Goal: Task Accomplishment & Management: Complete application form

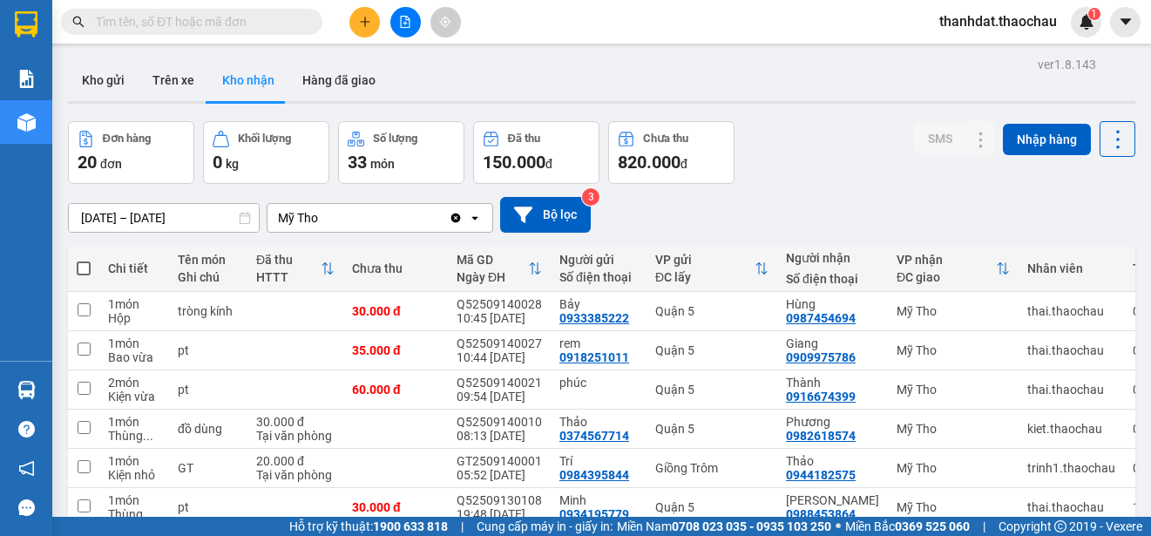
scroll to position [260, 0]
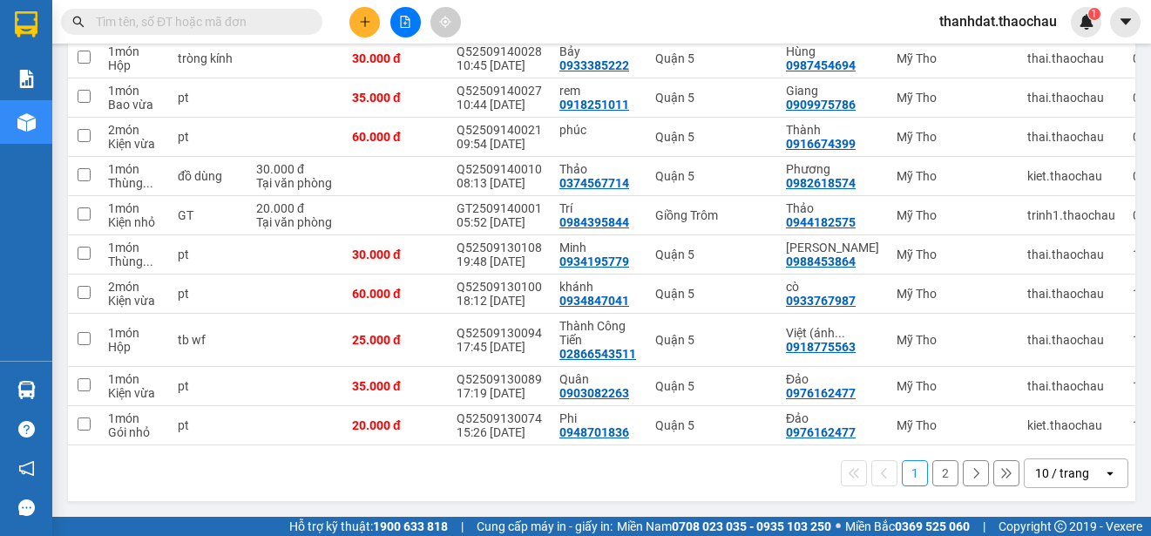
click at [934, 474] on button "2" at bounding box center [945, 473] width 26 height 26
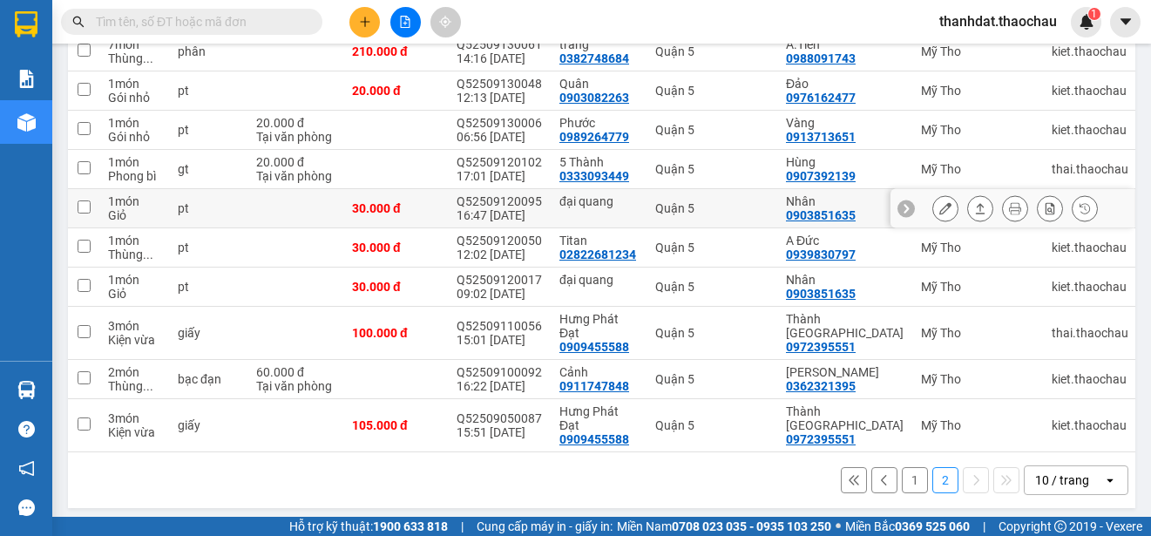
scroll to position [172, 0]
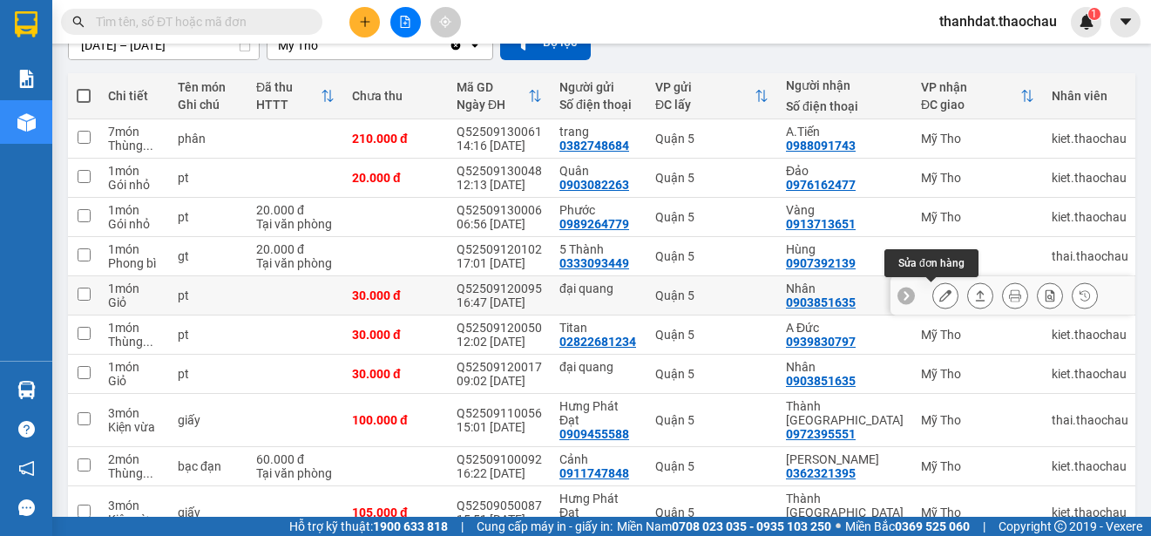
click at [939, 294] on icon at bounding box center [945, 295] width 12 height 12
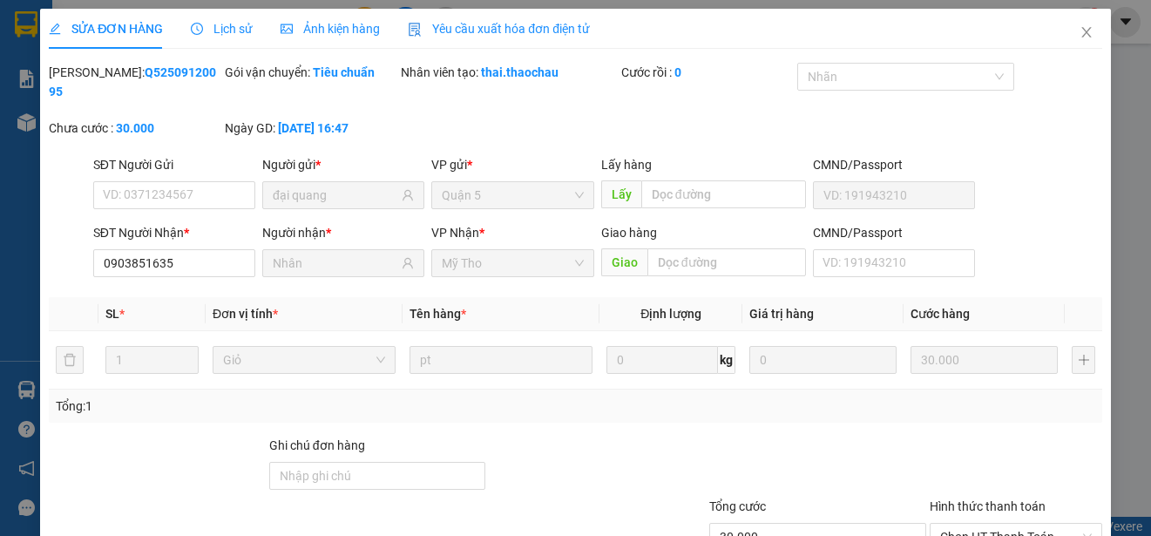
type input "đại quang"
type input "0903851635"
type input "Nhân"
type input "30.000"
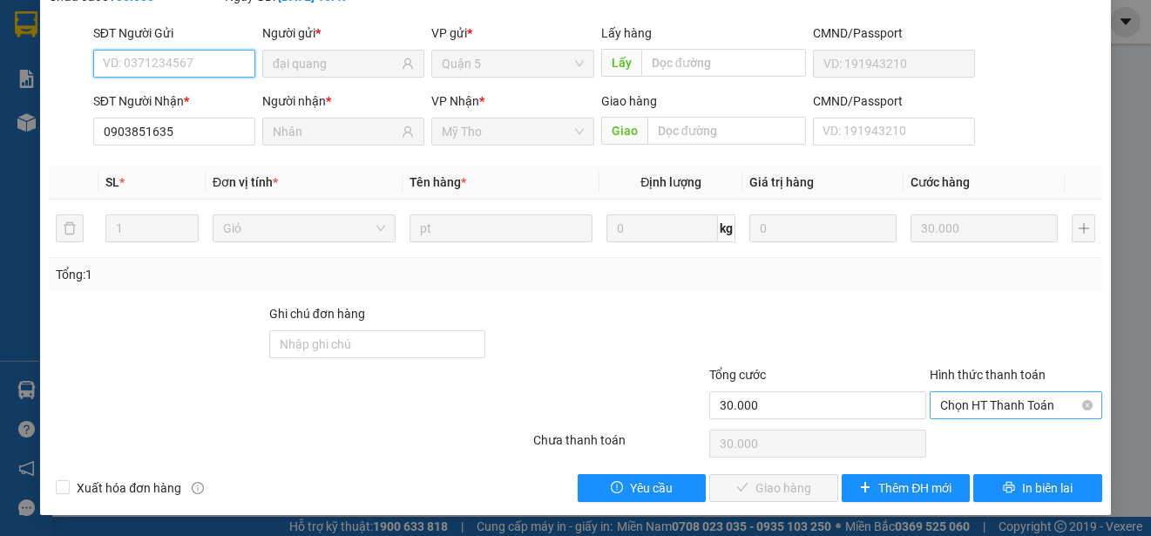
click at [975, 400] on span "Chọn HT Thanh Toán" at bounding box center [1016, 405] width 152 height 26
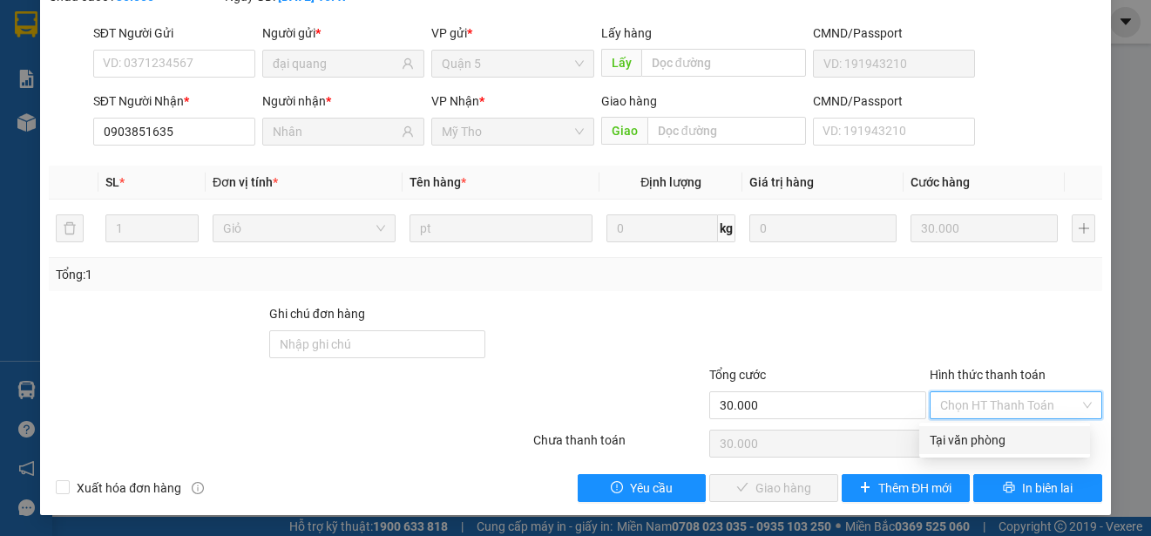
click at [987, 434] on div "Tại văn phòng" at bounding box center [1004, 439] width 150 height 19
type input "0"
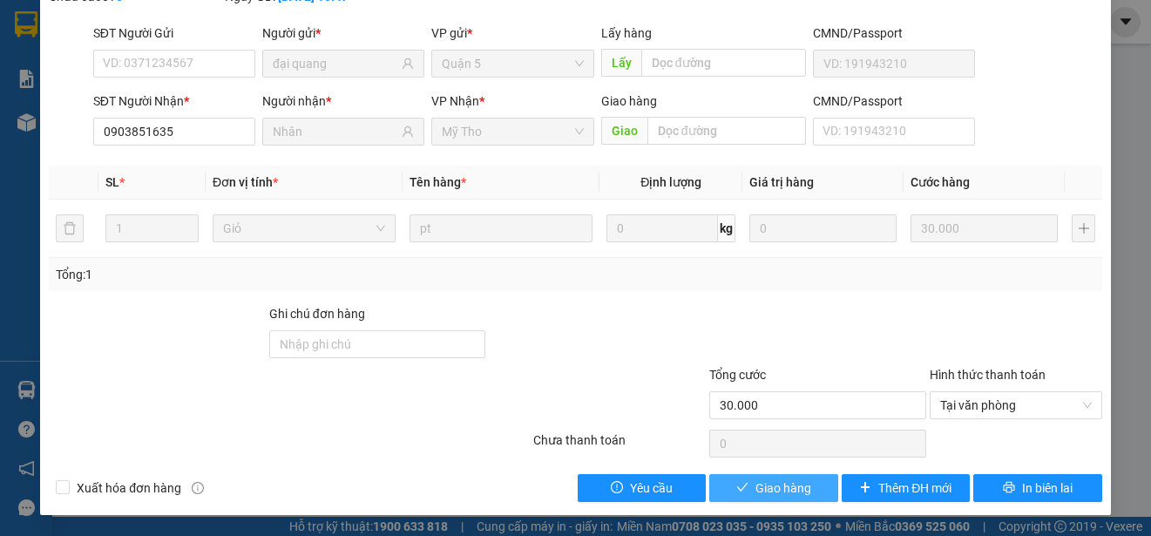
click at [785, 486] on span "Giao hàng" at bounding box center [783, 487] width 56 height 19
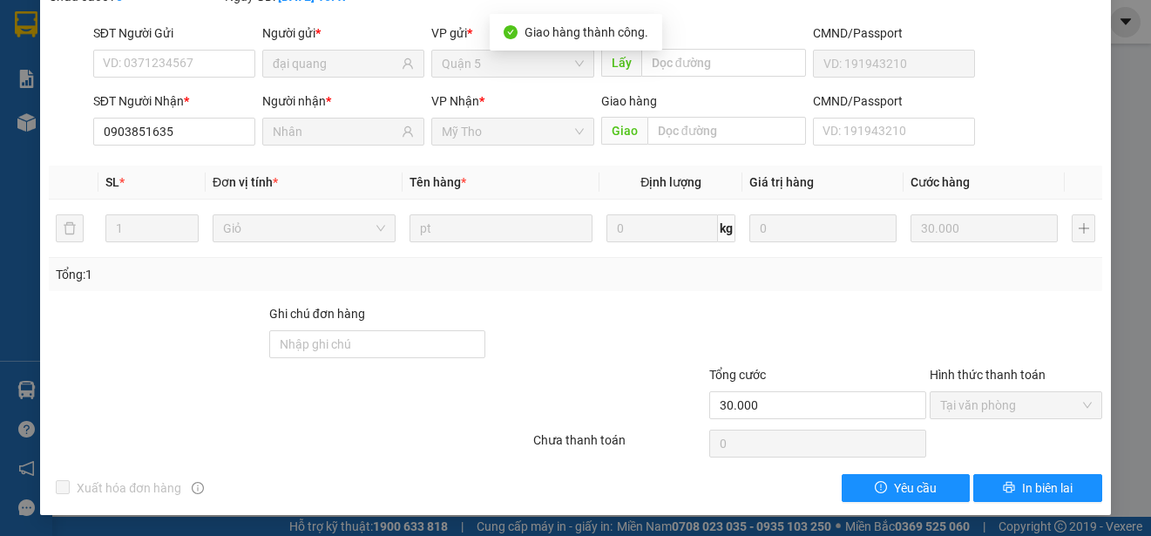
scroll to position [0, 0]
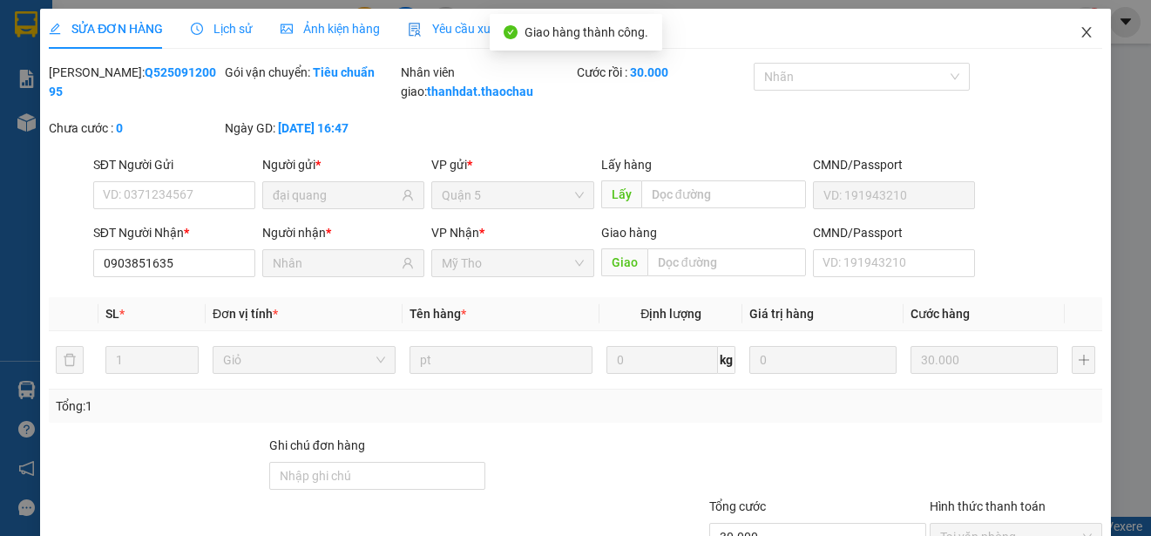
click at [1081, 32] on icon "close" at bounding box center [1086, 32] width 10 height 10
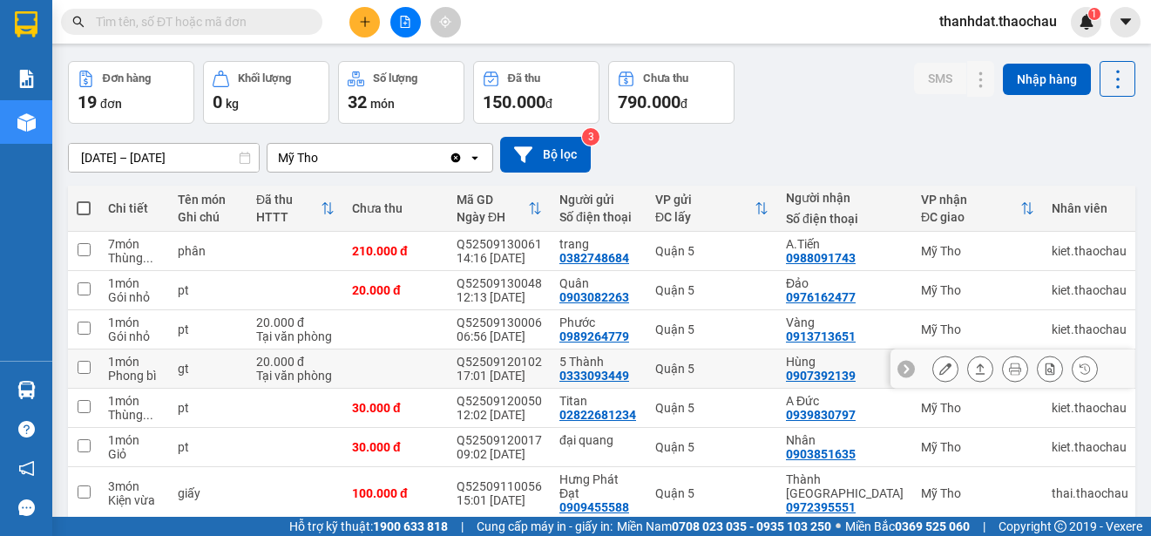
scroll to position [147, 0]
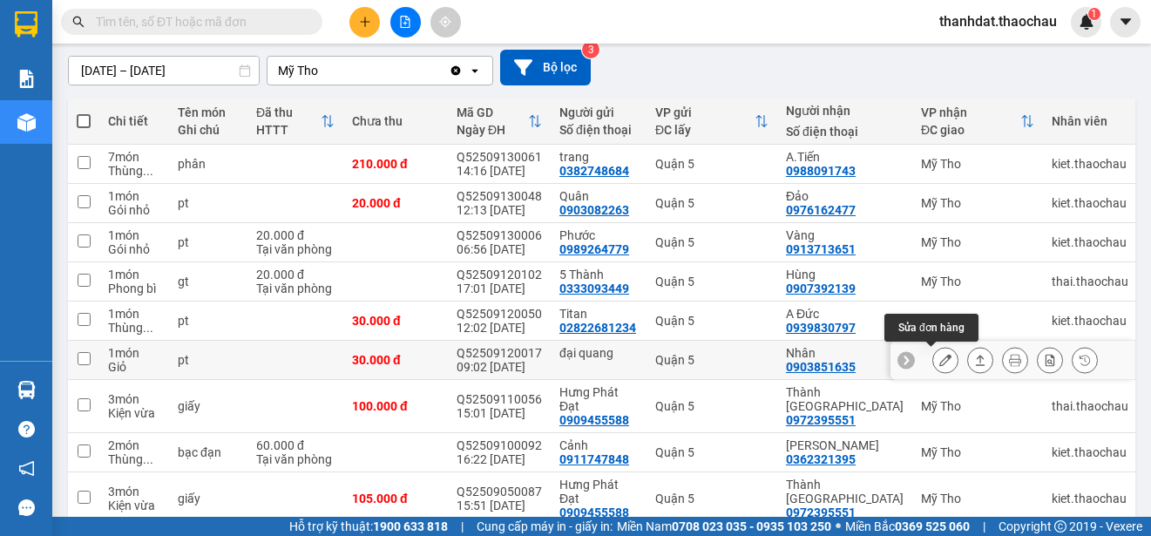
click at [939, 360] on icon at bounding box center [945, 360] width 12 height 12
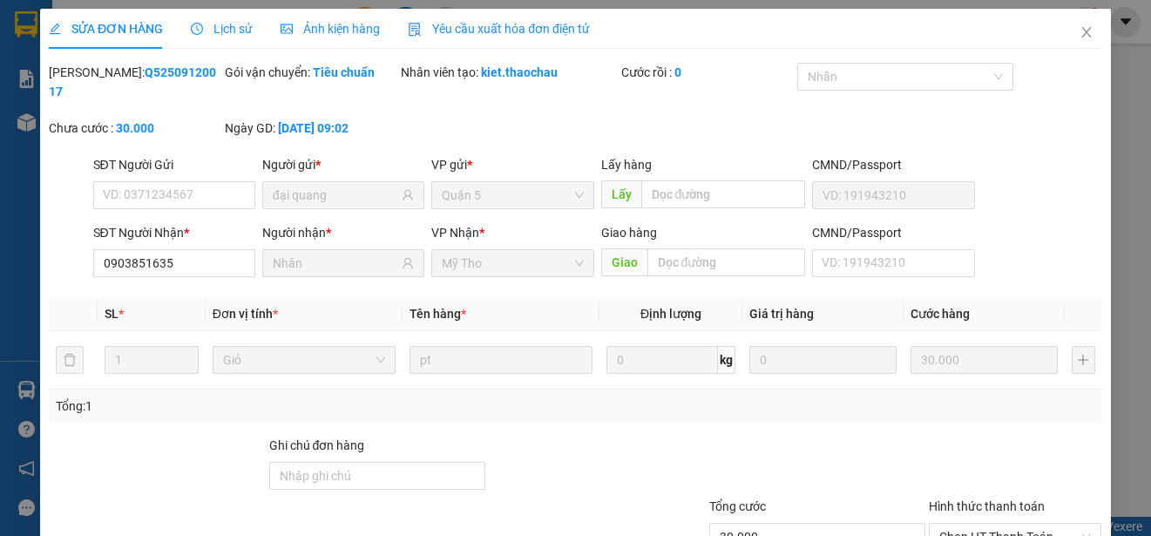
type input "đại quang"
type input "0903851635"
type input "Nhân"
type input "30.000"
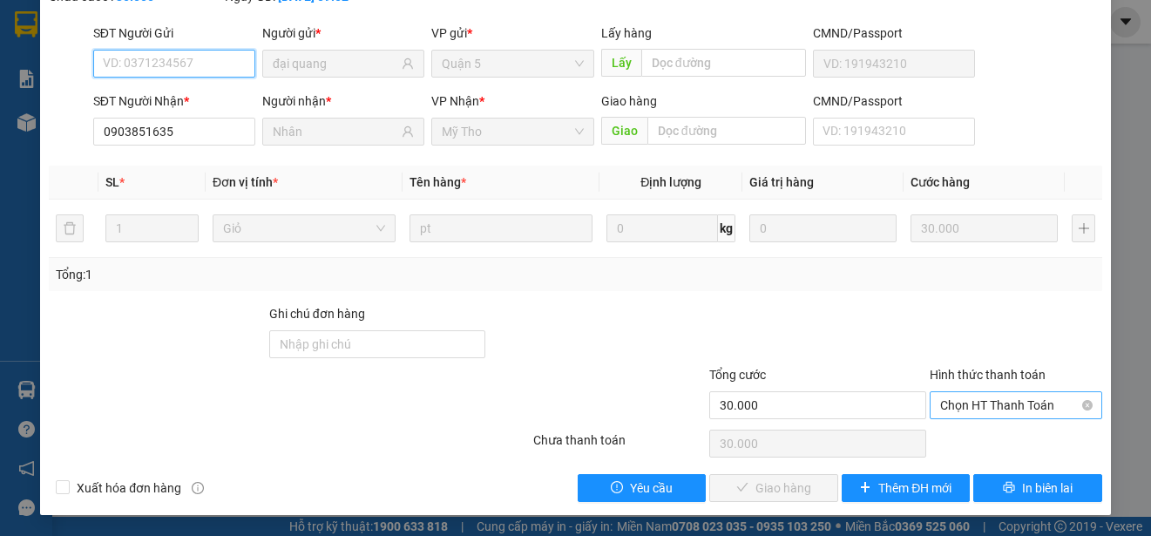
click at [992, 403] on span "Chọn HT Thanh Toán" at bounding box center [1016, 405] width 152 height 26
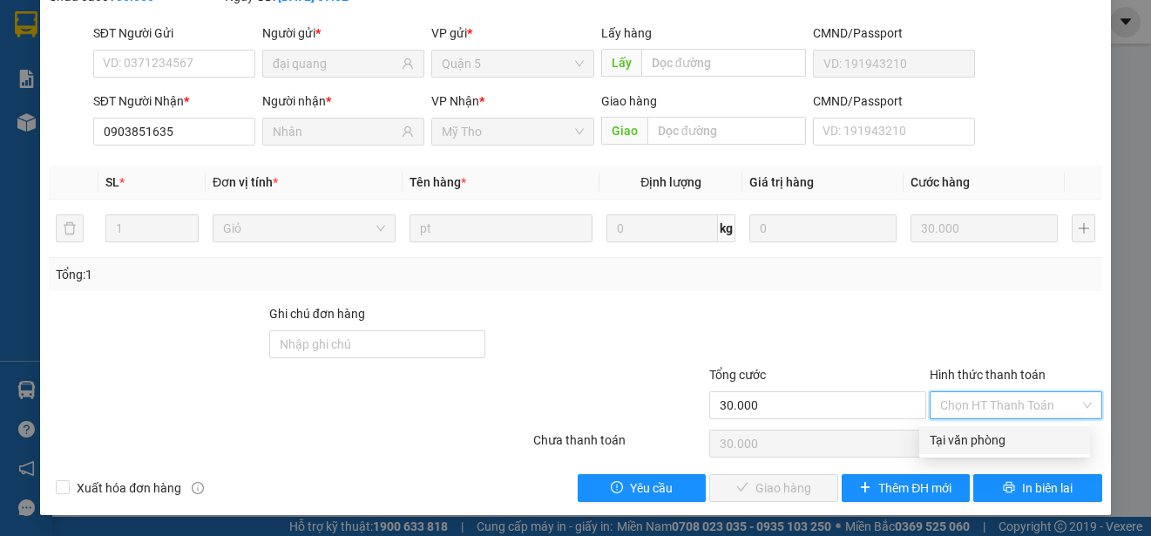
click at [989, 439] on div "Tại văn phòng" at bounding box center [1004, 439] width 150 height 19
type input "0"
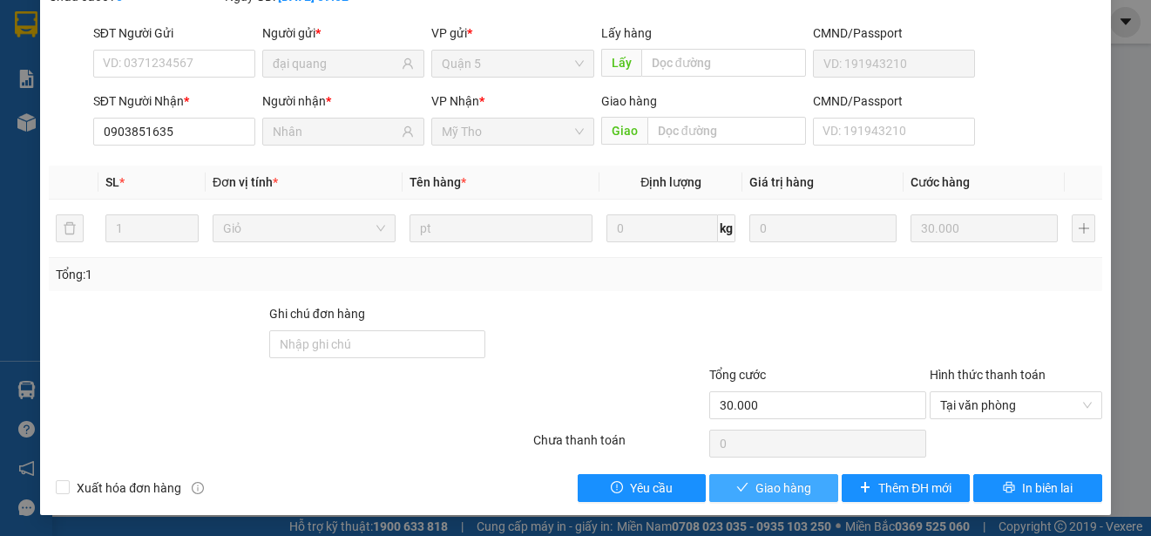
click at [786, 478] on span "Giao hàng" at bounding box center [783, 487] width 56 height 19
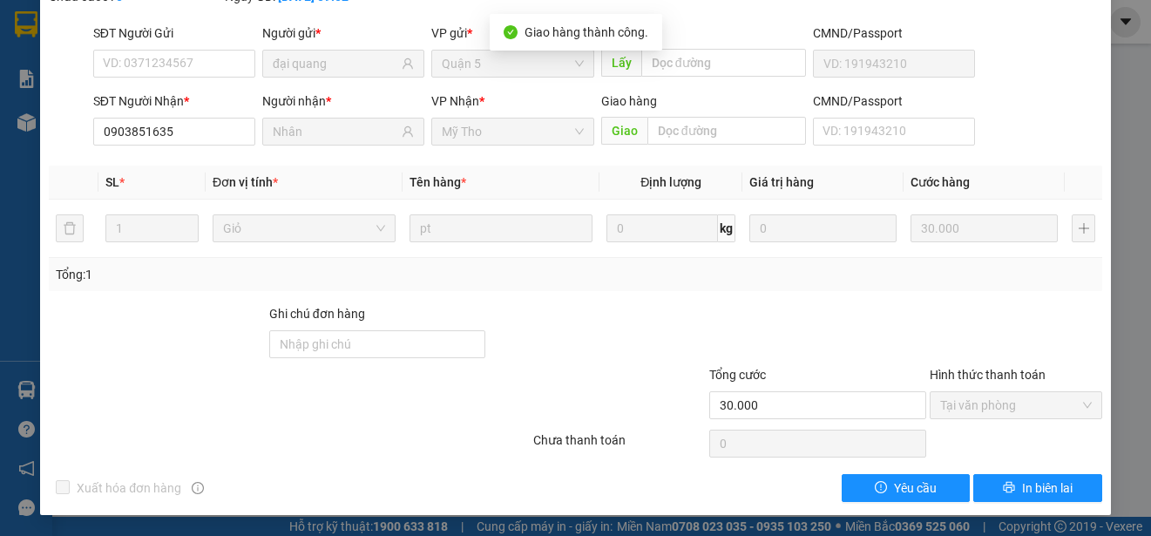
scroll to position [0, 0]
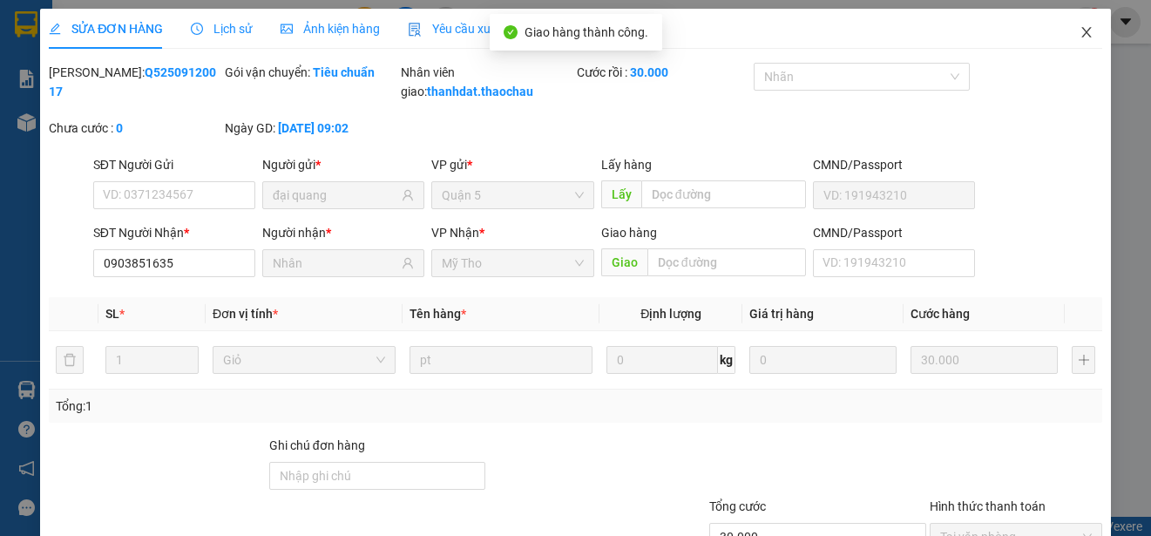
click at [1079, 30] on icon "close" at bounding box center [1086, 32] width 14 height 14
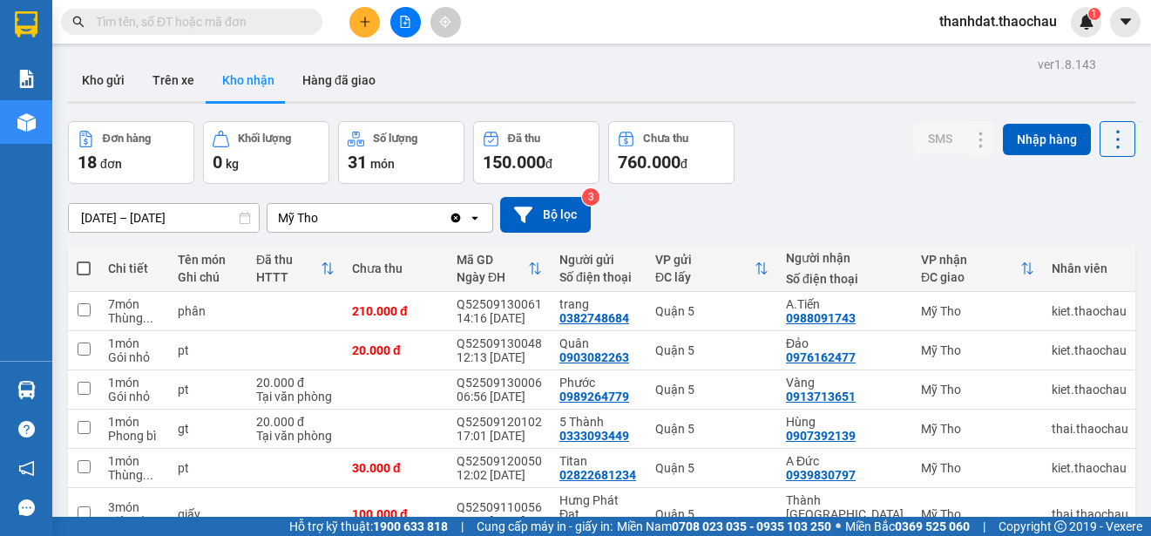
scroll to position [195, 0]
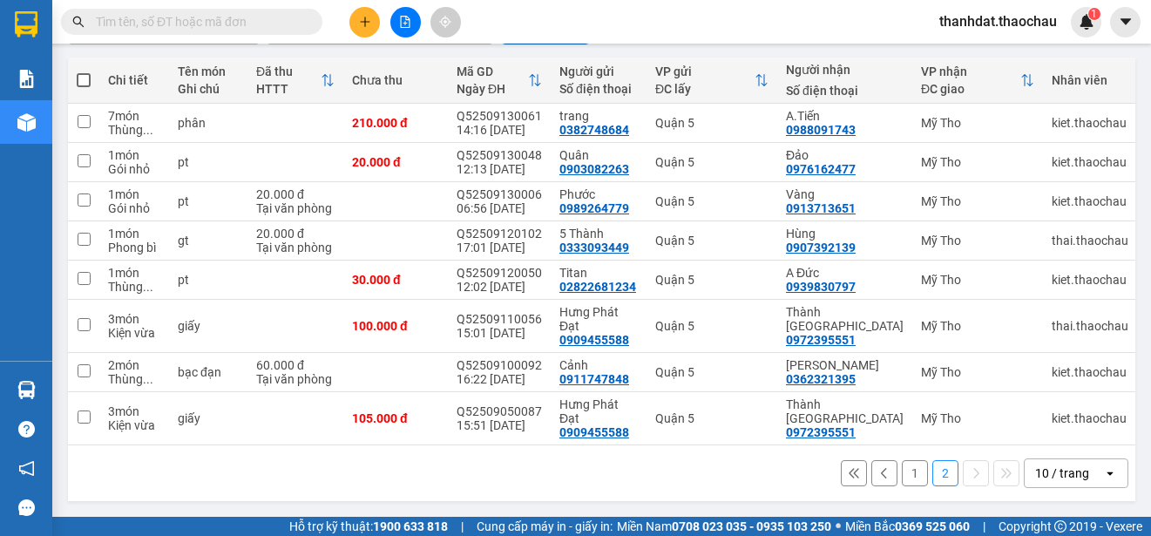
click at [901, 473] on button "1" at bounding box center [914, 473] width 26 height 26
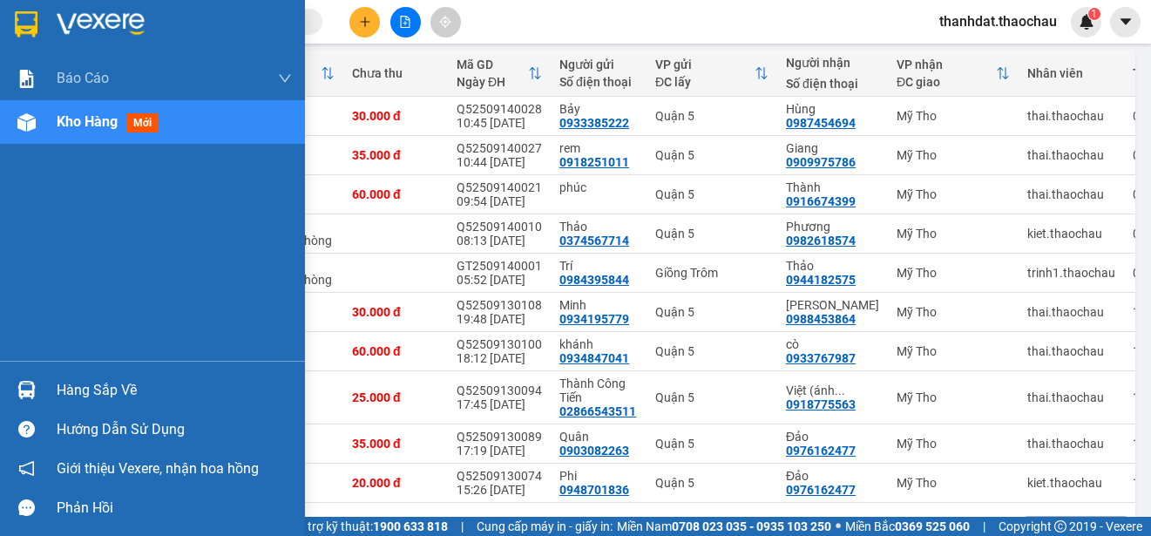
click at [64, 392] on div "Hàng sắp về" at bounding box center [174, 390] width 235 height 26
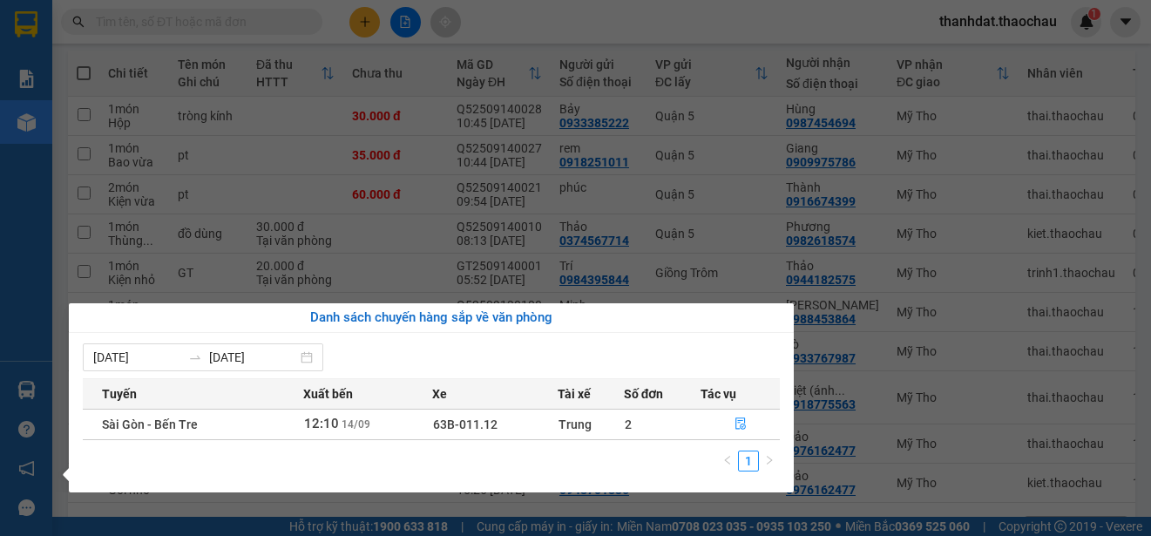
click at [791, 28] on section "Kết quả tìm kiếm ( 34 ) Bộ lọc Mã ĐH Trạng thái Món hàng Tổng cước Chưa cước Ng…" at bounding box center [575, 268] width 1151 height 536
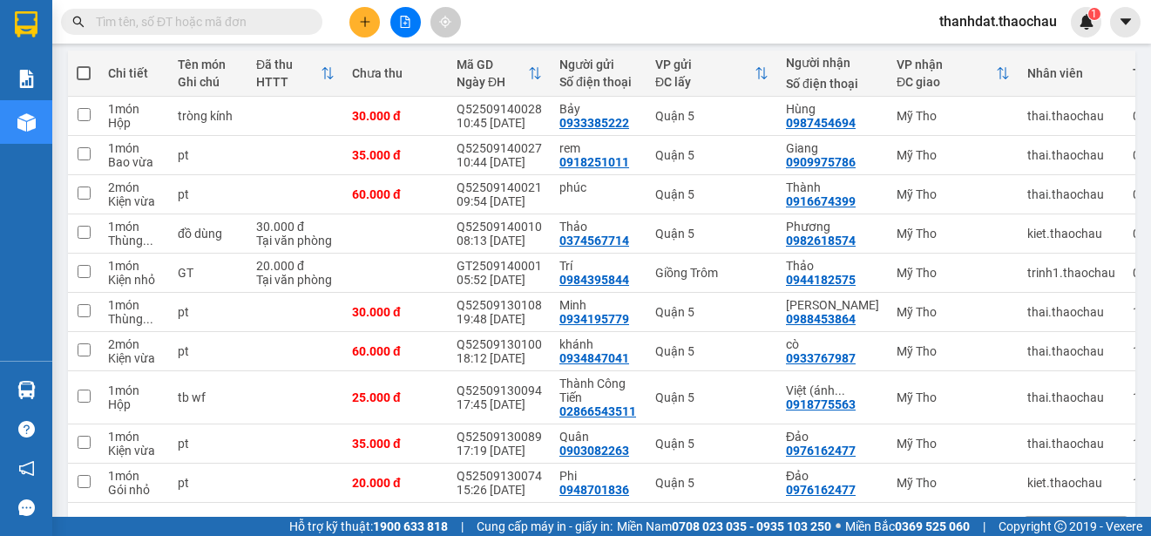
scroll to position [0, 0]
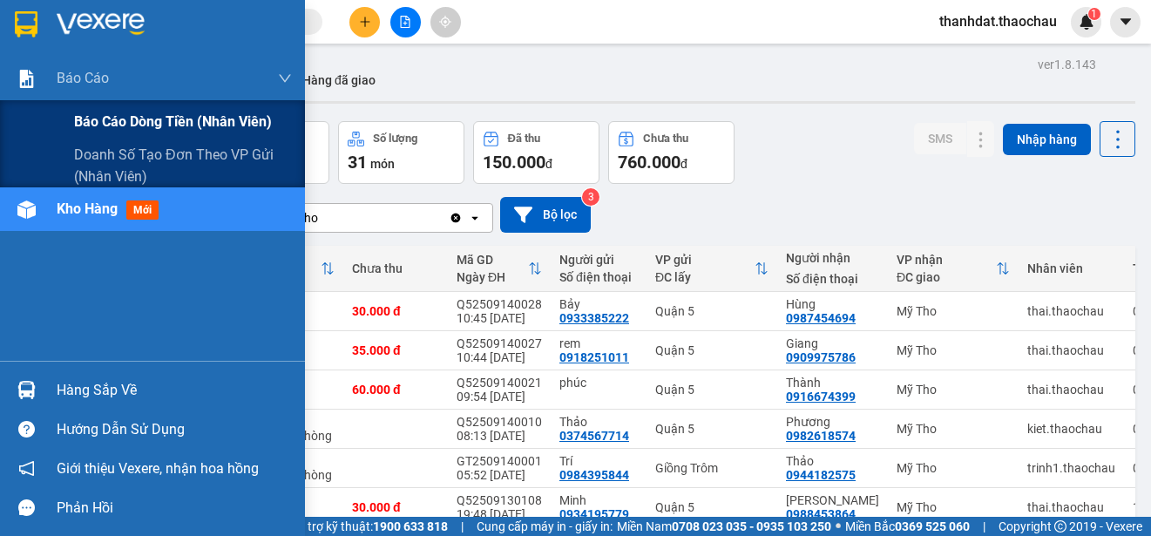
drag, startPoint x: 150, startPoint y: 121, endPoint x: 177, endPoint y: 120, distance: 27.0
click at [150, 120] on span "Báo cáo dòng tiền (nhân viên)" at bounding box center [173, 122] width 198 height 22
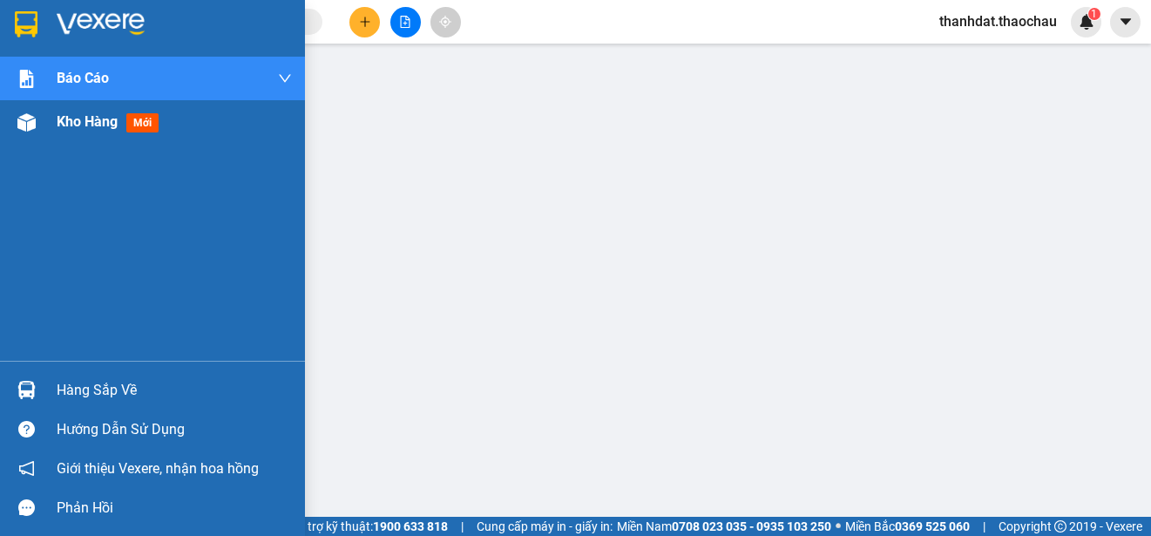
click at [69, 118] on span "Kho hàng" at bounding box center [87, 121] width 61 height 17
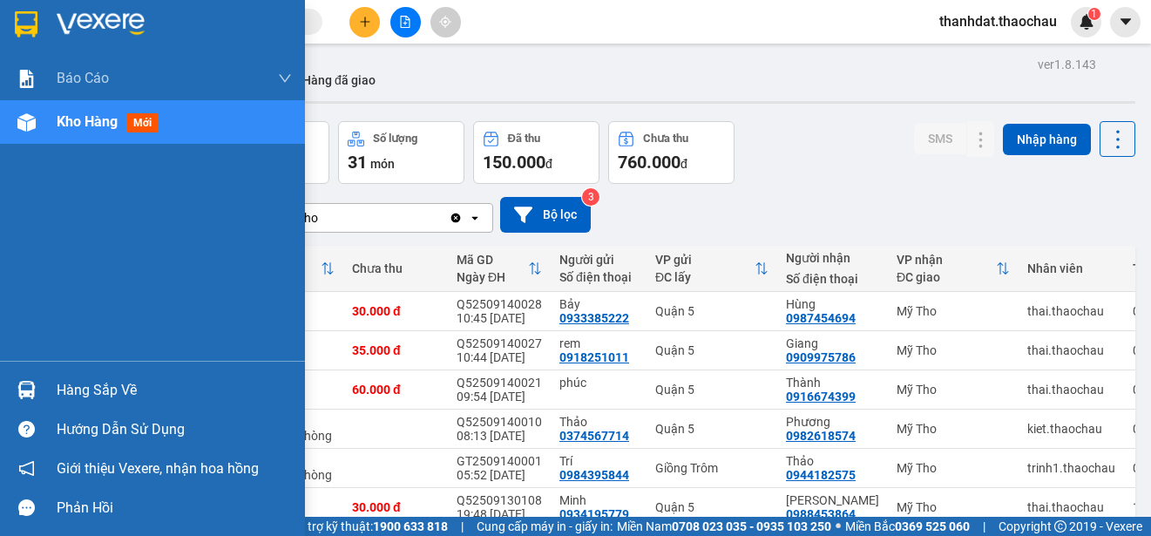
click at [59, 389] on div "Hàng sắp về" at bounding box center [174, 390] width 235 height 26
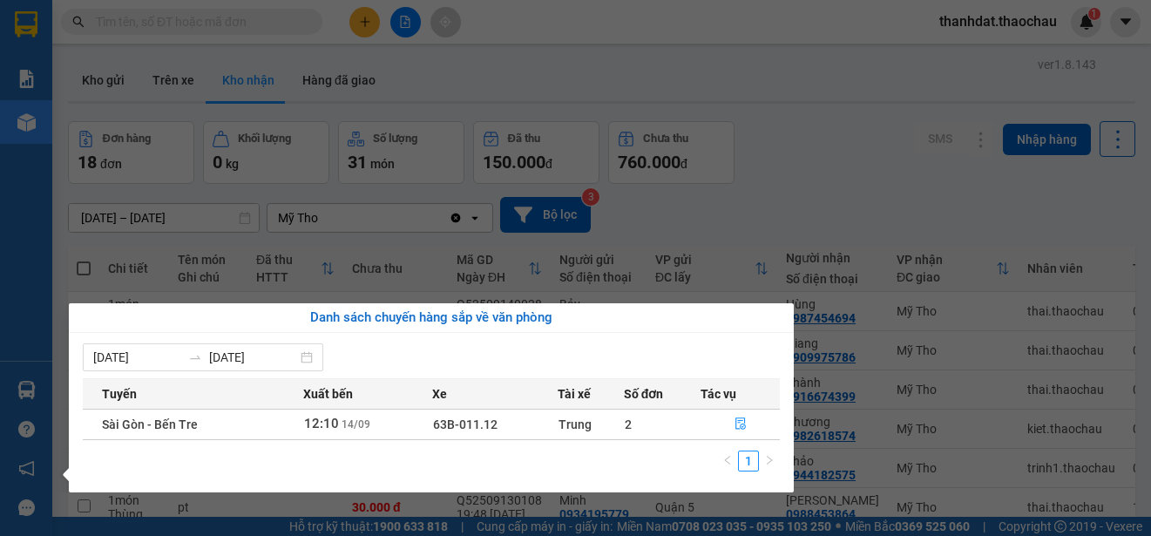
click at [779, 186] on section "Kết quả tìm kiếm ( 34 ) Bộ lọc Mã ĐH Trạng thái Món hàng Tổng cước Chưa cước Ng…" at bounding box center [575, 268] width 1151 height 536
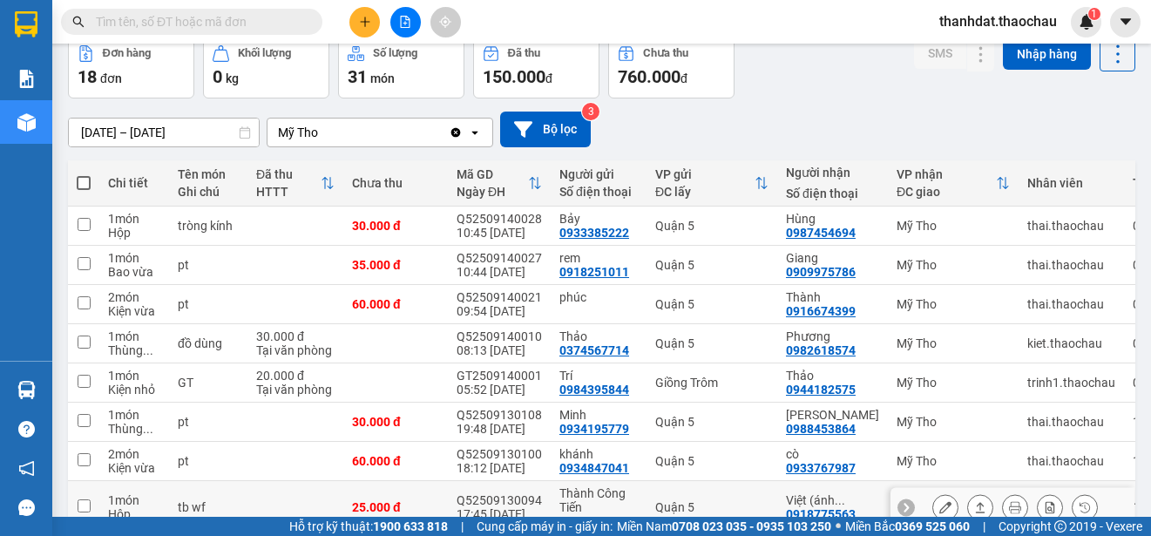
scroll to position [260, 0]
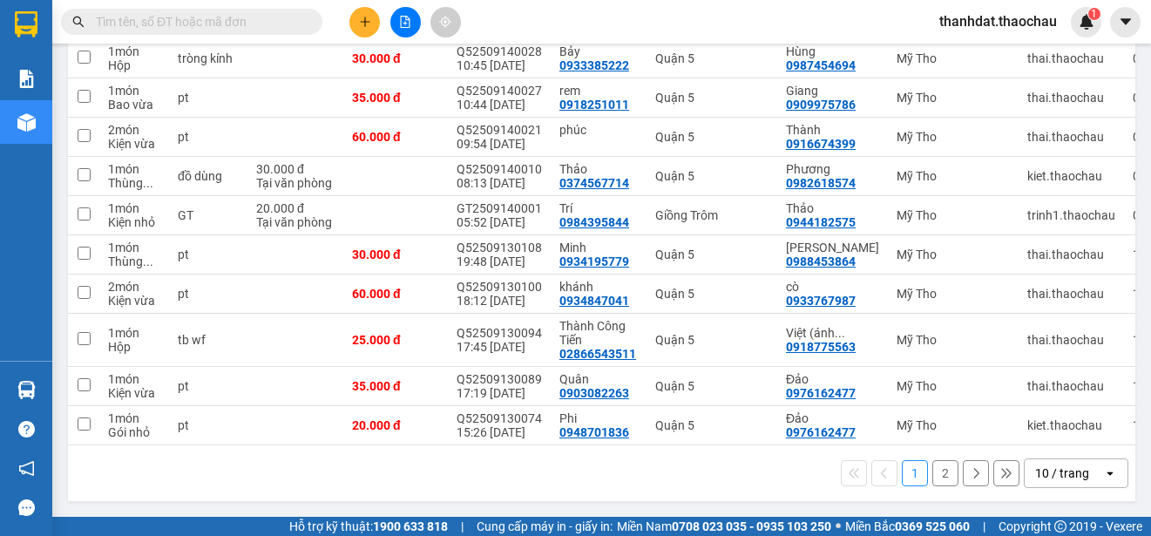
click at [932, 468] on button "2" at bounding box center [945, 473] width 26 height 26
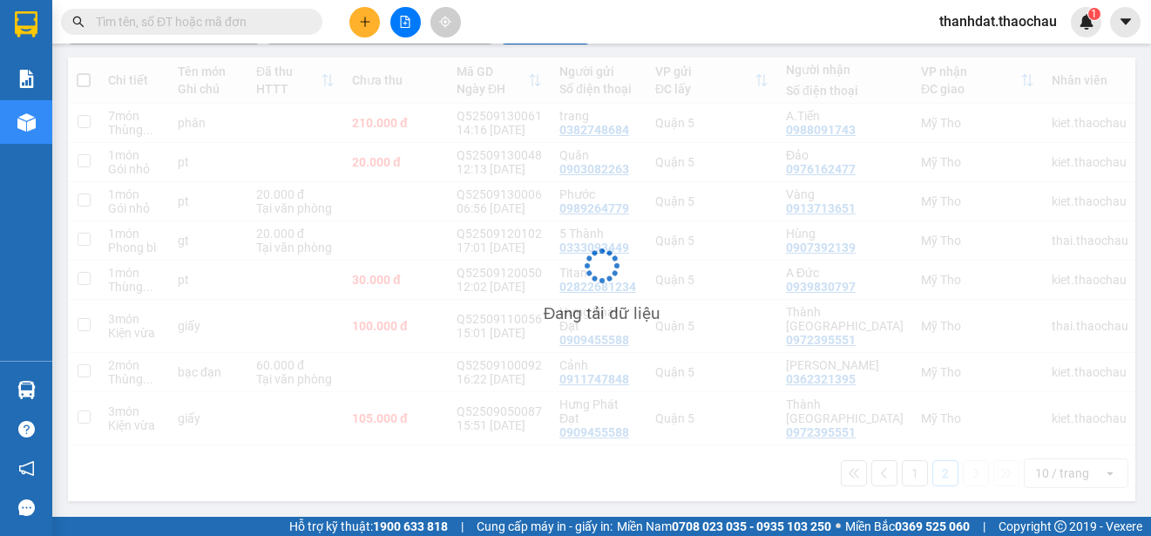
scroll to position [195, 0]
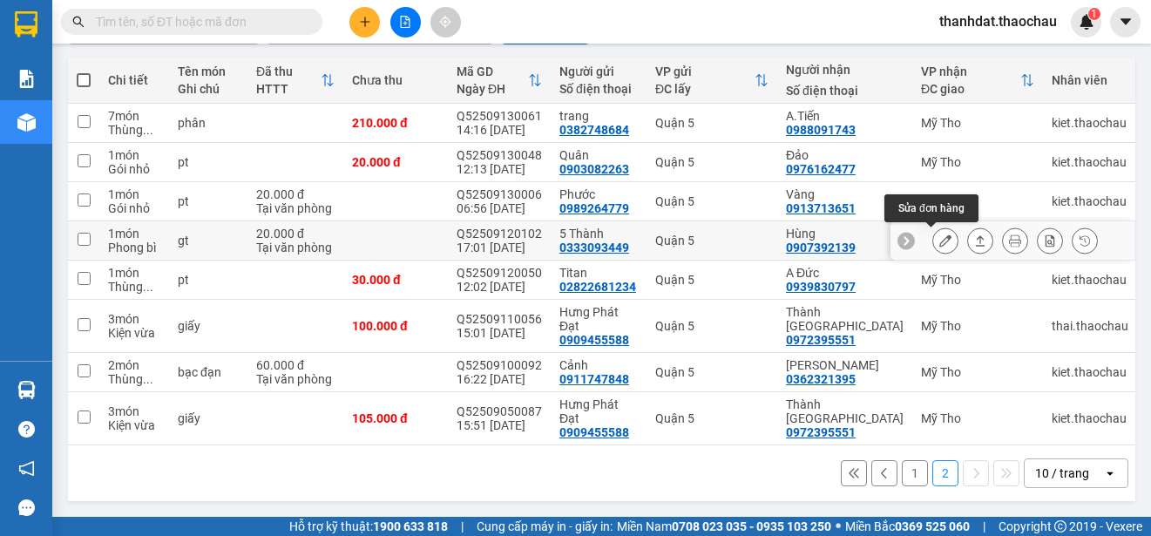
click at [939, 234] on icon at bounding box center [945, 240] width 12 height 12
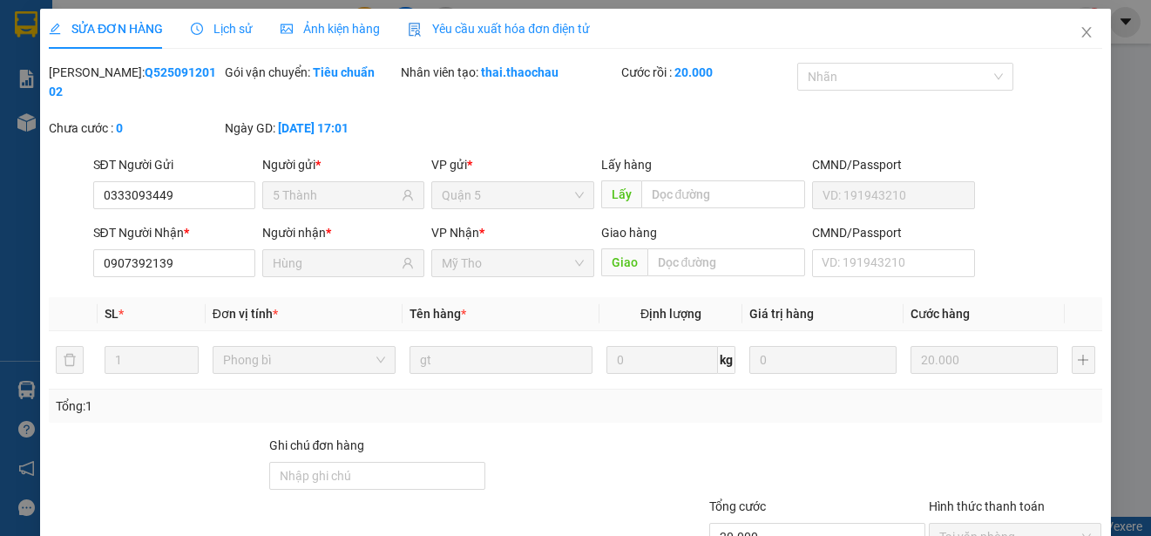
type input "0333093449"
type input "5 Thành"
type input "0907392139"
type input "Hùng"
type input "20.000"
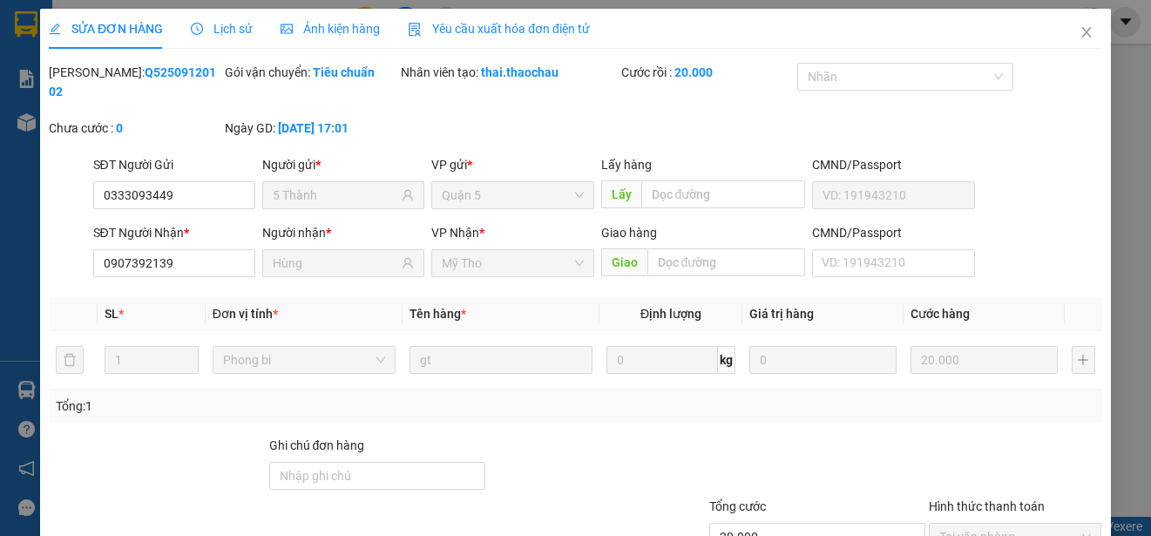
type input "0"
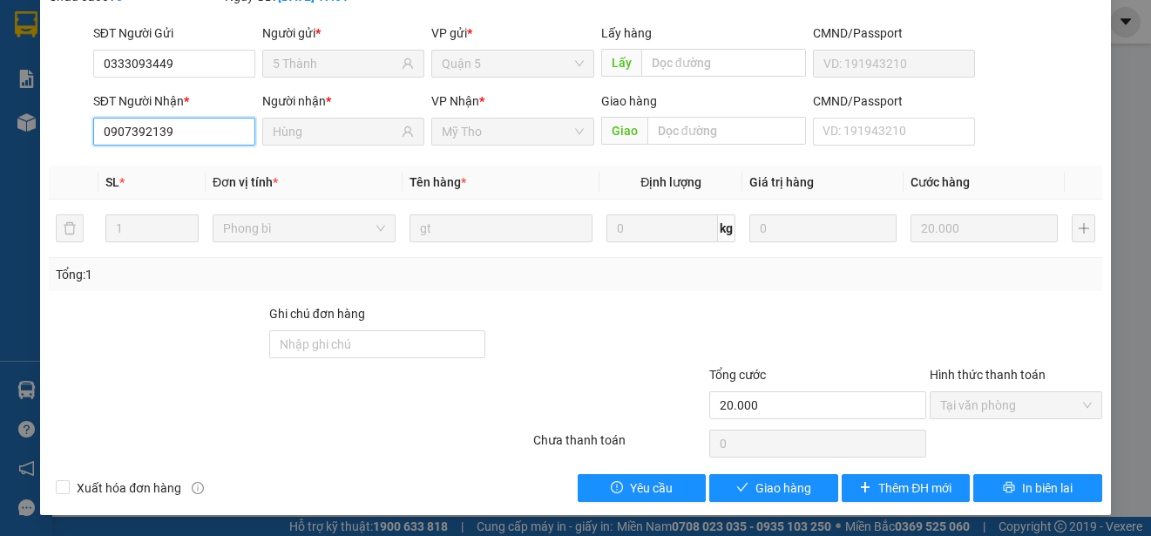
drag, startPoint x: 200, startPoint y: 131, endPoint x: 89, endPoint y: 132, distance: 111.5
click at [90, 132] on div "SĐT Người Nhận * 0907392139 0907392139" at bounding box center [174, 121] width 169 height 61
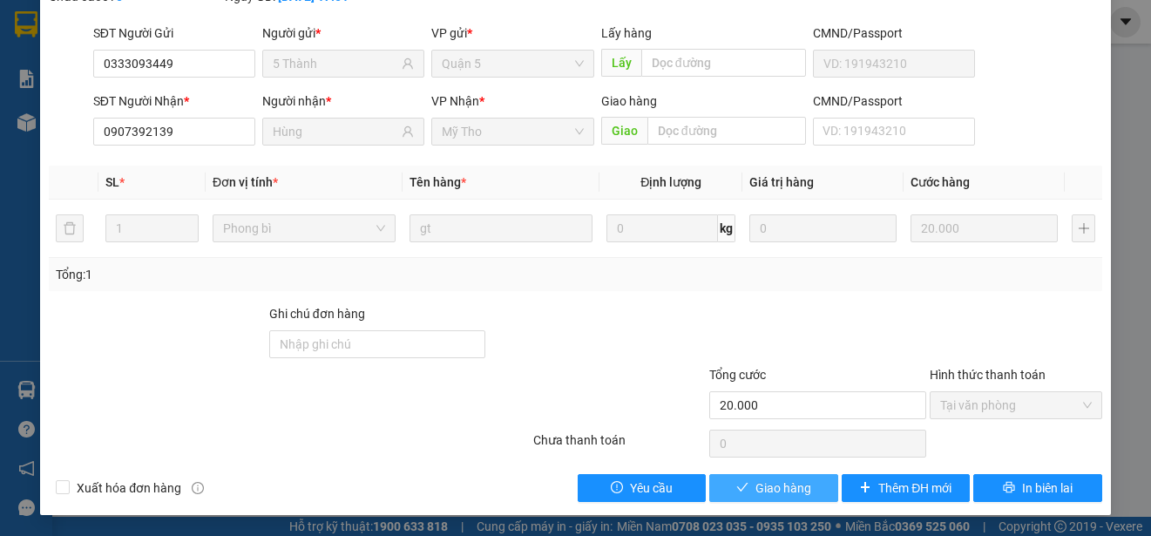
click at [780, 479] on span "Giao hàng" at bounding box center [783, 487] width 56 height 19
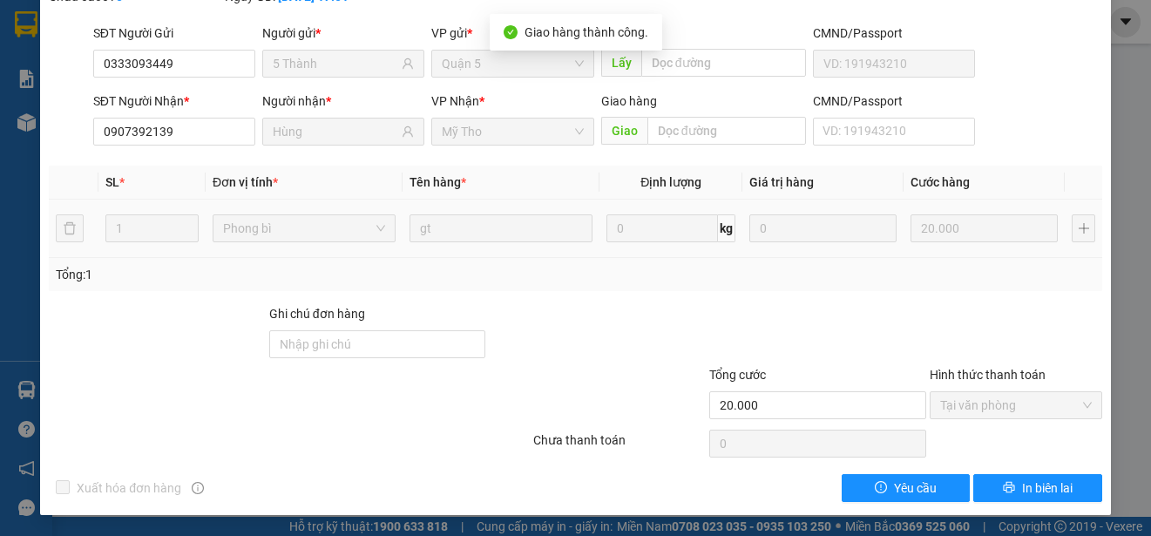
scroll to position [0, 0]
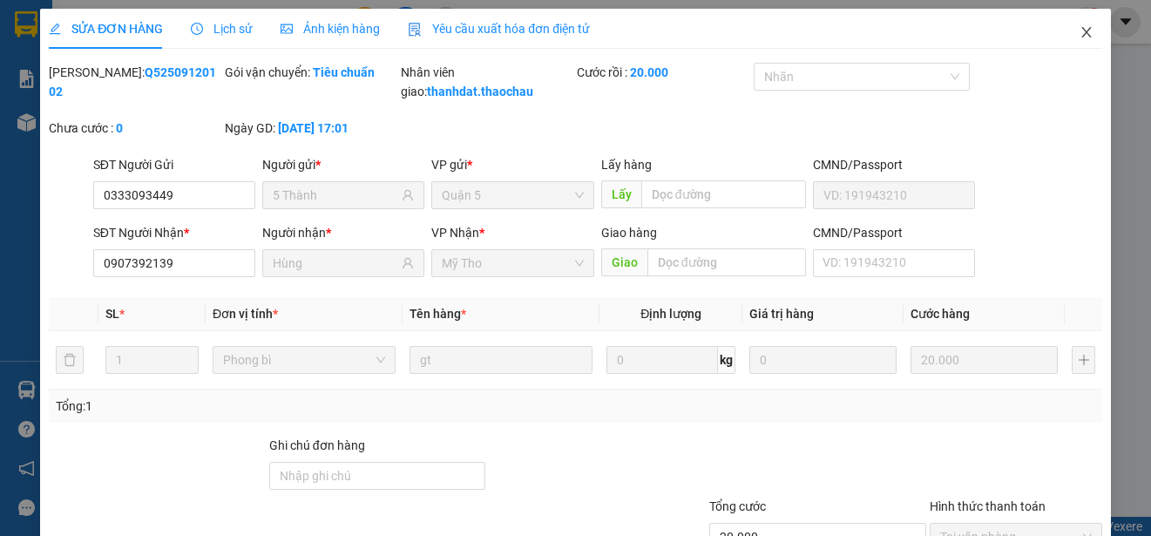
click at [1079, 33] on icon "close" at bounding box center [1086, 32] width 14 height 14
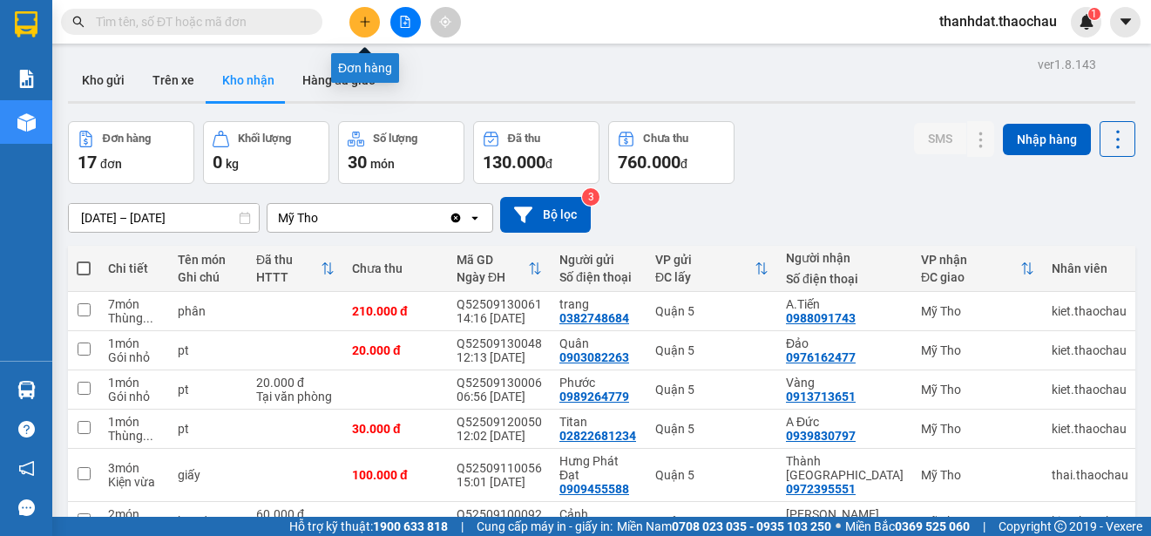
click at [366, 19] on icon "plus" at bounding box center [365, 22] width 12 height 12
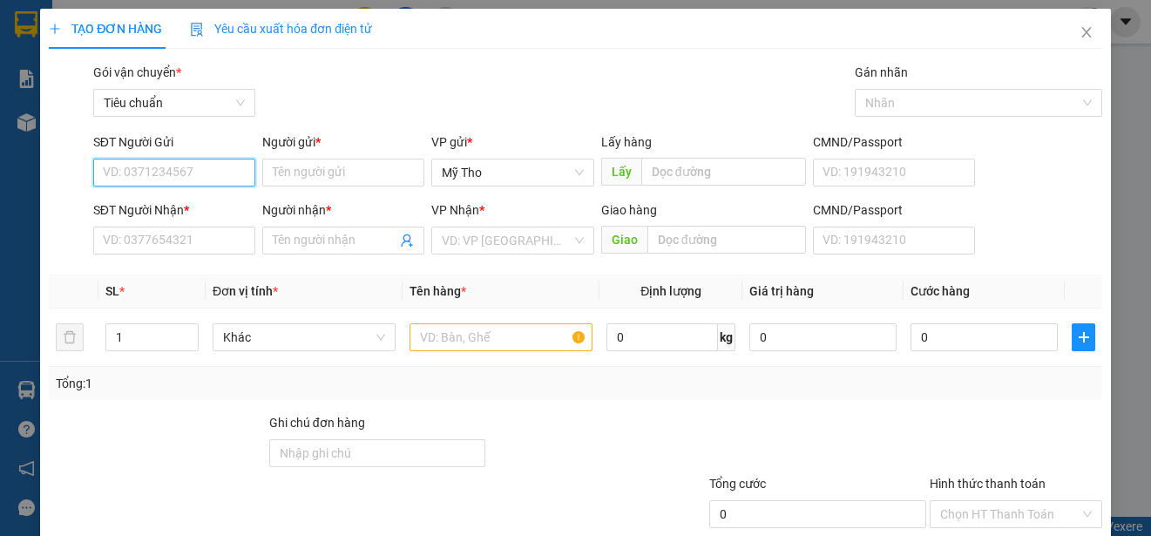
paste input "0907392139"
type input "0907392139"
click at [197, 200] on div "0907392139 - [PERSON_NAME]" at bounding box center [189, 207] width 172 height 19
type input "Hùng"
type input "0907392139"
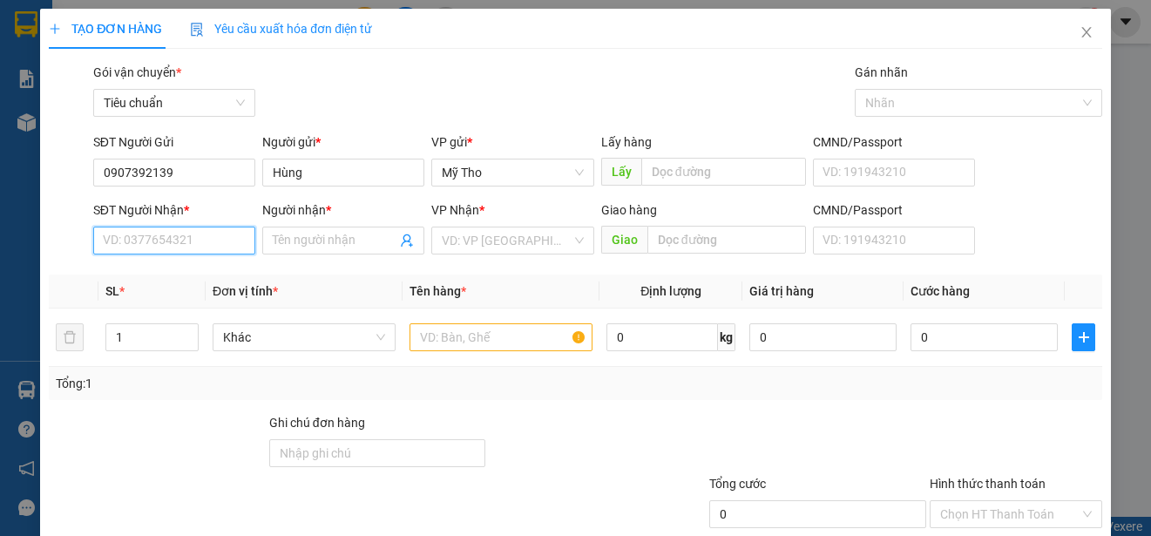
click at [187, 246] on input "SĐT Người Nhận *" at bounding box center [174, 240] width 162 height 28
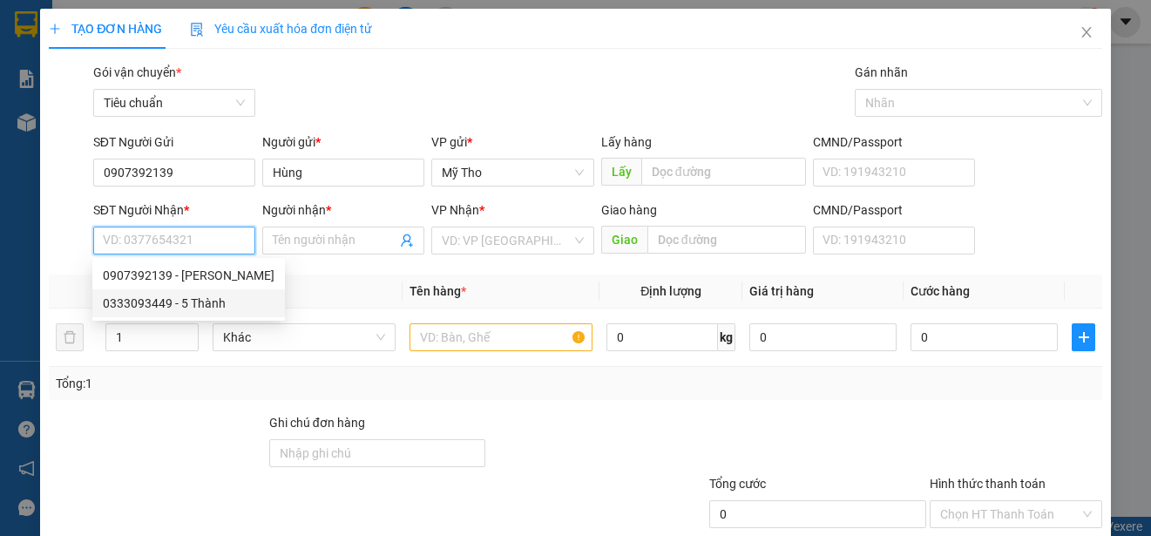
click at [187, 296] on div "0333093449 - 5 Thành" at bounding box center [189, 303] width 172 height 19
type input "0333093449"
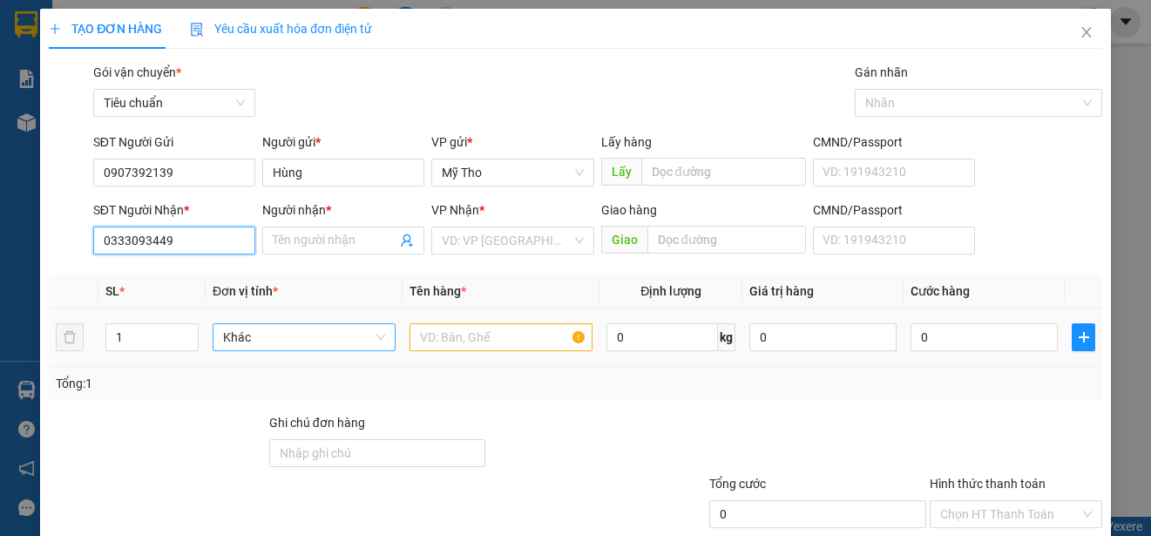
type input "5 Thành"
click at [271, 327] on span "Khác" at bounding box center [304, 337] width 162 height 26
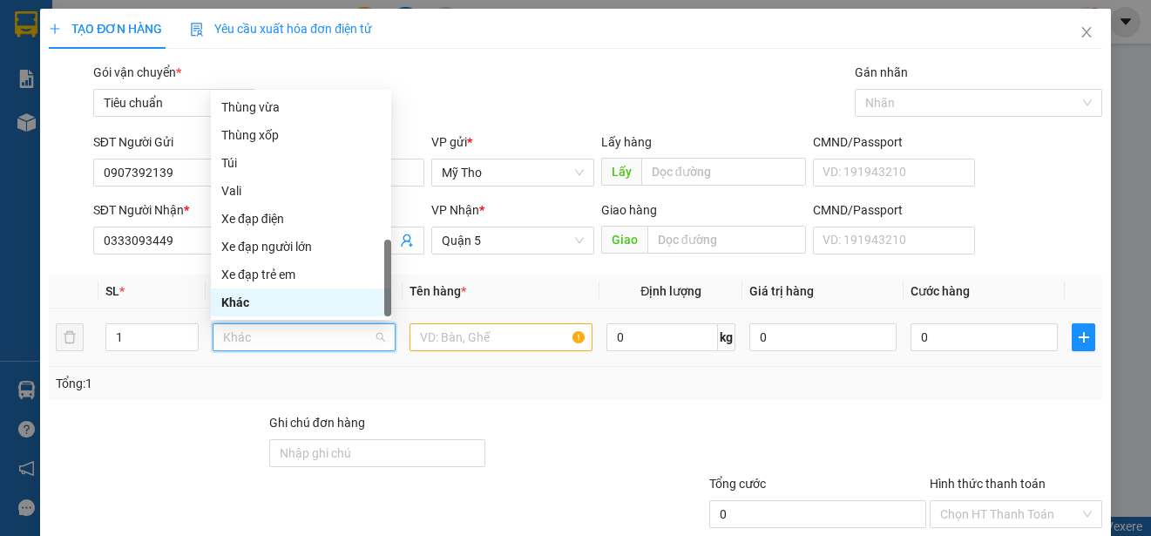
type input "p"
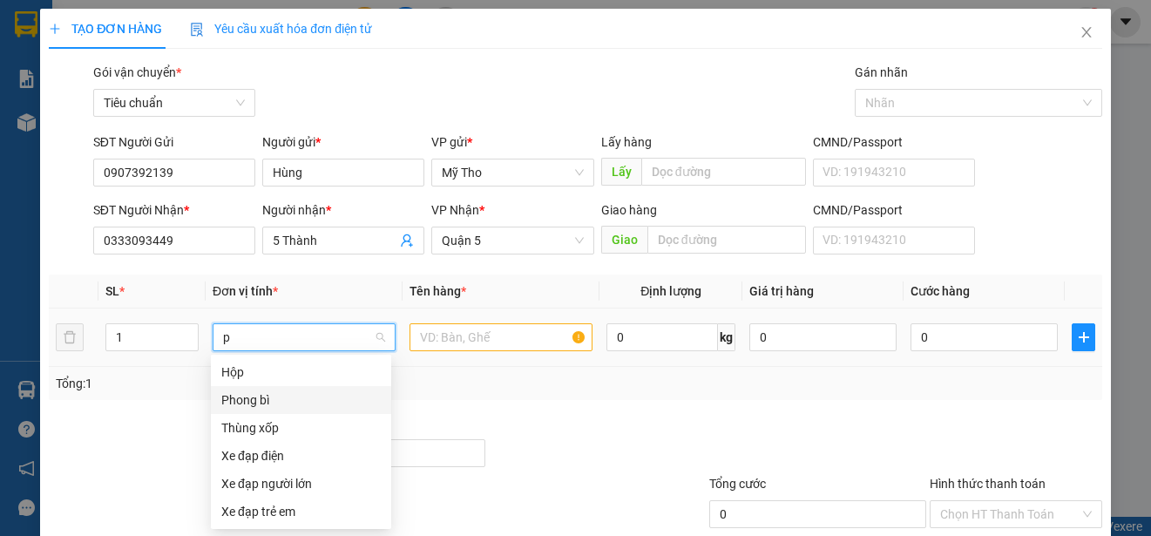
drag, startPoint x: 224, startPoint y: 398, endPoint x: 316, endPoint y: 398, distance: 92.3
click at [225, 398] on div "Phong bì" at bounding box center [300, 399] width 159 height 19
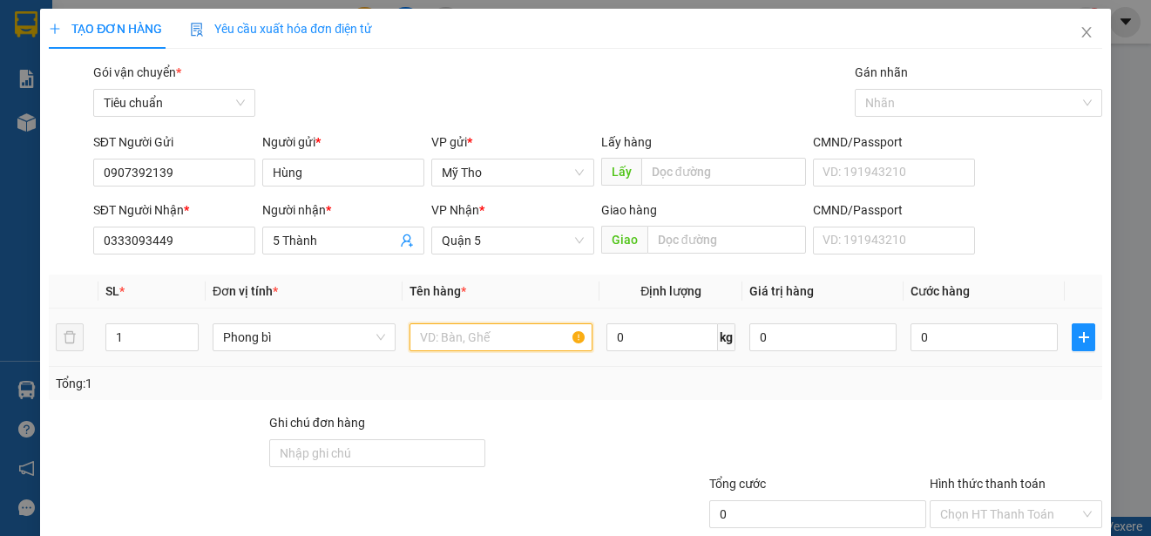
click at [439, 340] on input "text" at bounding box center [500, 337] width 183 height 28
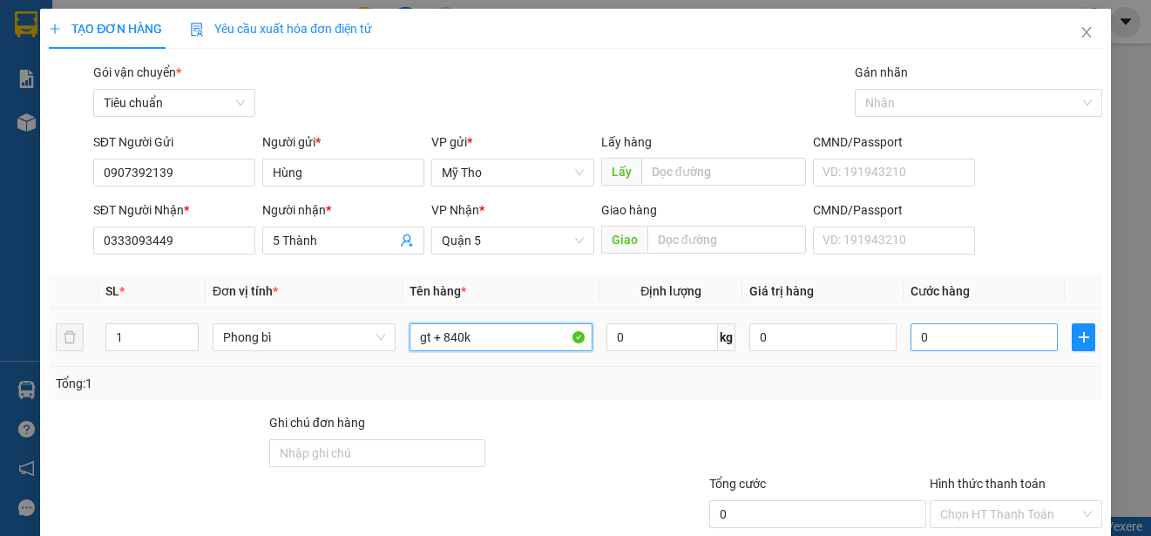
type input "gt + 840k"
click at [925, 333] on input "0" at bounding box center [983, 337] width 147 height 28
type input "2"
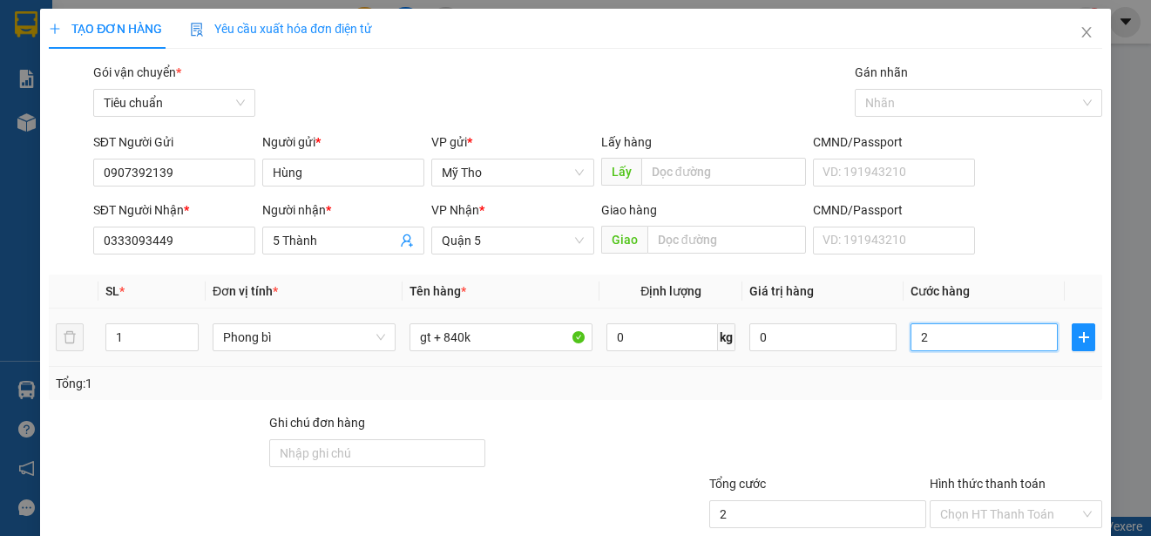
type input "20"
type input "200"
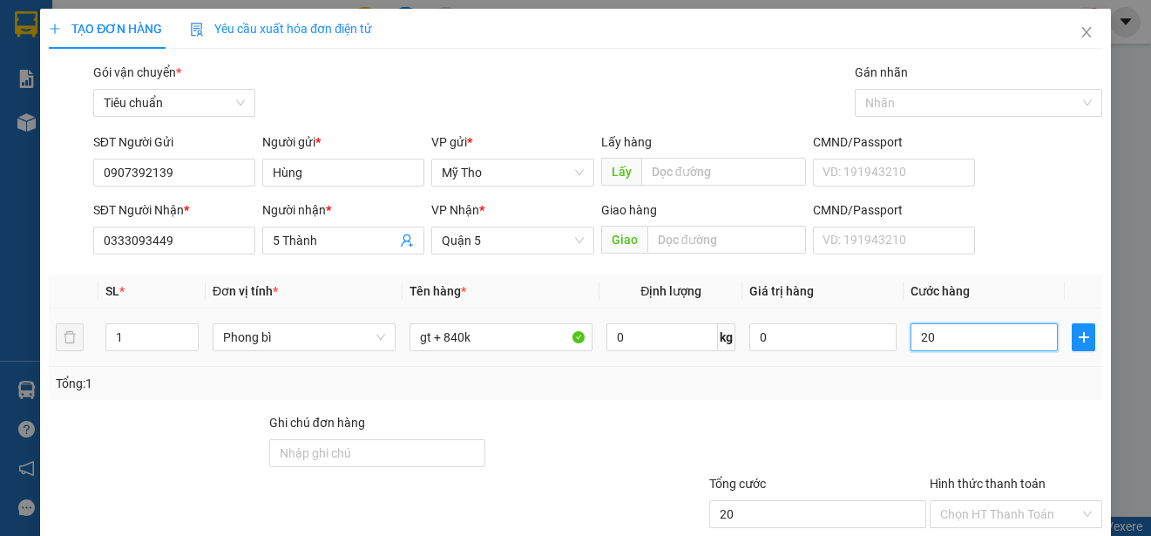
type input "200"
type input "2.000"
type input "20.000"
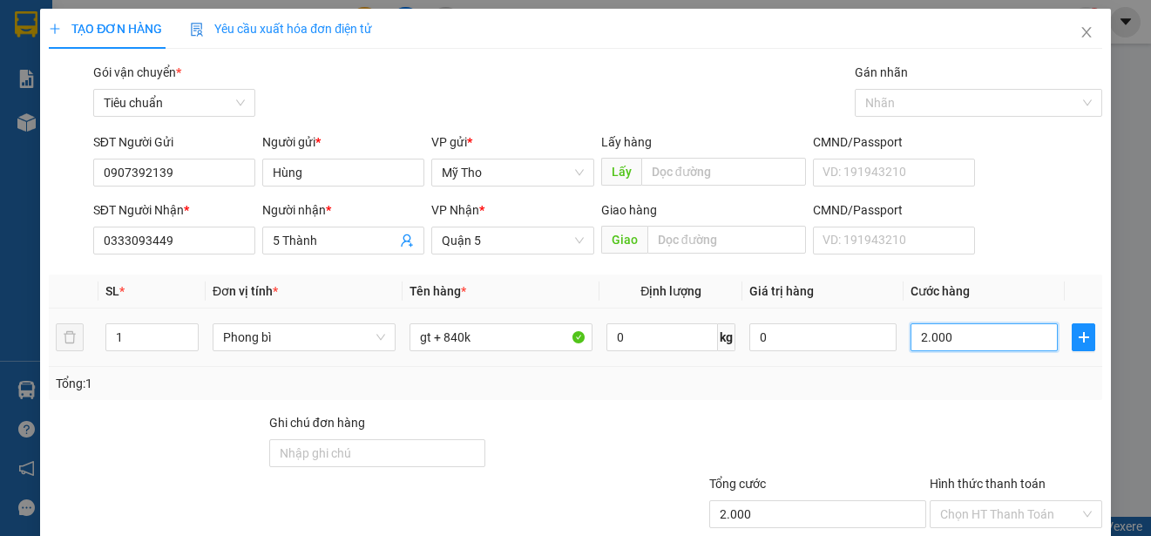
type input "20.000"
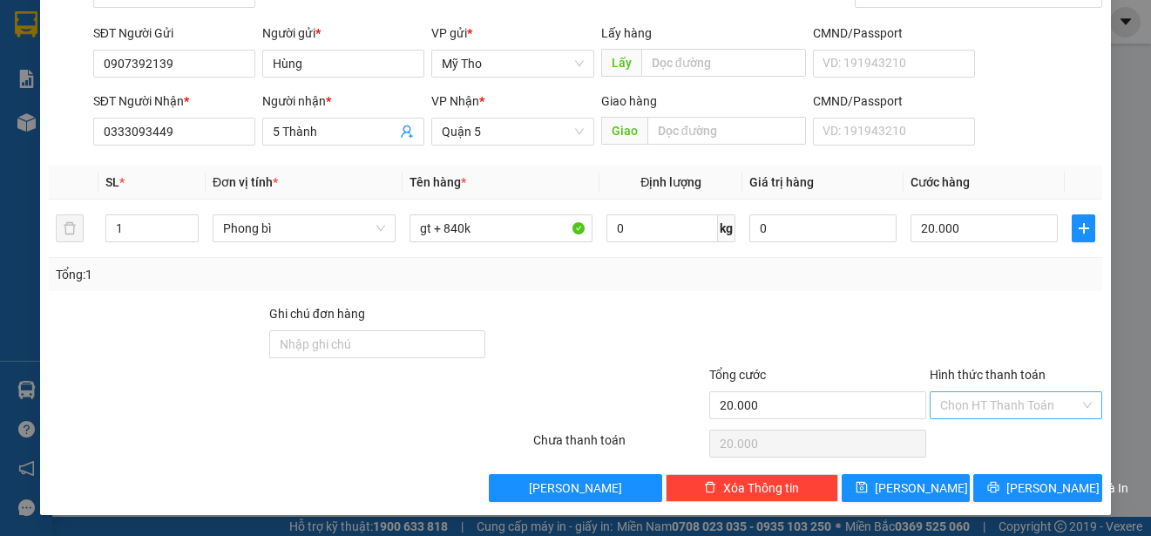
click at [990, 402] on input "Hình thức thanh toán" at bounding box center [1009, 405] width 139 height 26
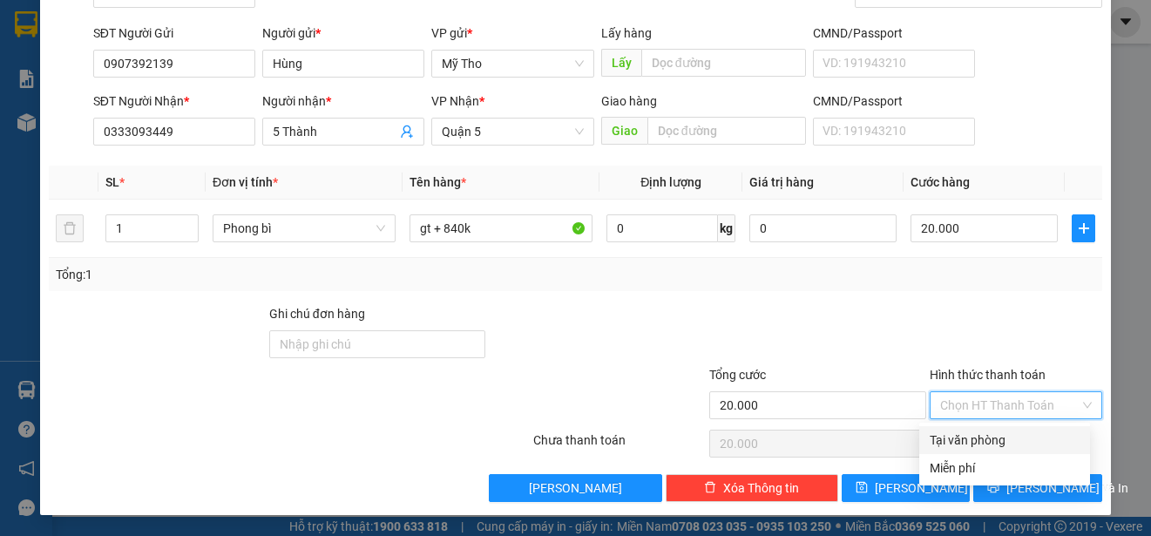
click at [968, 437] on div "Tại văn phòng" at bounding box center [1004, 439] width 150 height 19
type input "0"
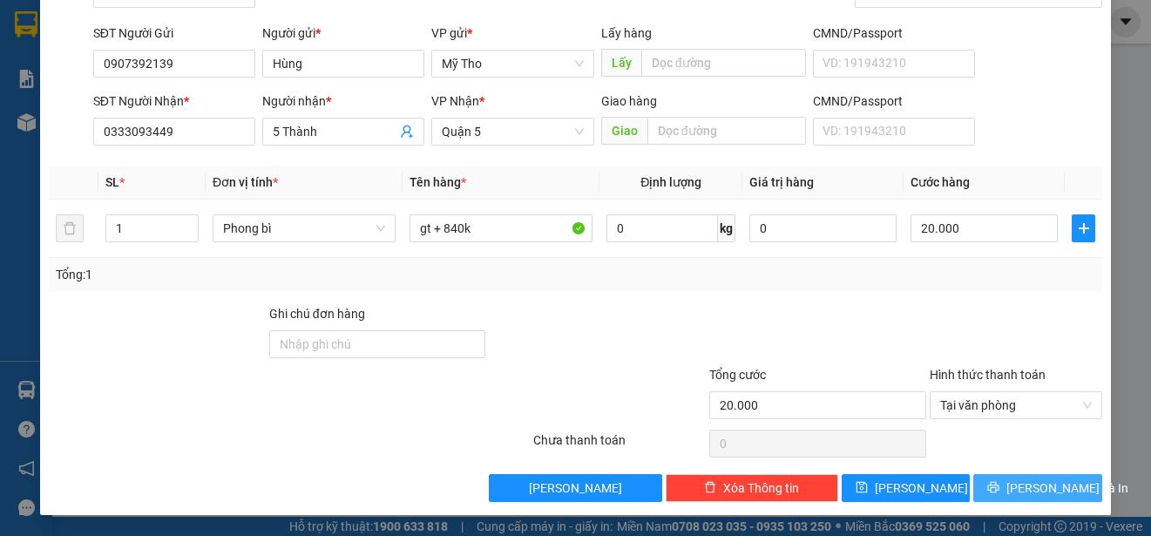
click at [1029, 484] on span "[PERSON_NAME] và In" at bounding box center [1067, 487] width 122 height 19
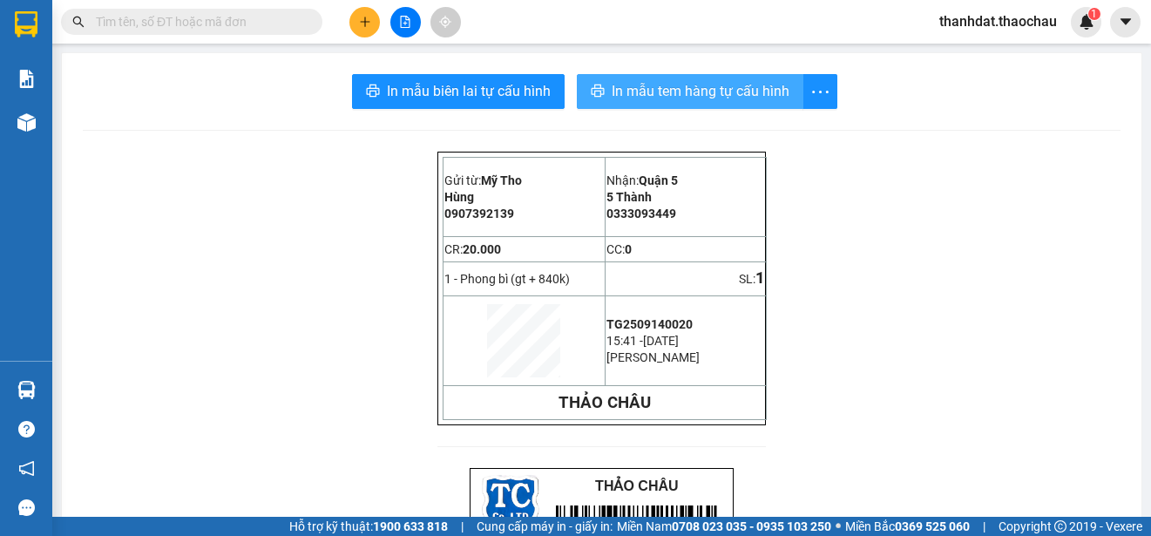
click at [706, 87] on span "In mẫu tem hàng tự cấu hình" at bounding box center [700, 91] width 178 height 22
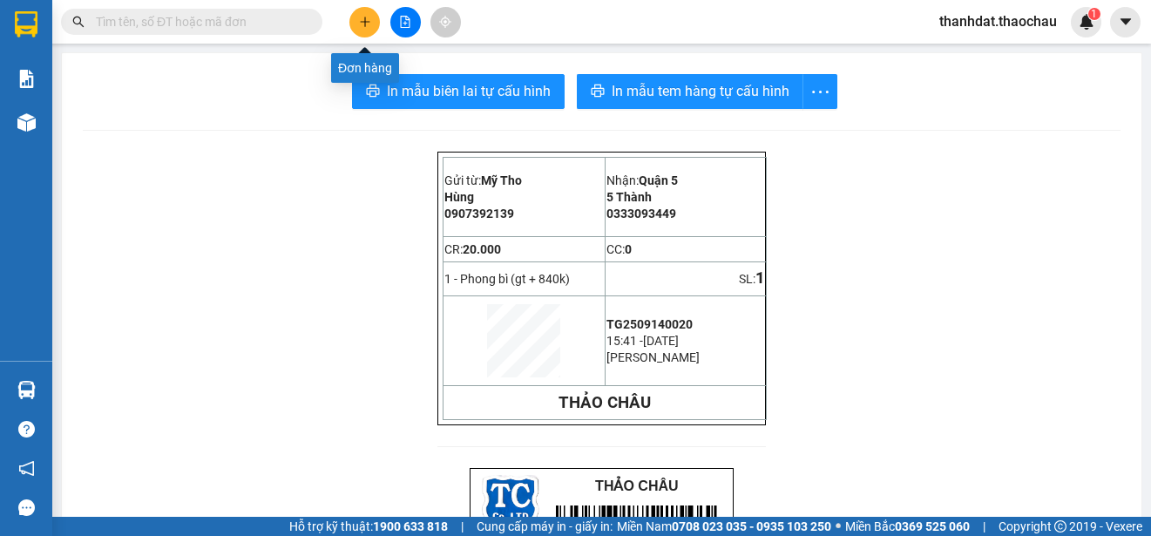
click at [365, 30] on button at bounding box center [364, 22] width 30 height 30
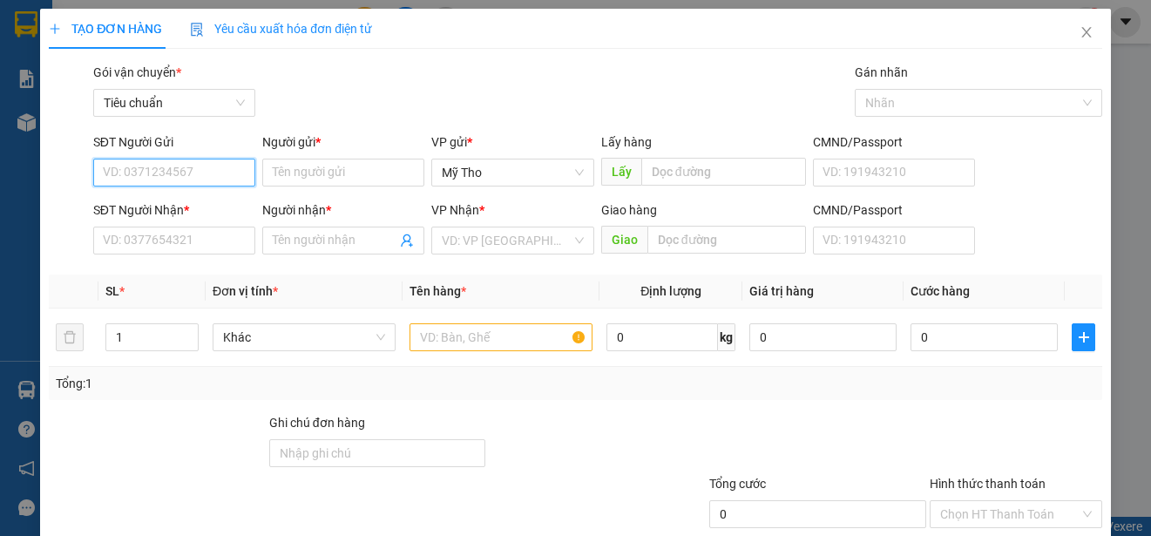
click at [208, 182] on input "SĐT Người Gửi" at bounding box center [174, 173] width 162 height 28
click at [198, 235] on div "0919777461 - Trúc Mai" at bounding box center [179, 235] width 152 height 19
type input "0919777461"
type input "Trúc Mai"
type input "0919777461"
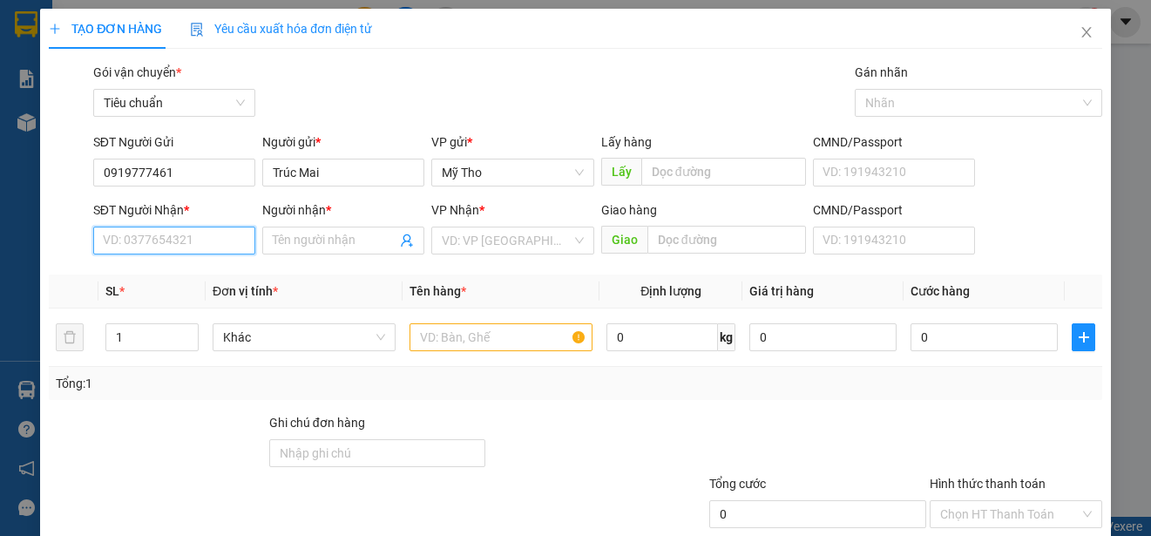
click at [193, 243] on input "SĐT Người Nhận *" at bounding box center [174, 240] width 162 height 28
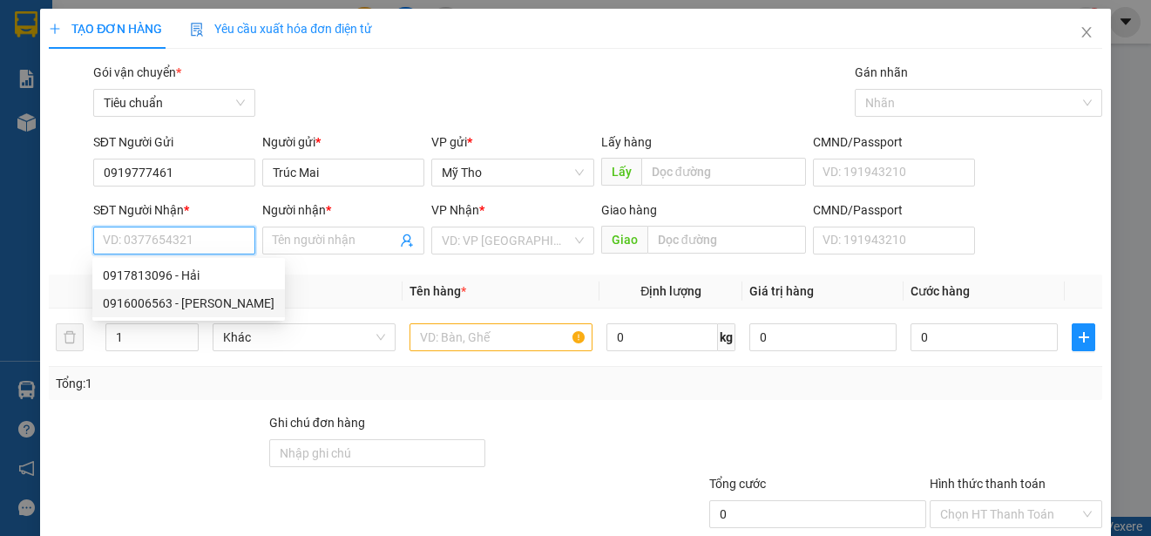
click at [199, 294] on div "0916006563 - [PERSON_NAME]" at bounding box center [189, 303] width 172 height 19
type input "0916006563"
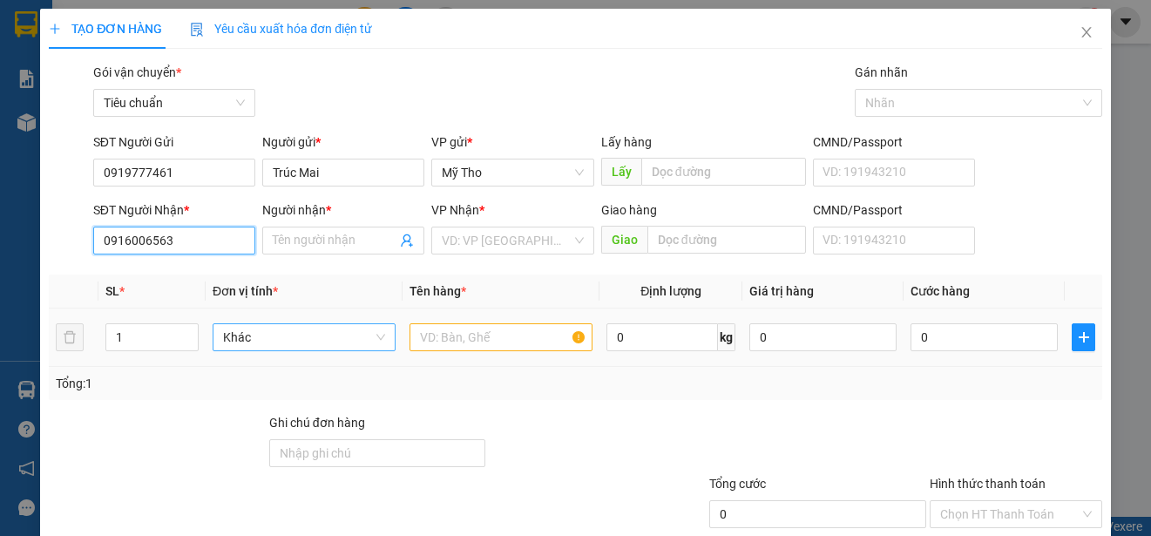
click at [291, 340] on span "Khác" at bounding box center [304, 337] width 162 height 26
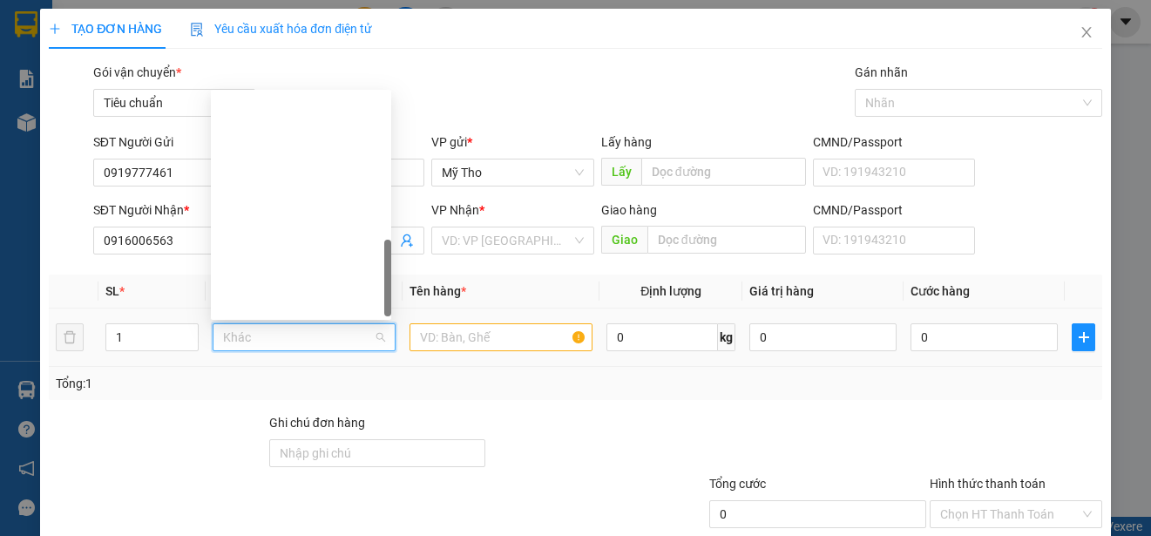
scroll to position [543, 0]
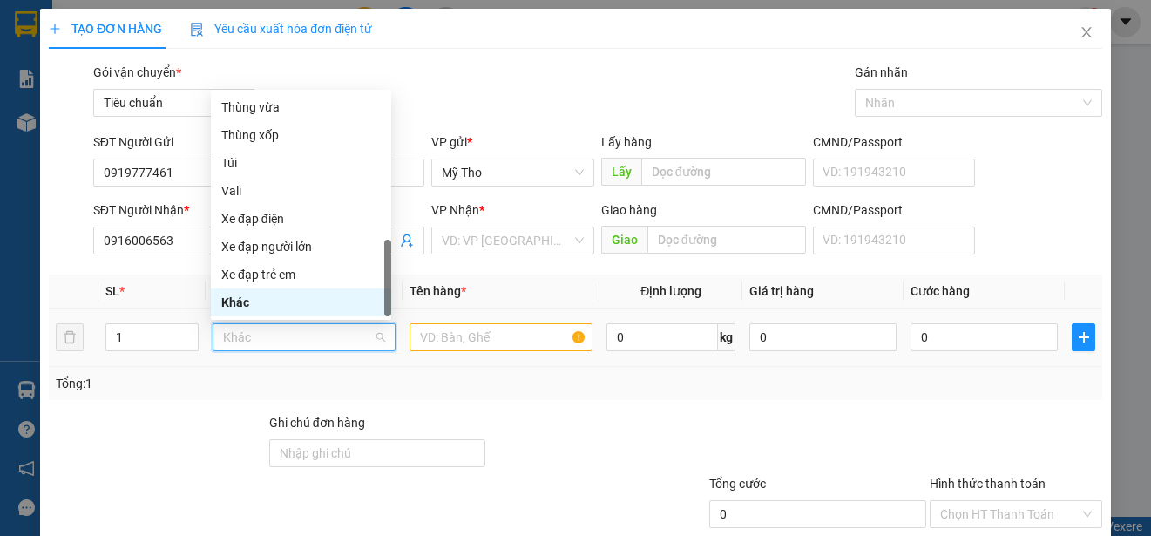
type input "Khánh"
click at [260, 132] on div "Thùng xốp" at bounding box center [300, 134] width 159 height 19
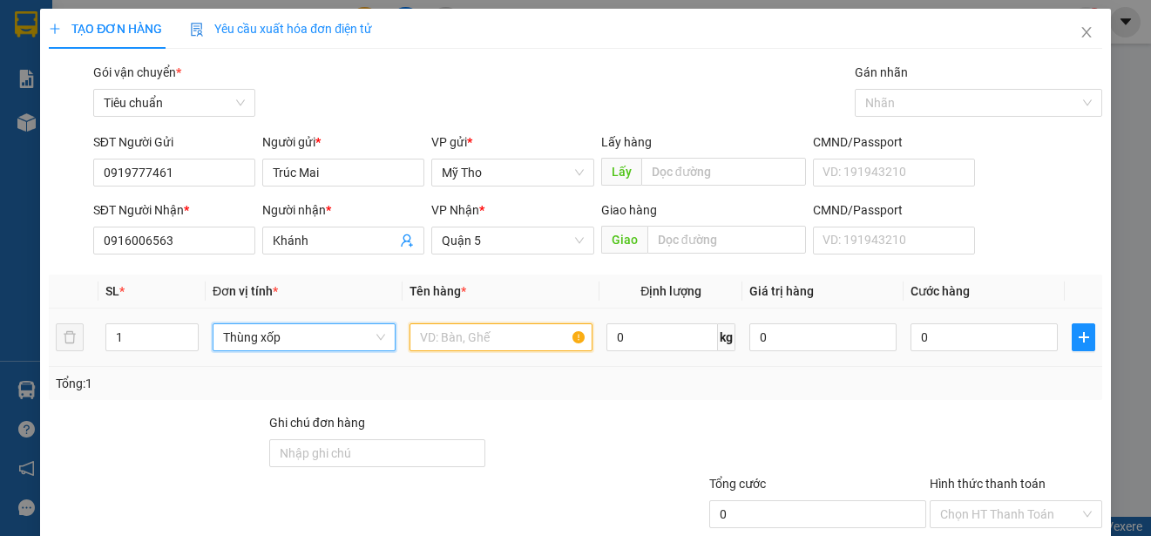
click at [483, 337] on input "text" at bounding box center [500, 337] width 183 height 28
type input "d"
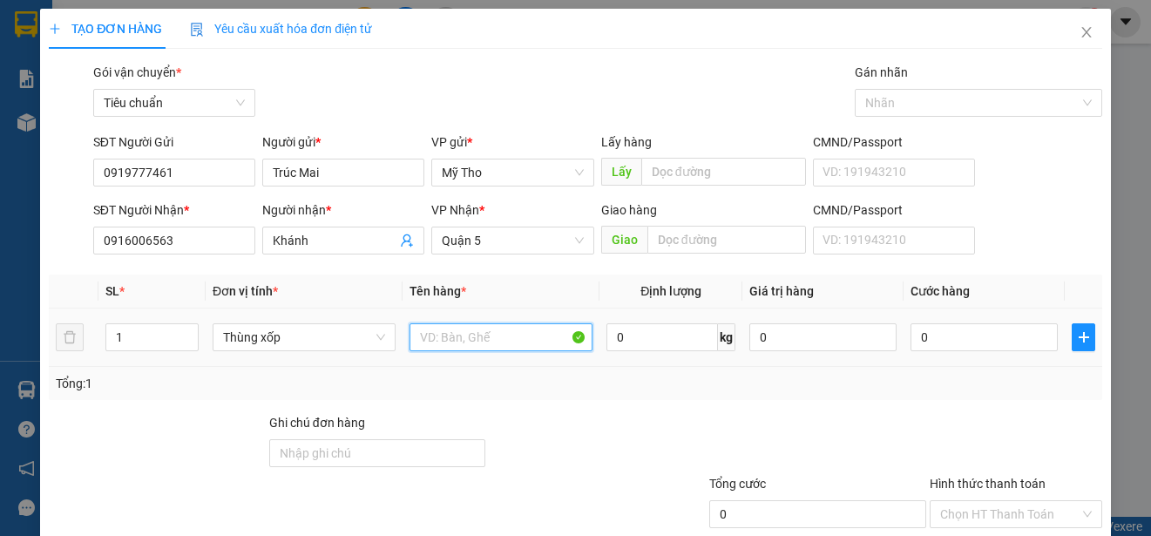
paste input "đ"
paste input "ô"
paste input "ồ"
paste input "ạnh"
type input "đồ lạnh"
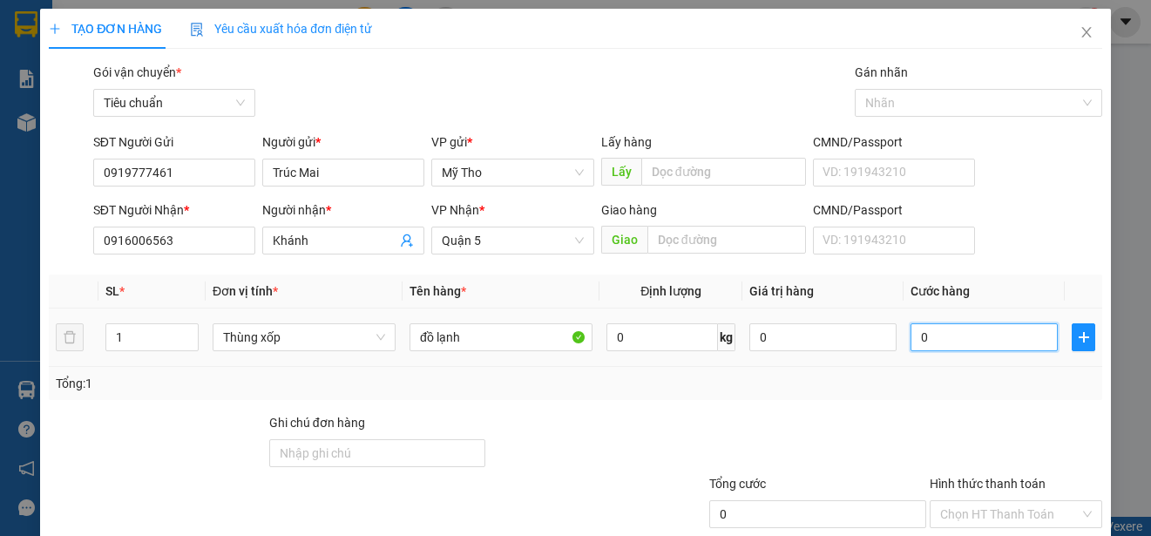
click at [933, 342] on input "0" at bounding box center [983, 337] width 147 height 28
type input "3"
type input "30"
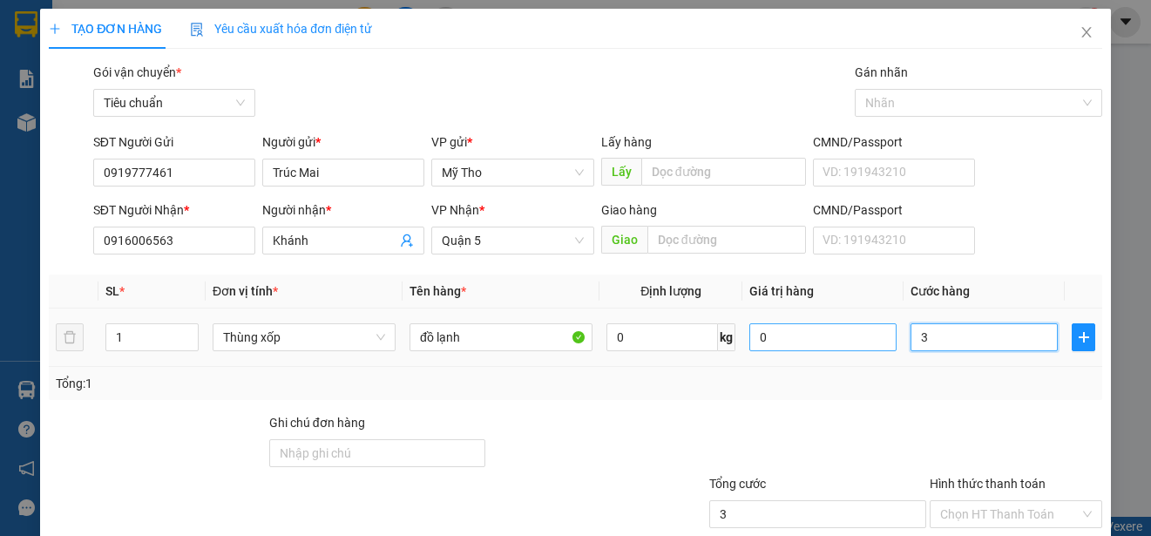
type input "30"
type input "300"
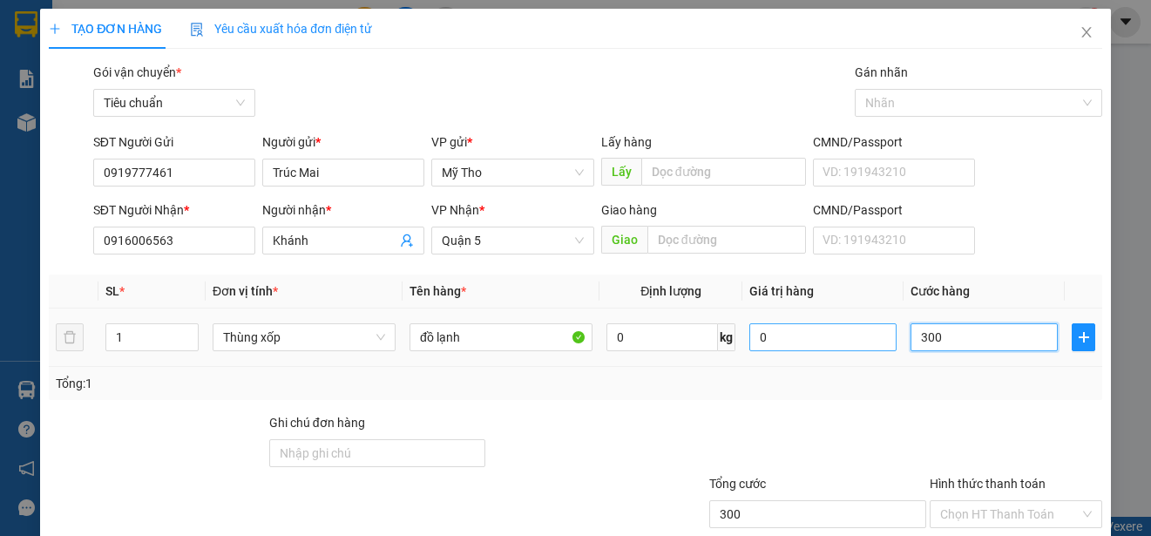
type input "3.000"
type input "30.000"
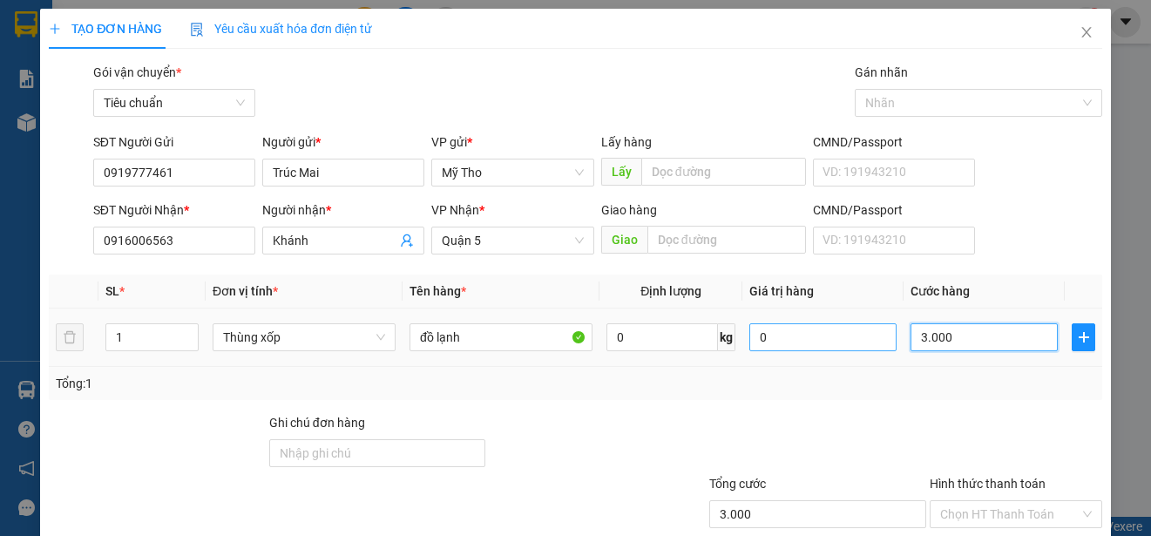
type input "30.000"
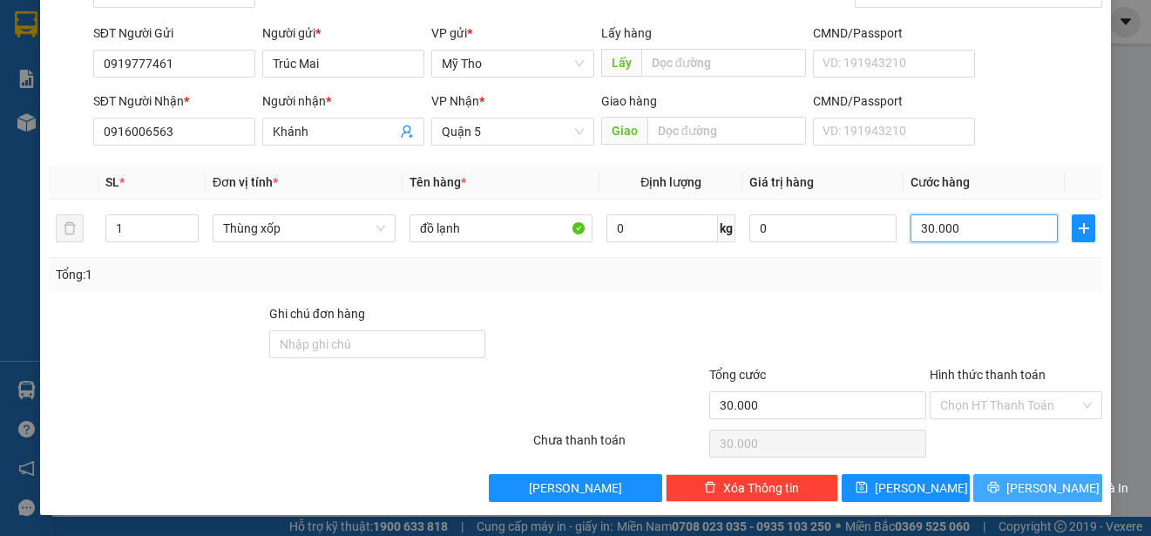
type input "30.000"
click at [1055, 487] on span "[PERSON_NAME] và In" at bounding box center [1067, 487] width 122 height 19
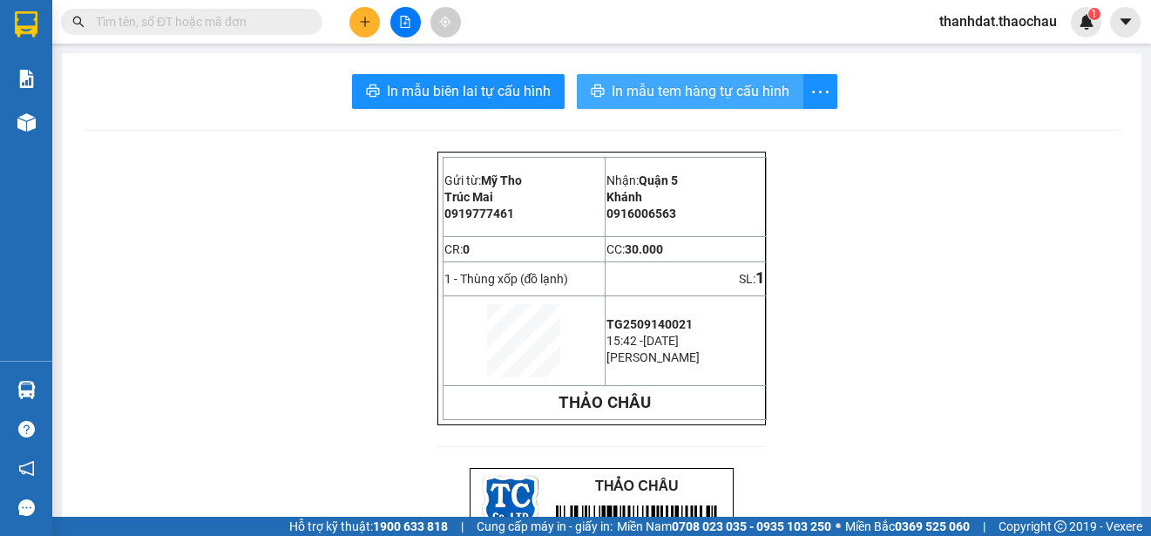
click at [694, 93] on span "In mẫu tem hàng tự cấu hình" at bounding box center [700, 91] width 178 height 22
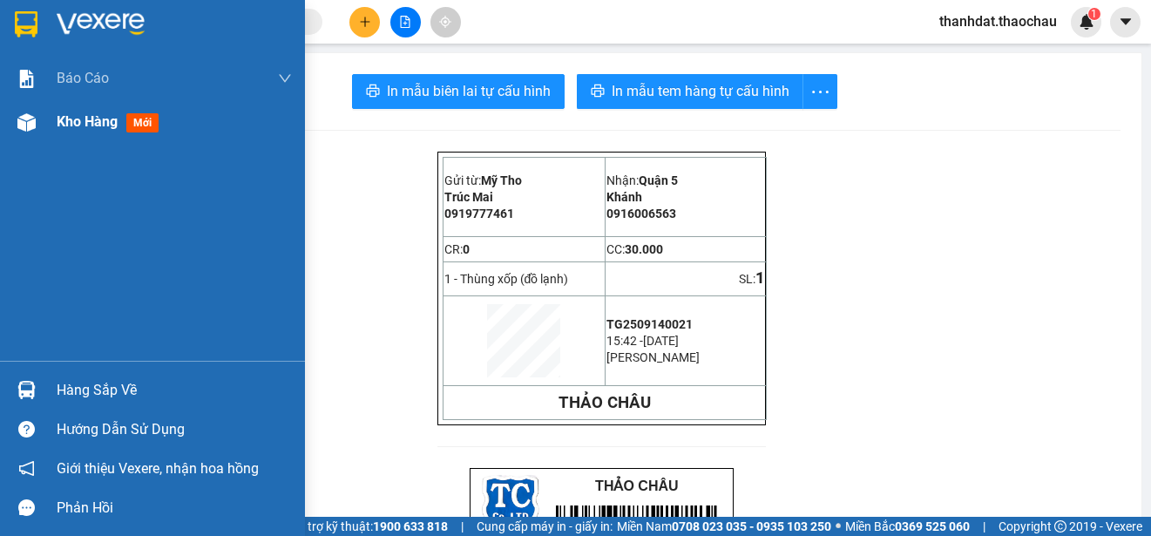
click at [86, 121] on span "Kho hàng" at bounding box center [87, 121] width 61 height 17
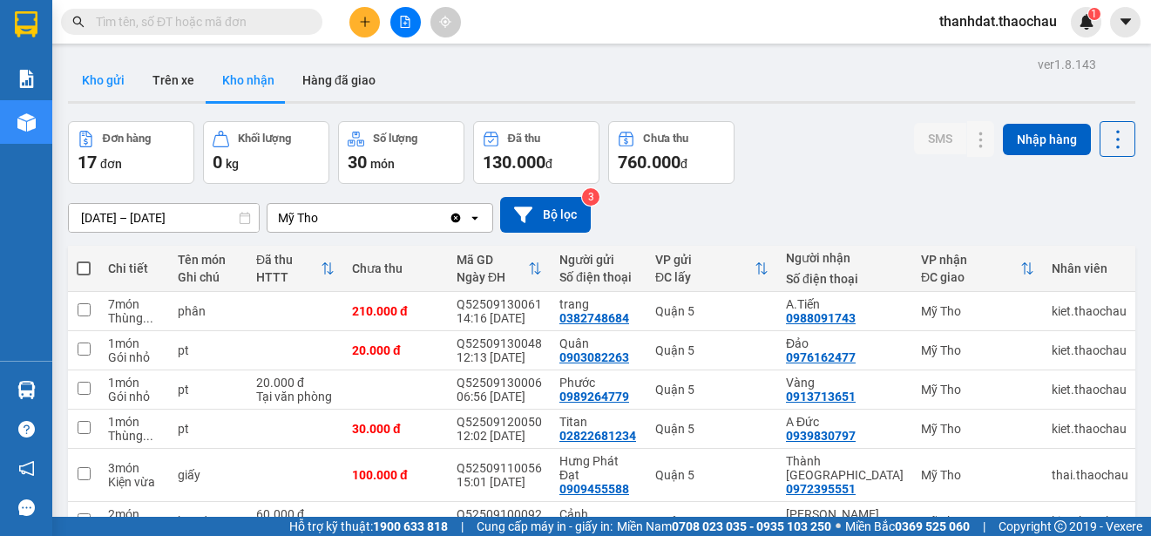
click at [111, 80] on button "Kho gửi" at bounding box center [103, 80] width 71 height 42
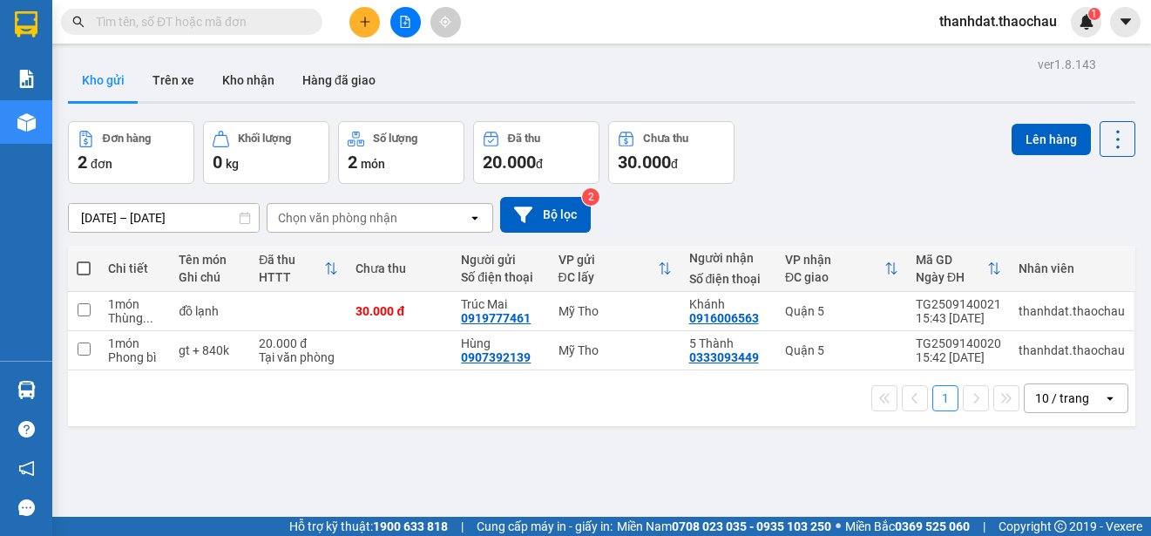
click at [275, 22] on input "text" at bounding box center [199, 21] width 206 height 19
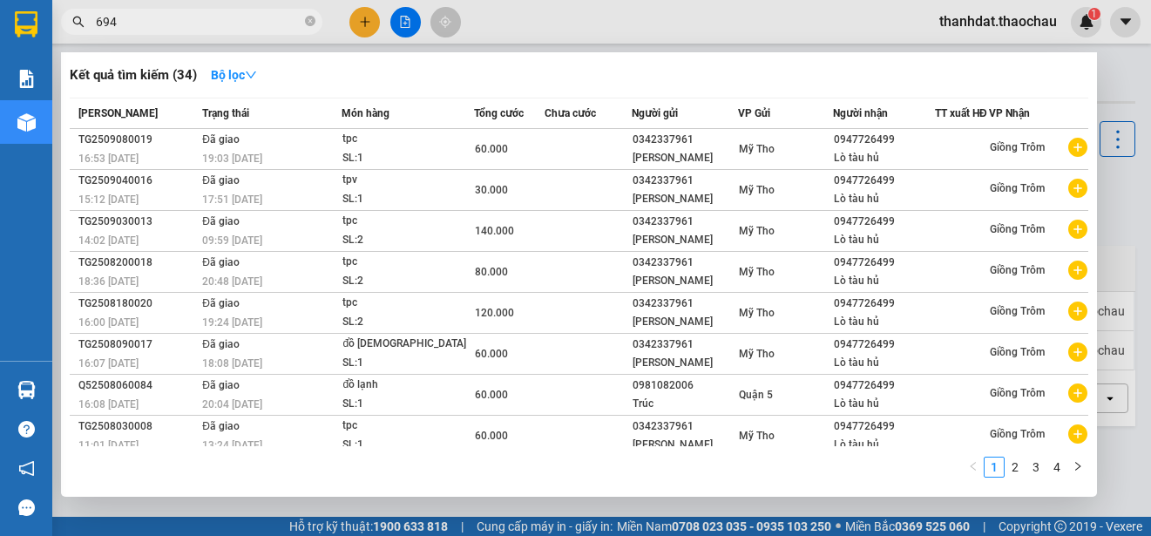
click at [275, 23] on input "694" at bounding box center [199, 21] width 206 height 19
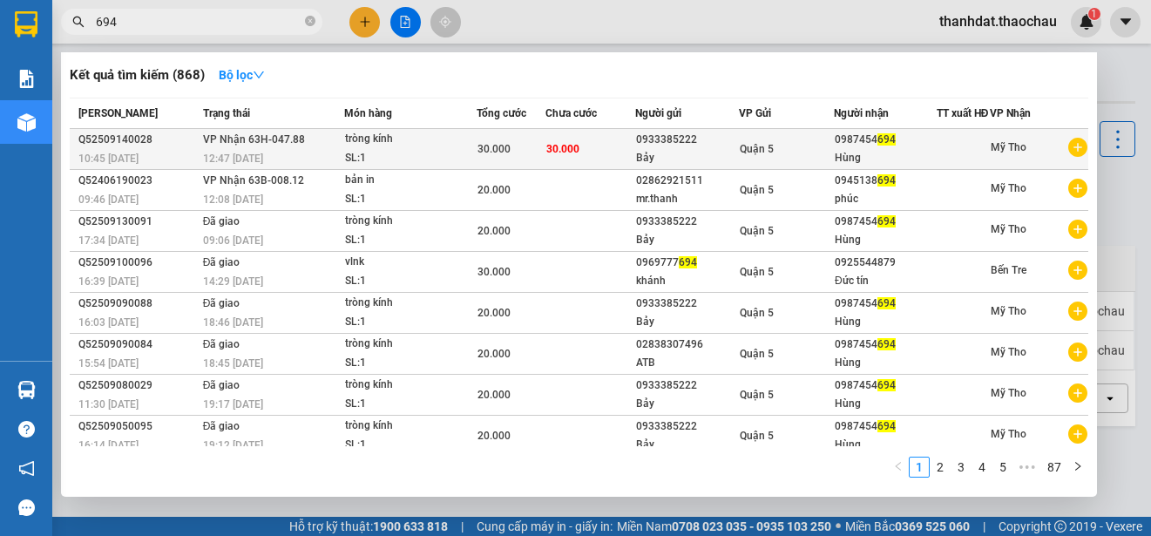
type input "694"
click at [877, 145] on span "694" at bounding box center [886, 139] width 18 height 12
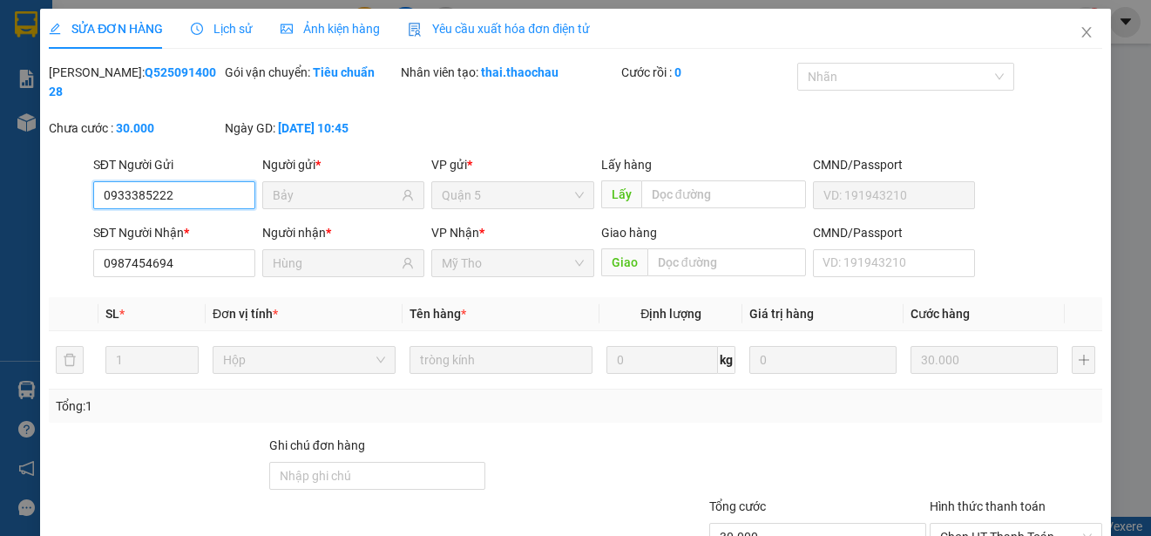
type input "0933385222"
type input "Bảy"
type input "0987454694"
type input "Hùng"
type input "30.000"
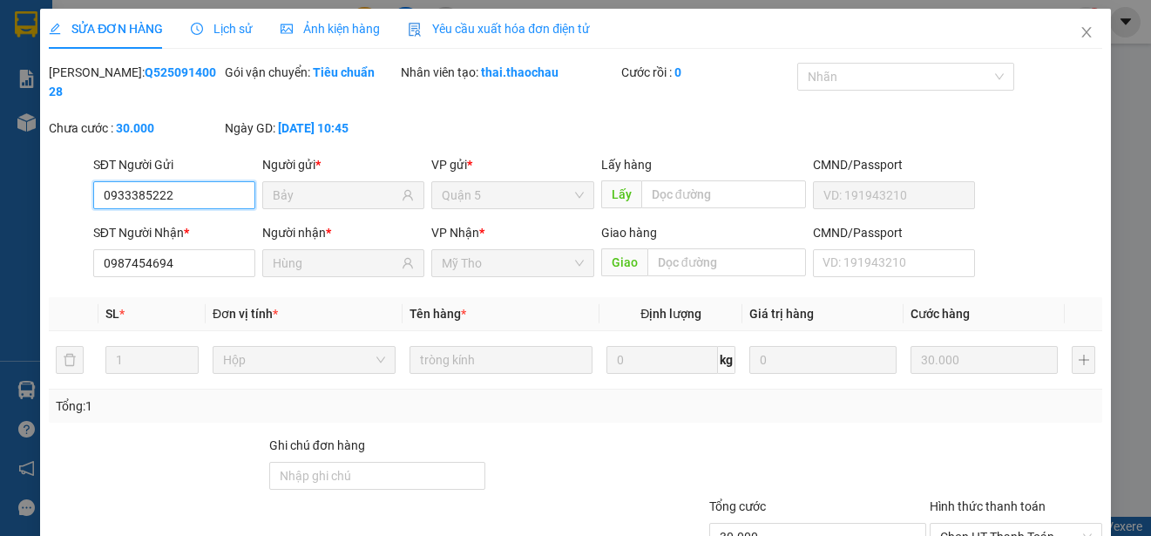
type input "30.000"
drag, startPoint x: 174, startPoint y: 267, endPoint x: 89, endPoint y: 266, distance: 85.4
click at [90, 266] on div "SĐT Người Nhận * 0987454694 0987454694" at bounding box center [174, 253] width 169 height 61
click at [1079, 33] on icon "close" at bounding box center [1086, 32] width 14 height 14
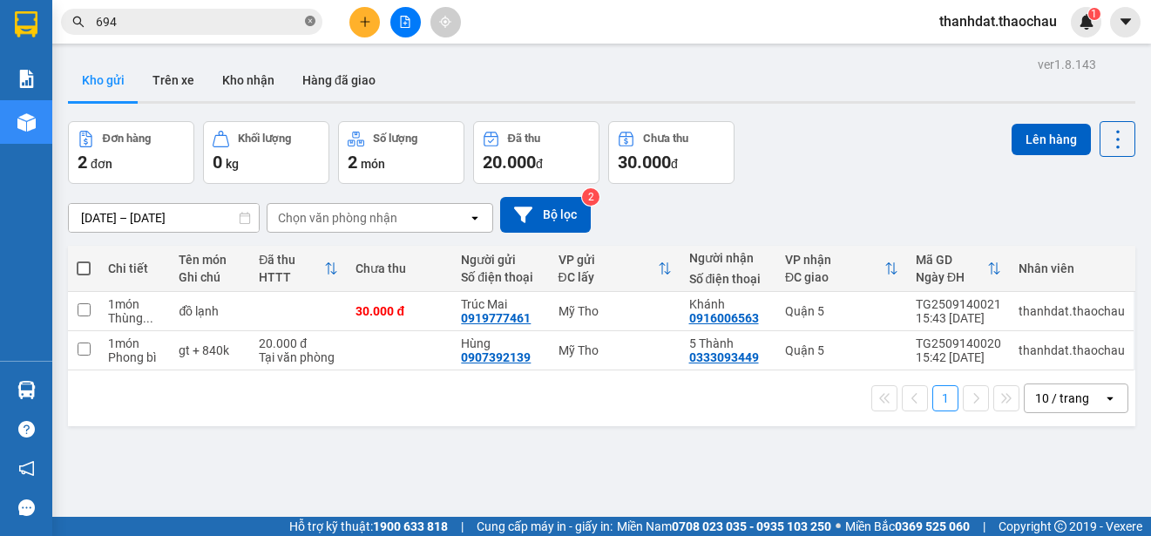
click at [313, 21] on icon "close-circle" at bounding box center [310, 21] width 10 height 10
paste input "0987454694"
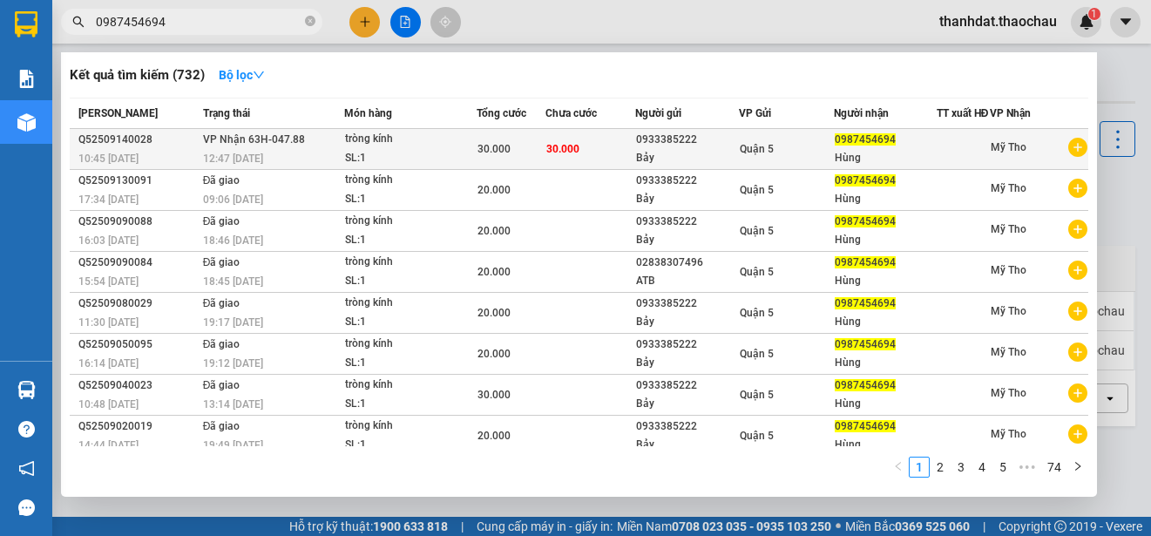
type input "0987454694"
click at [792, 153] on div "Quận 5" at bounding box center [785, 148] width 93 height 19
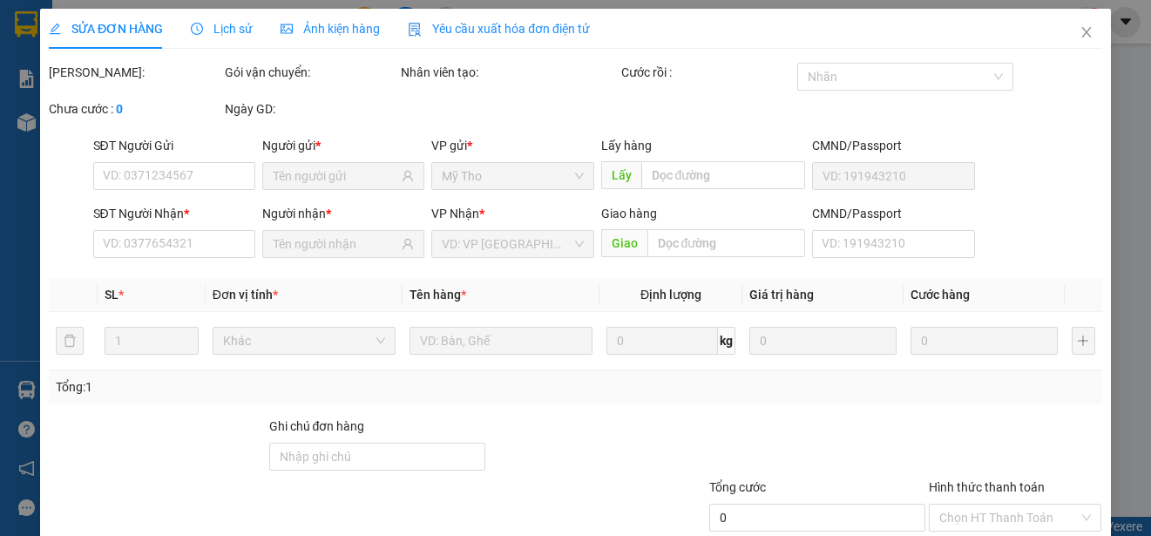
type input "0933385222"
type input "Bảy"
type input "0987454694"
type input "Hùng"
type input "30.000"
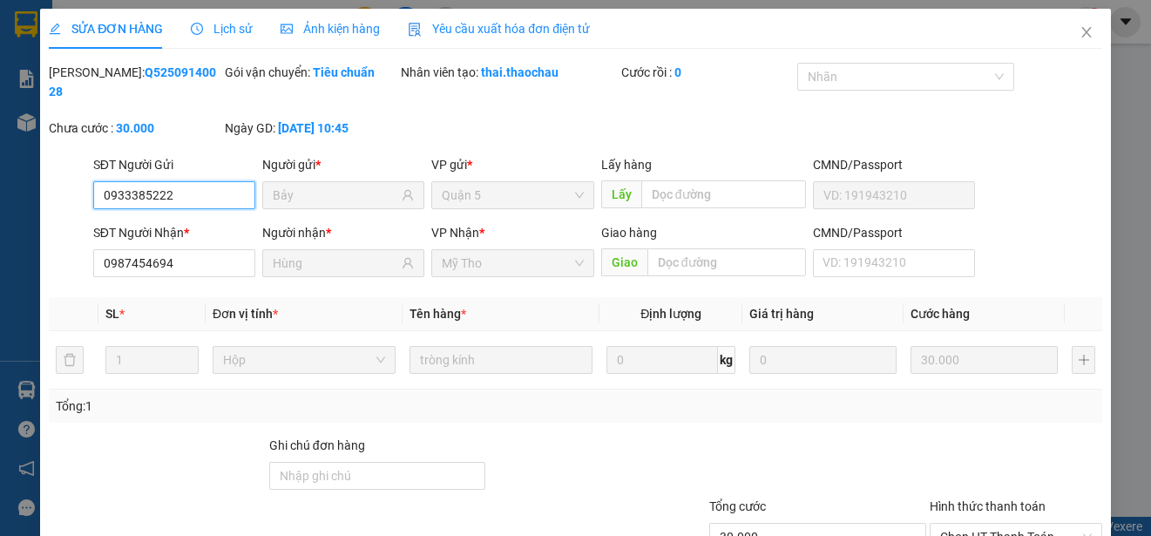
scroll to position [132, 0]
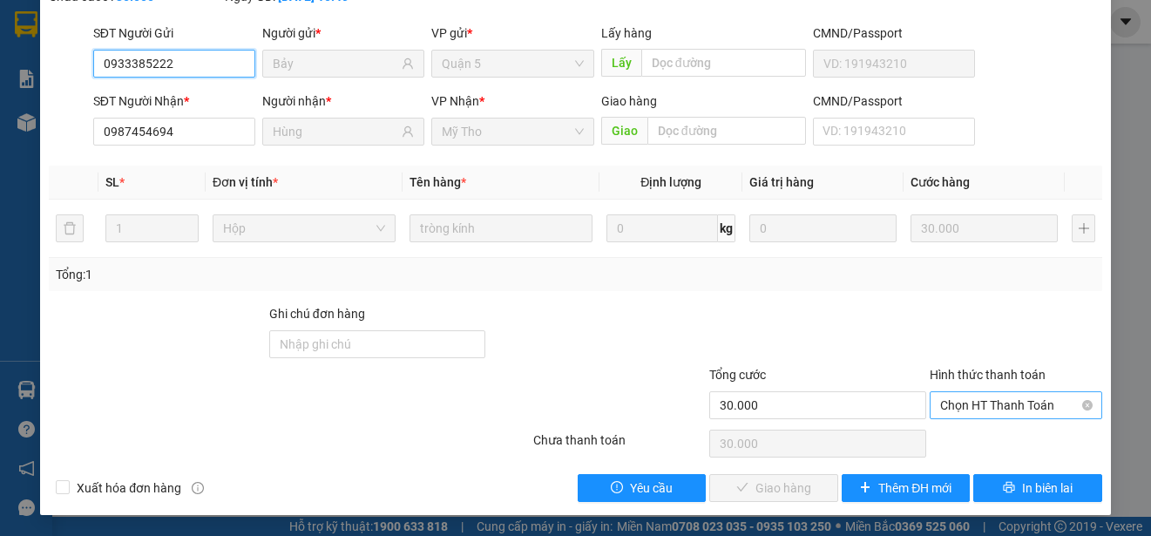
click at [957, 400] on span "Chọn HT Thanh Toán" at bounding box center [1016, 405] width 152 height 26
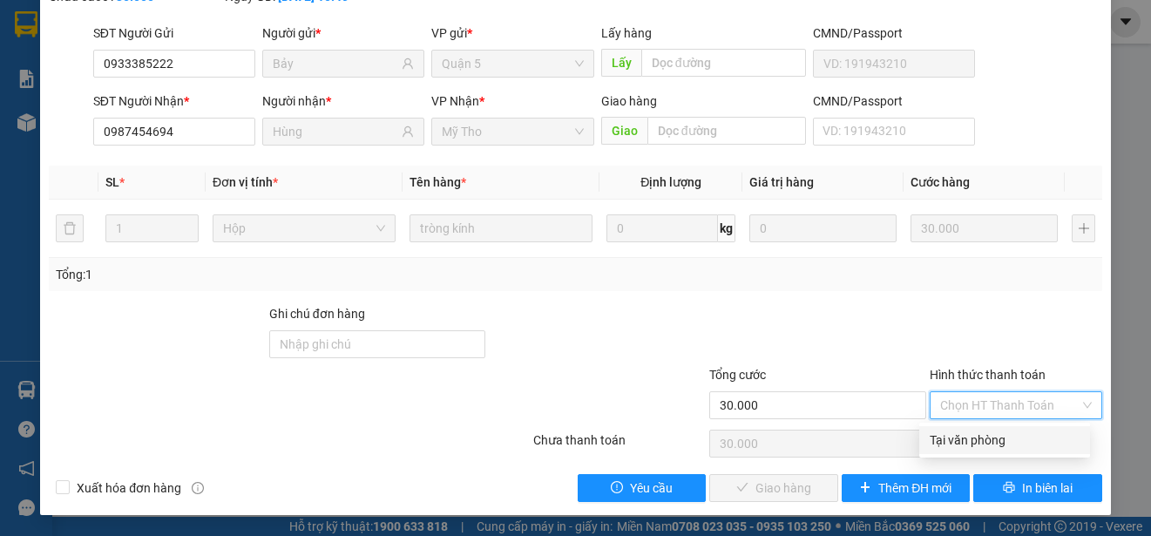
click at [962, 437] on div "Tại văn phòng" at bounding box center [1004, 439] width 150 height 19
type input "0"
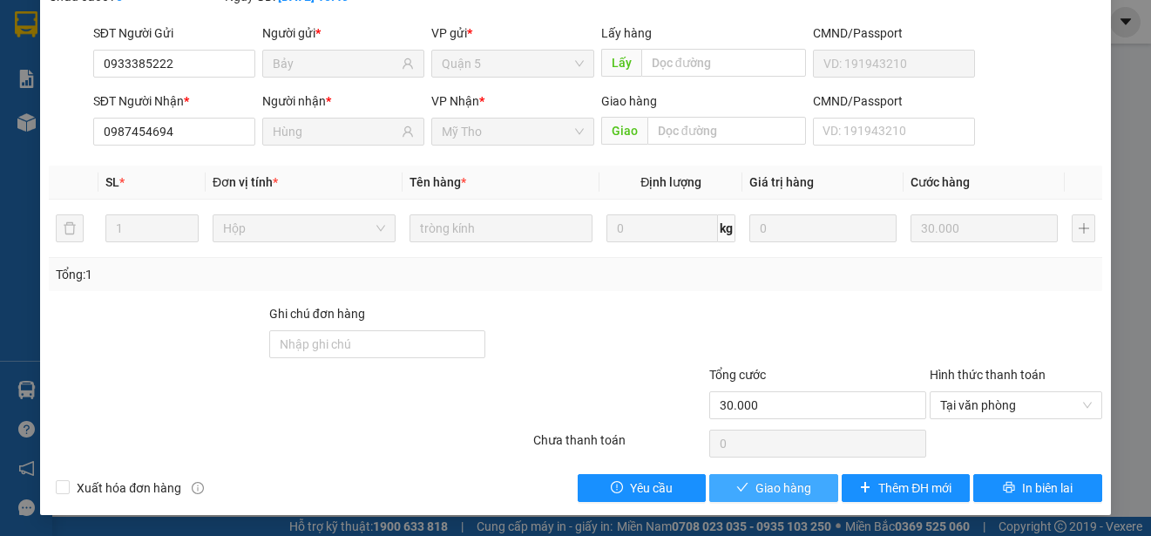
click at [780, 484] on span "Giao hàng" at bounding box center [783, 487] width 56 height 19
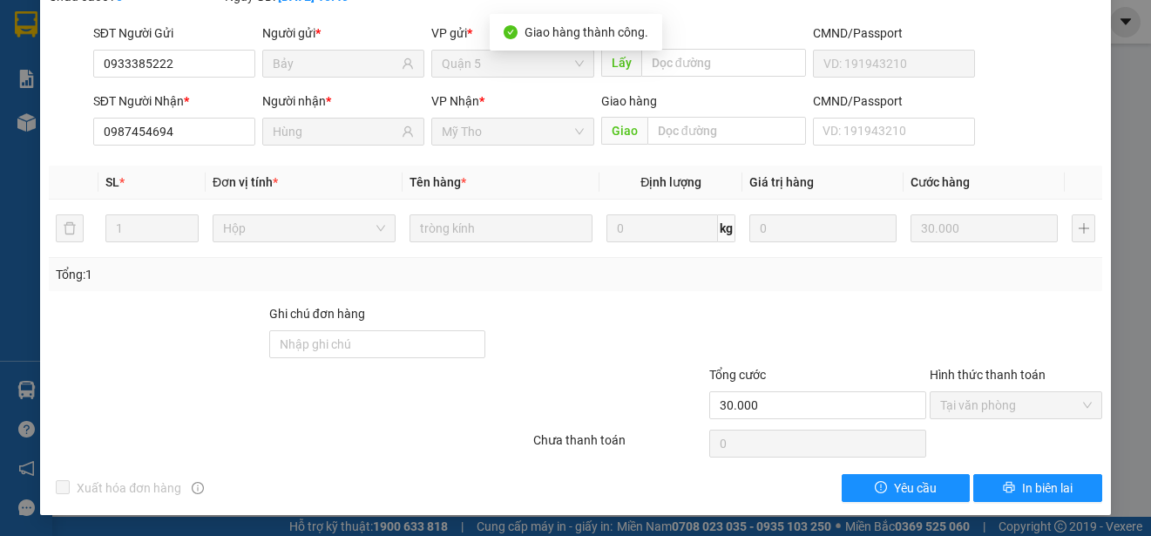
scroll to position [0, 0]
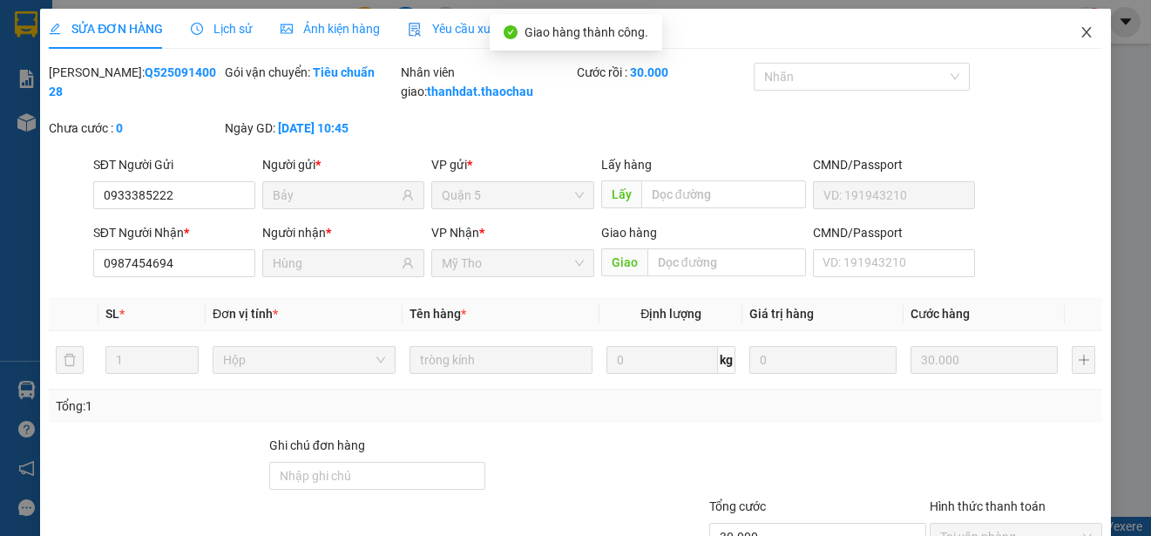
click at [1079, 30] on icon "close" at bounding box center [1086, 32] width 14 height 14
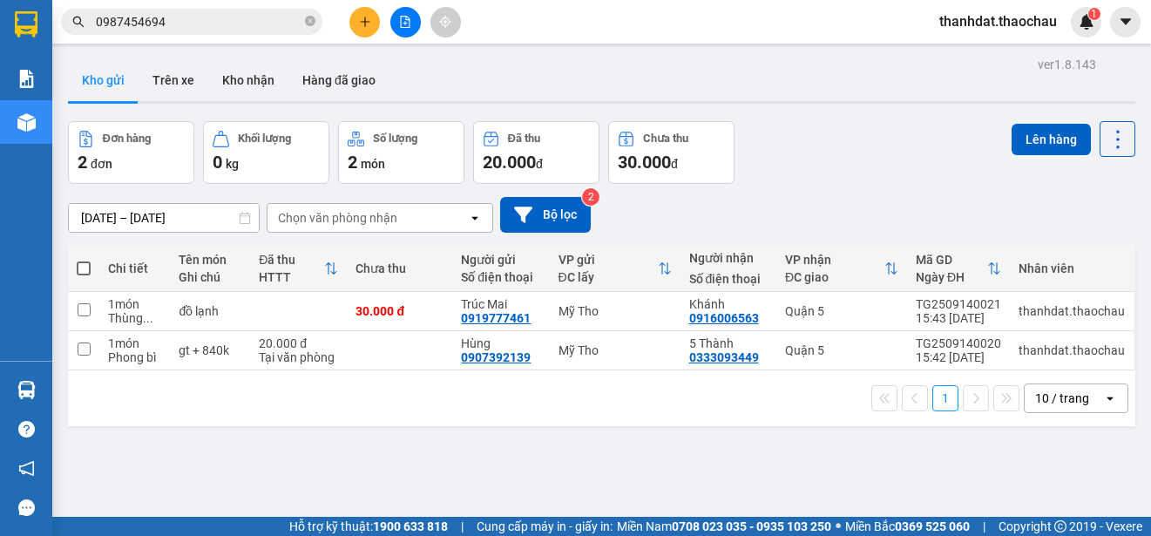
click at [226, 24] on input "0987454694" at bounding box center [199, 21] width 206 height 19
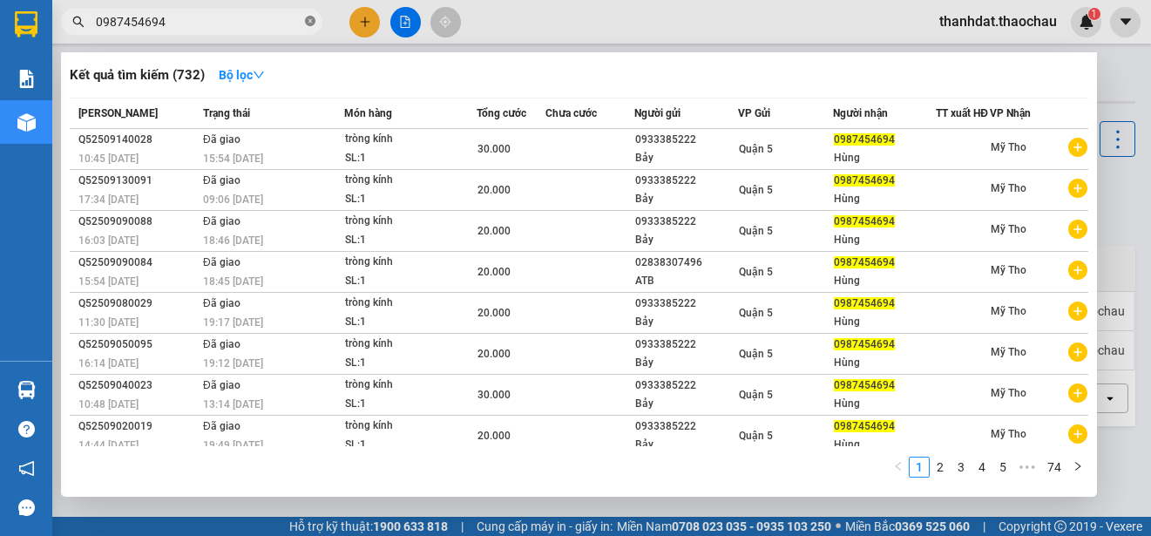
click at [311, 22] on icon "close-circle" at bounding box center [310, 21] width 10 height 10
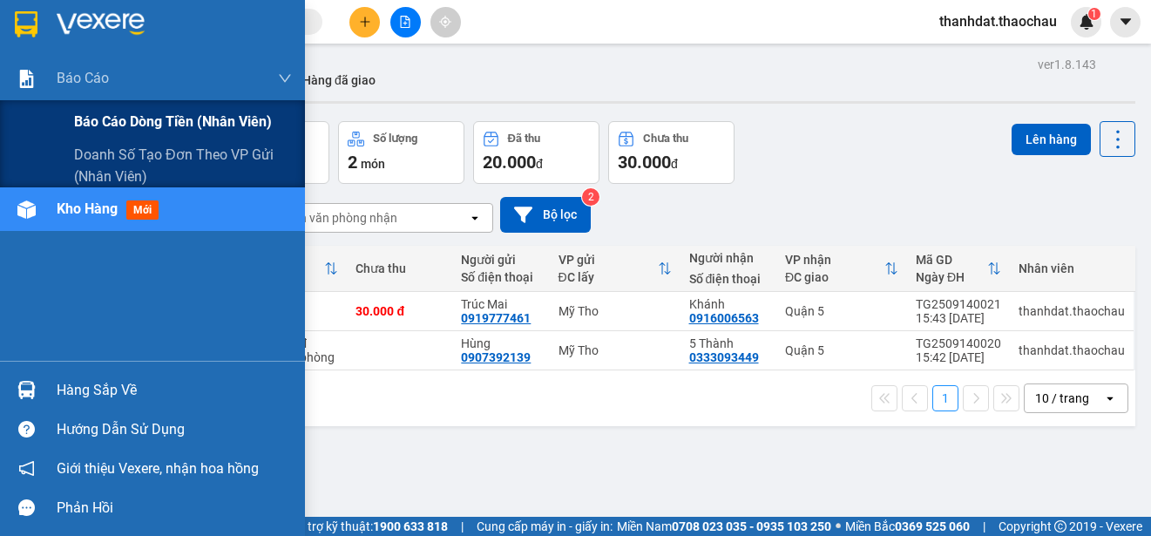
click at [99, 122] on span "Báo cáo dòng tiền (nhân viên)" at bounding box center [173, 122] width 198 height 22
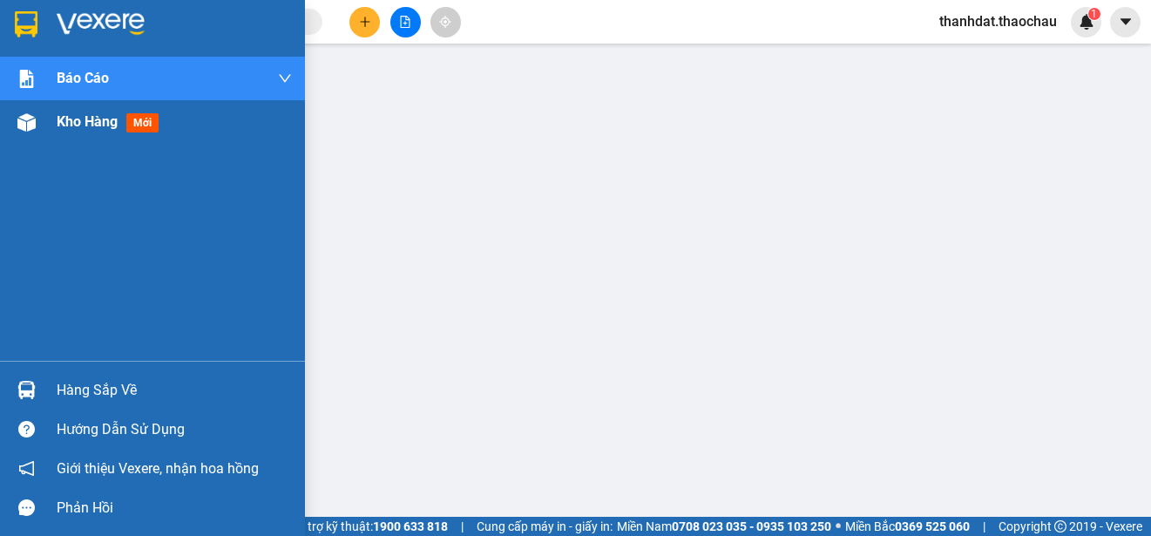
click at [87, 119] on span "Kho hàng" at bounding box center [87, 121] width 61 height 17
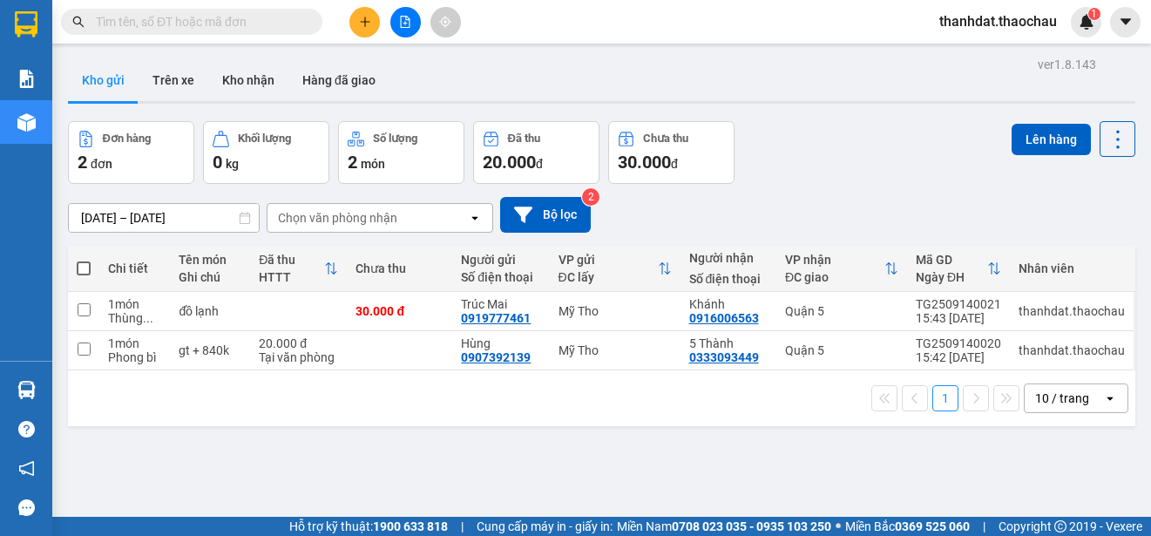
click at [81, 268] on span at bounding box center [84, 268] width 14 height 14
click at [84, 260] on input "checkbox" at bounding box center [84, 260] width 0 height 0
checkbox input "true"
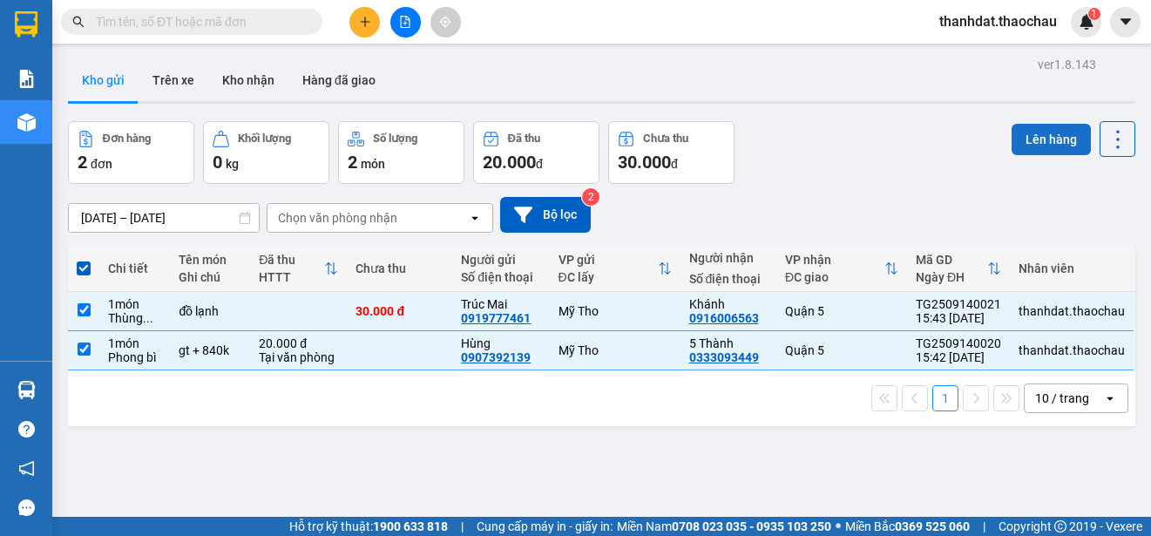
click at [1029, 141] on button "Lên hàng" at bounding box center [1050, 139] width 79 height 31
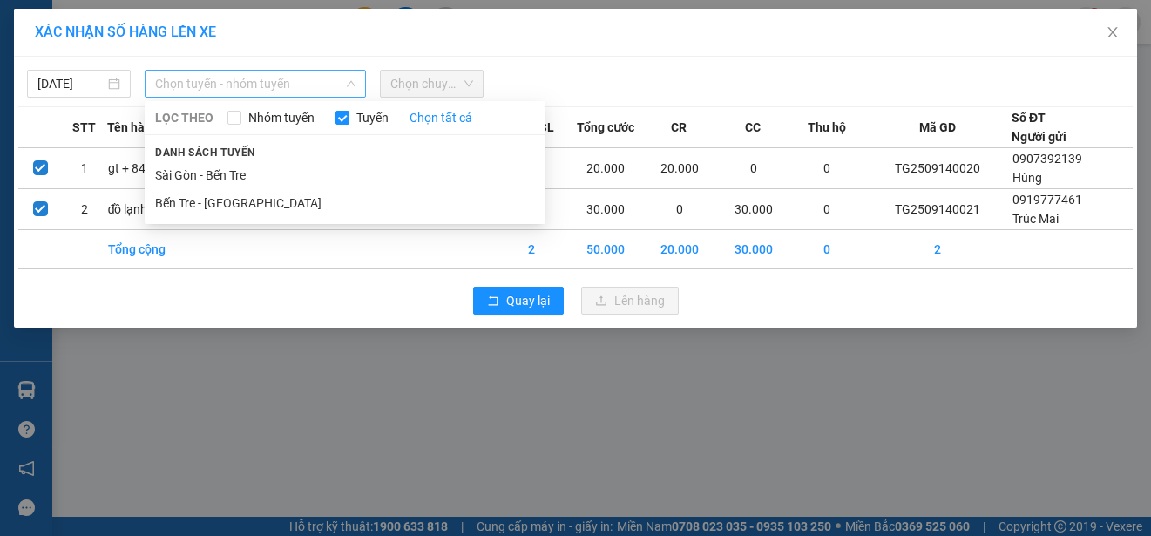
click at [206, 84] on span "Chọn tuyến - nhóm tuyến" at bounding box center [255, 84] width 200 height 26
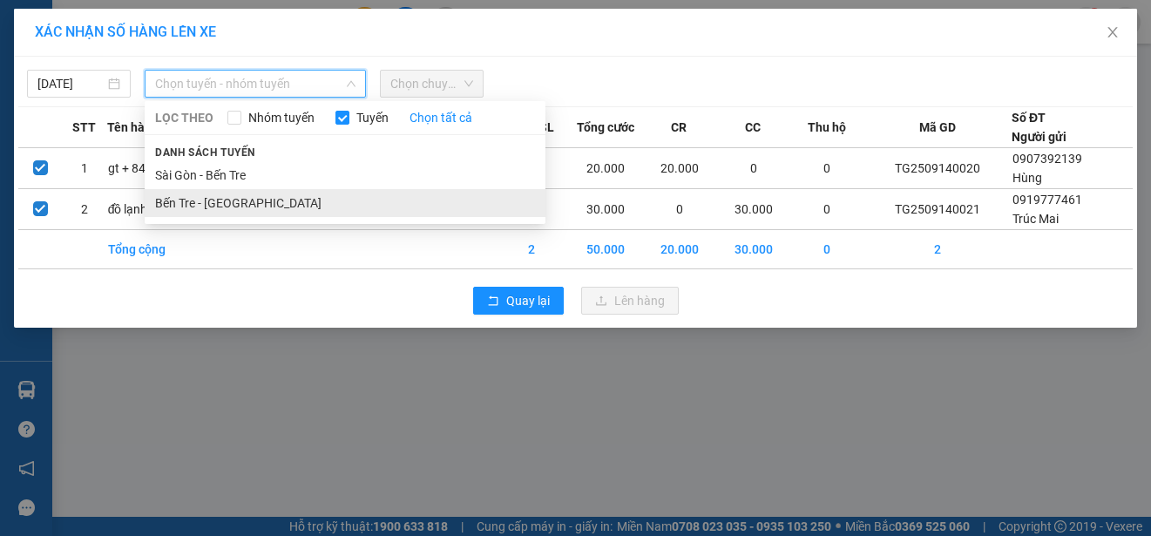
click at [222, 199] on li "Bến Tre - [GEOGRAPHIC_DATA]" at bounding box center [345, 203] width 401 height 28
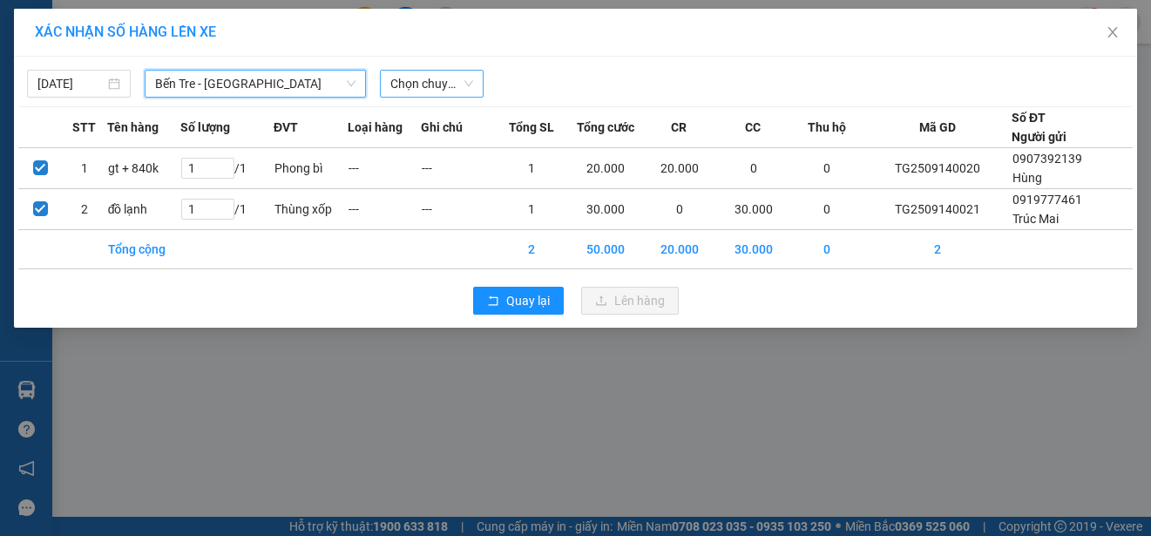
click at [472, 90] on span "Chọn chuyến" at bounding box center [431, 84] width 83 height 26
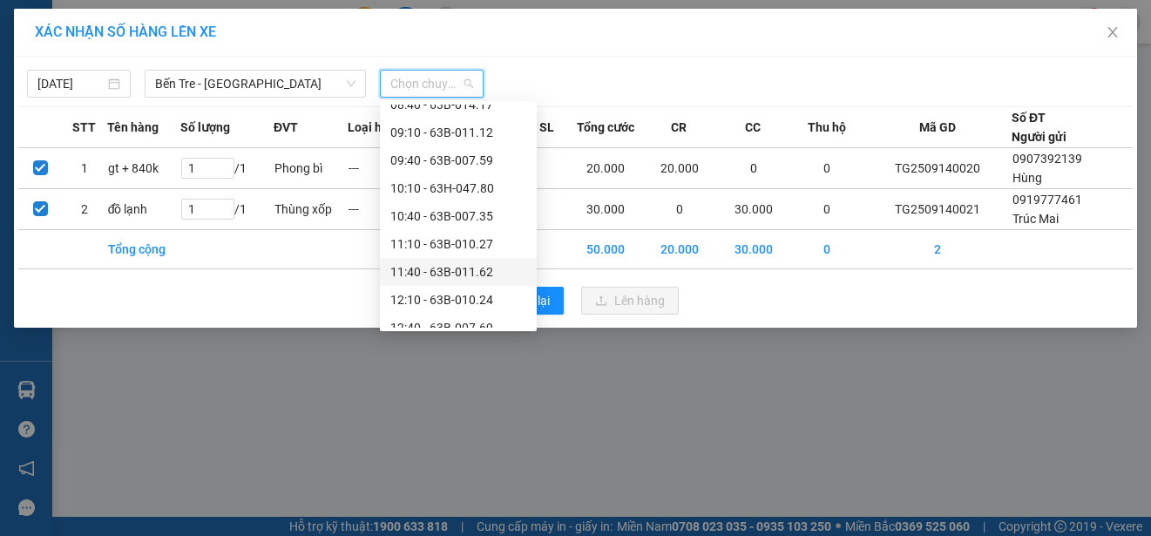
scroll to position [610, 0]
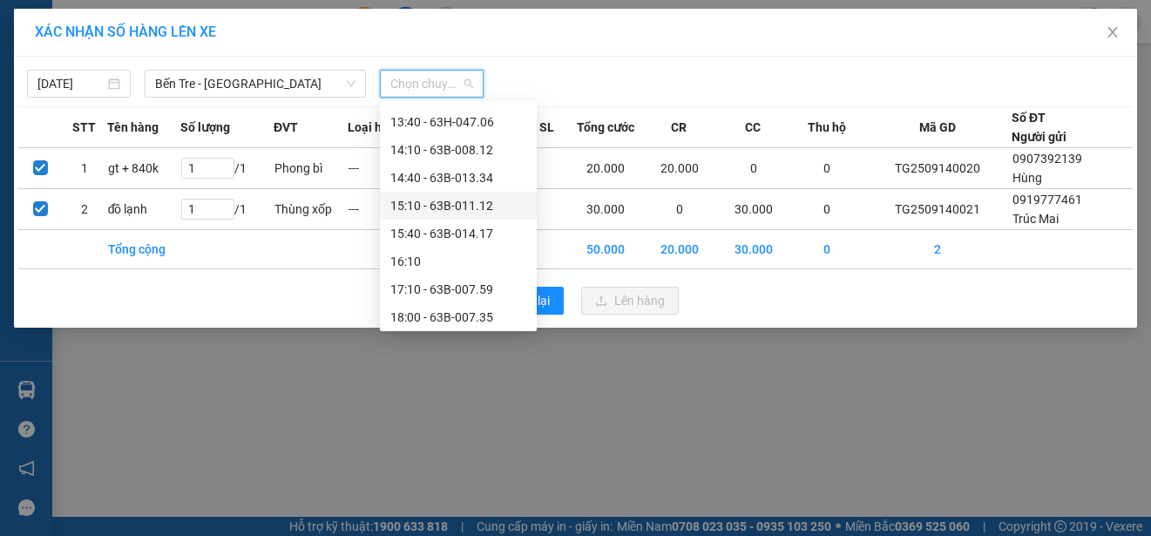
click at [448, 203] on div "15:10 - 63B-011.12" at bounding box center [458, 205] width 136 height 19
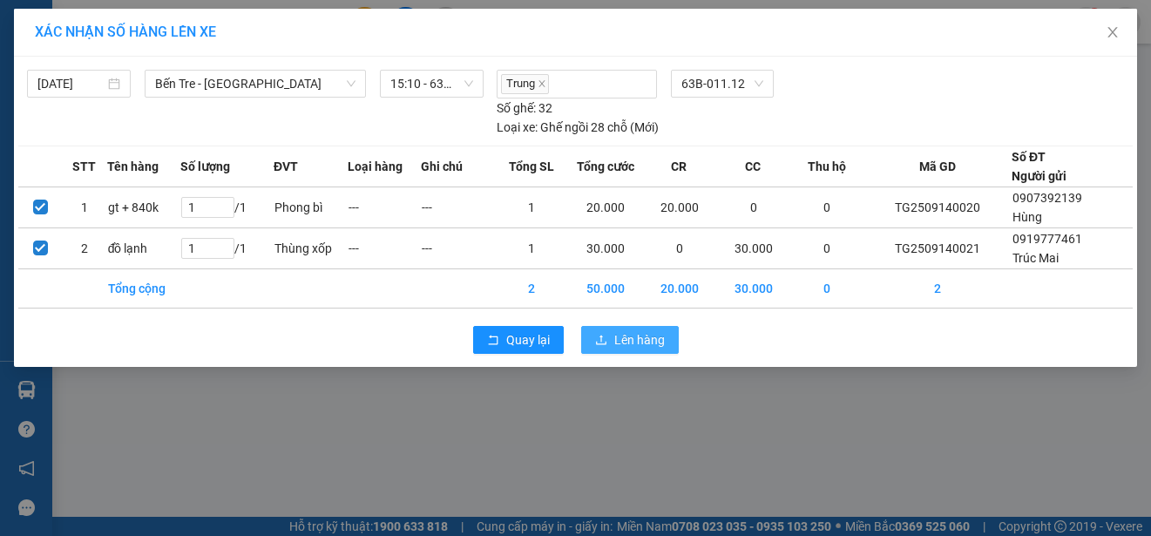
click at [649, 332] on span "Lên hàng" at bounding box center [639, 339] width 51 height 19
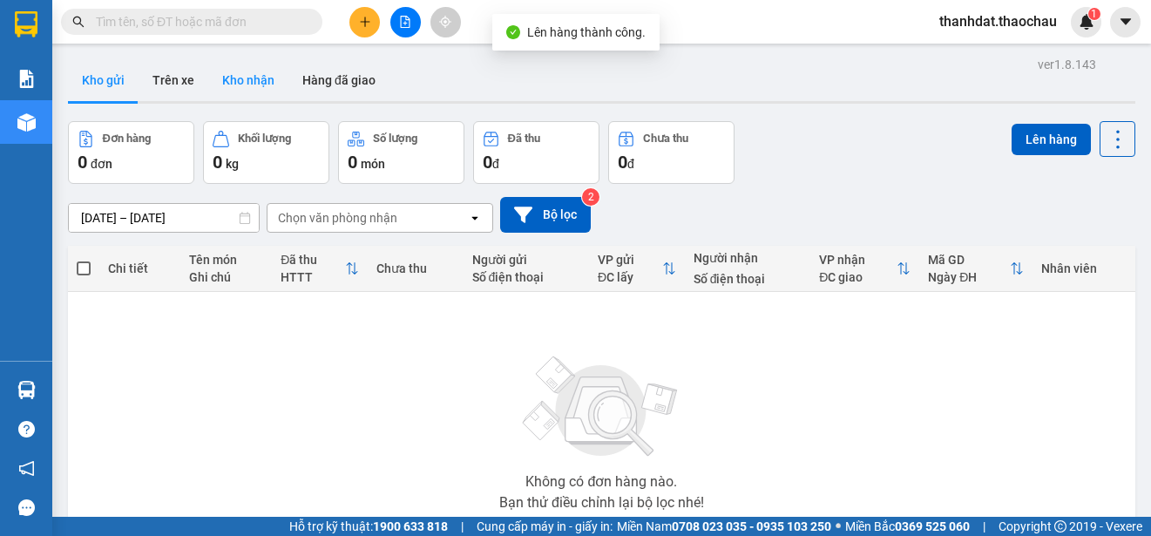
click at [258, 72] on button "Kho nhận" at bounding box center [248, 80] width 80 height 42
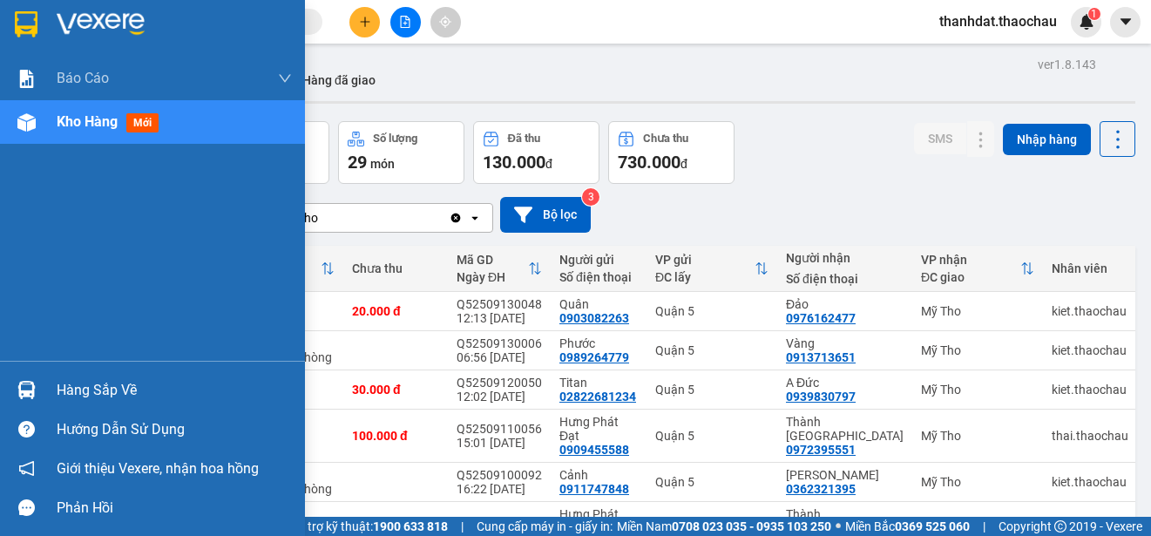
click at [67, 388] on div "Hàng sắp về" at bounding box center [174, 390] width 235 height 26
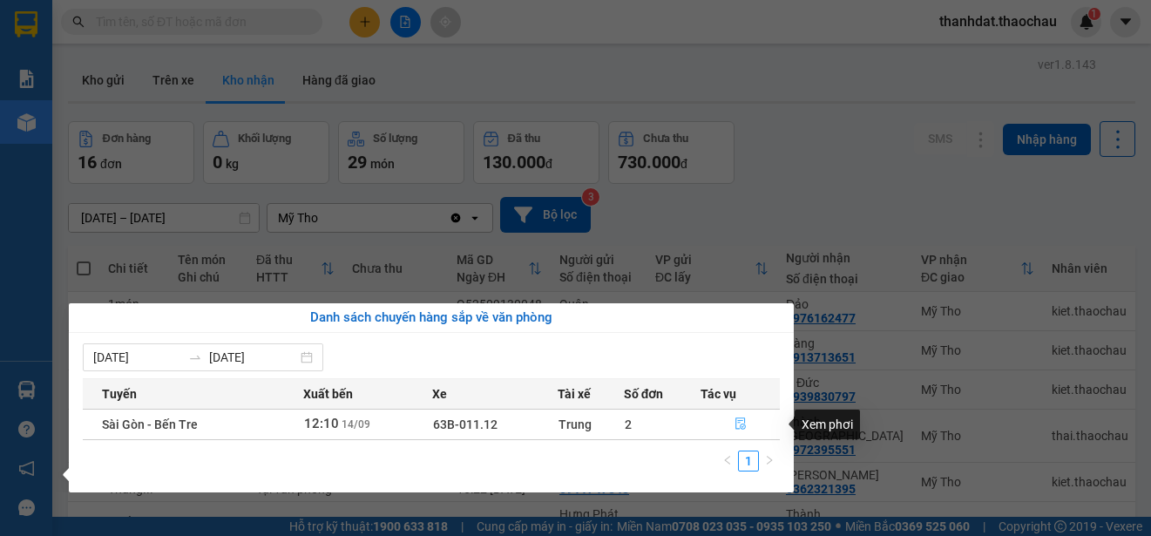
click at [736, 425] on icon "file-done" at bounding box center [740, 423] width 12 height 12
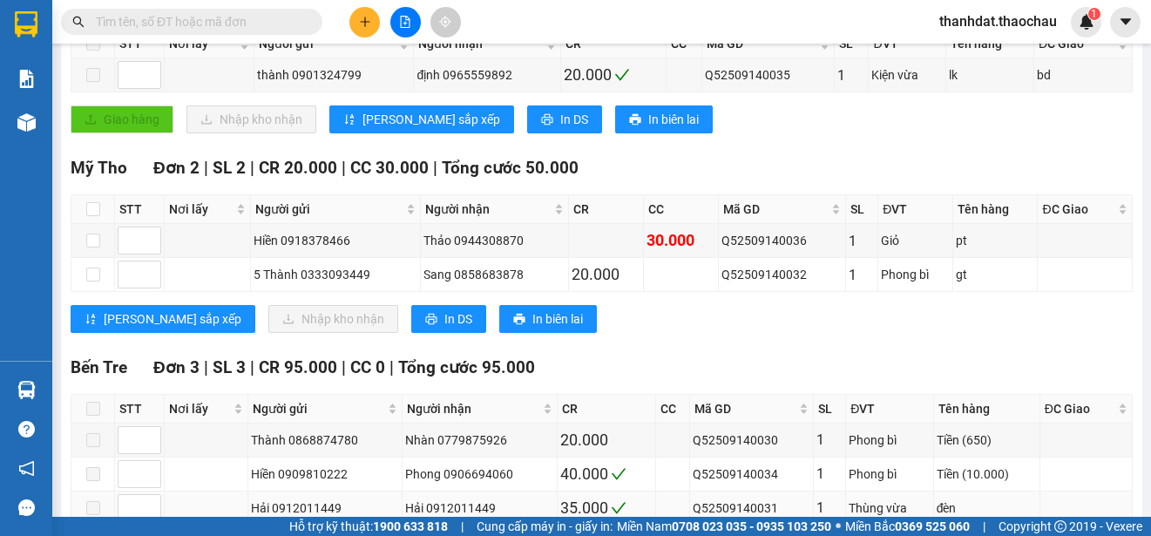
scroll to position [447, 0]
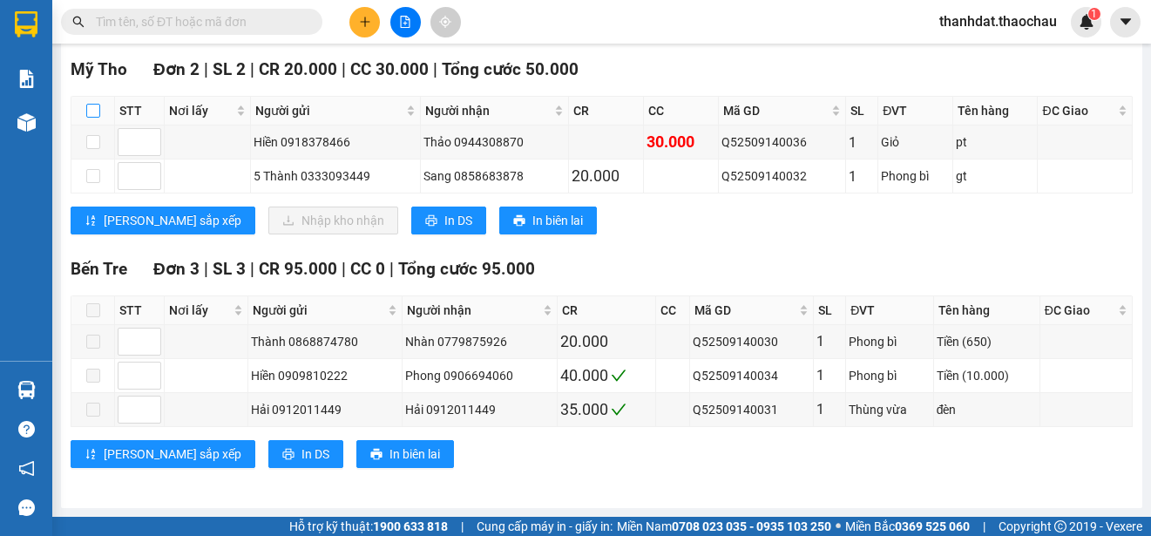
click at [94, 105] on input "checkbox" at bounding box center [93, 111] width 14 height 14
checkbox input "true"
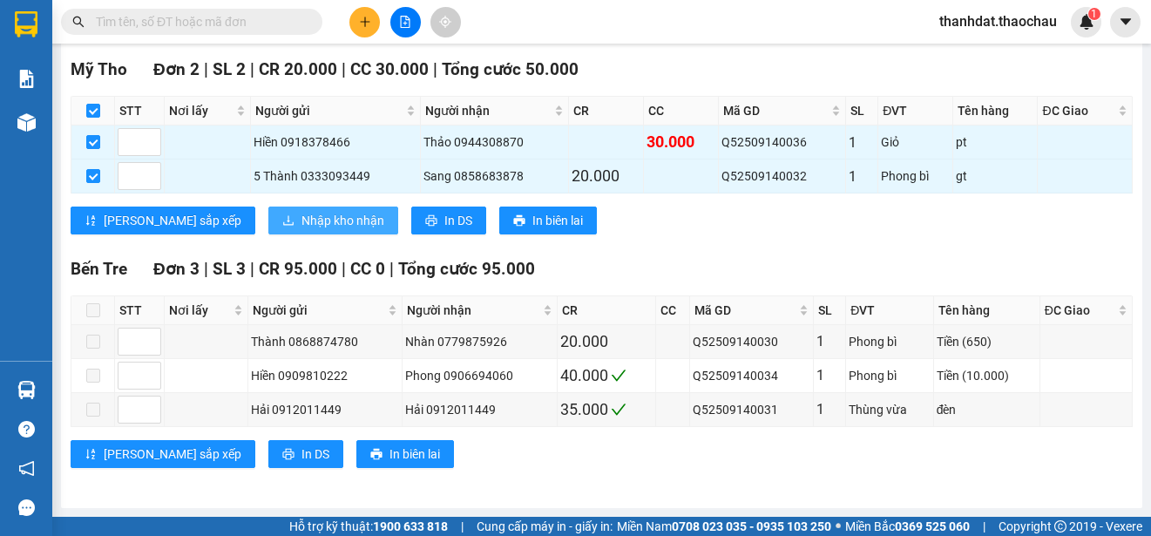
click at [307, 219] on span "Nhập kho nhận" at bounding box center [342, 220] width 83 height 19
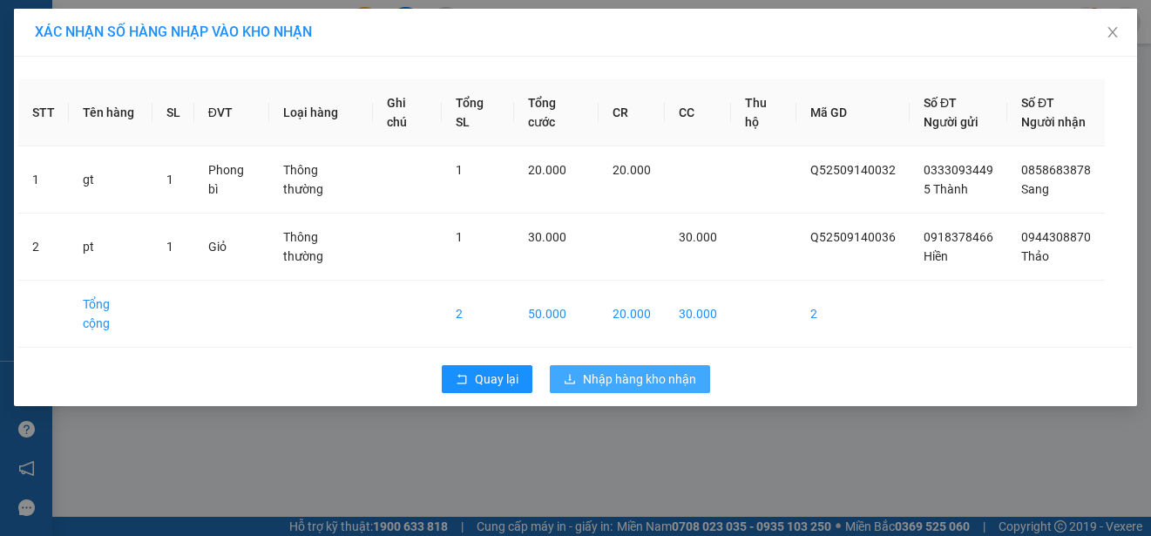
click at [638, 369] on span "Nhập hàng kho nhận" at bounding box center [639, 378] width 113 height 19
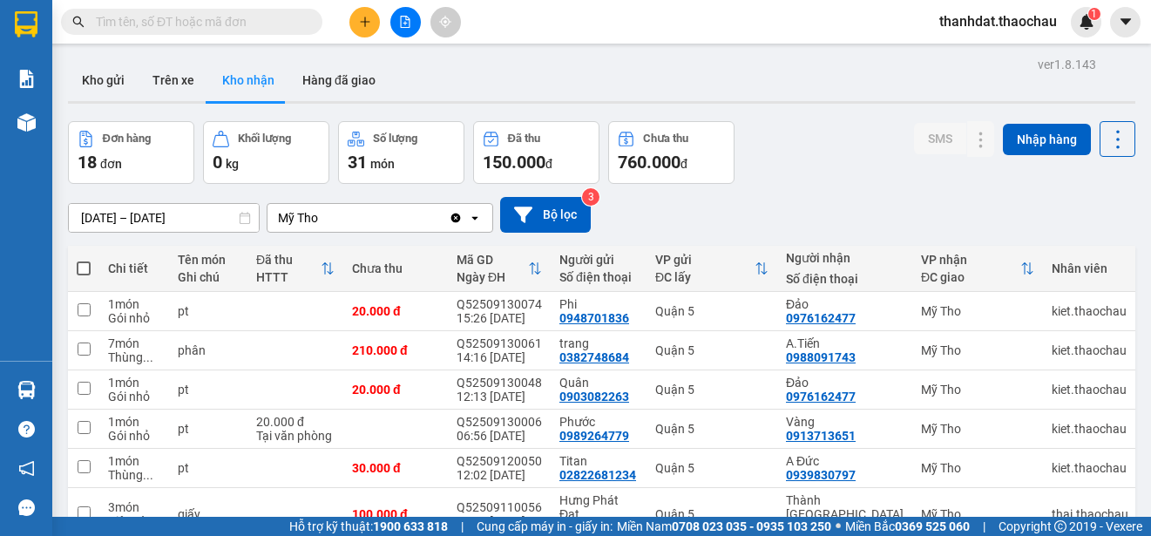
scroll to position [195, 0]
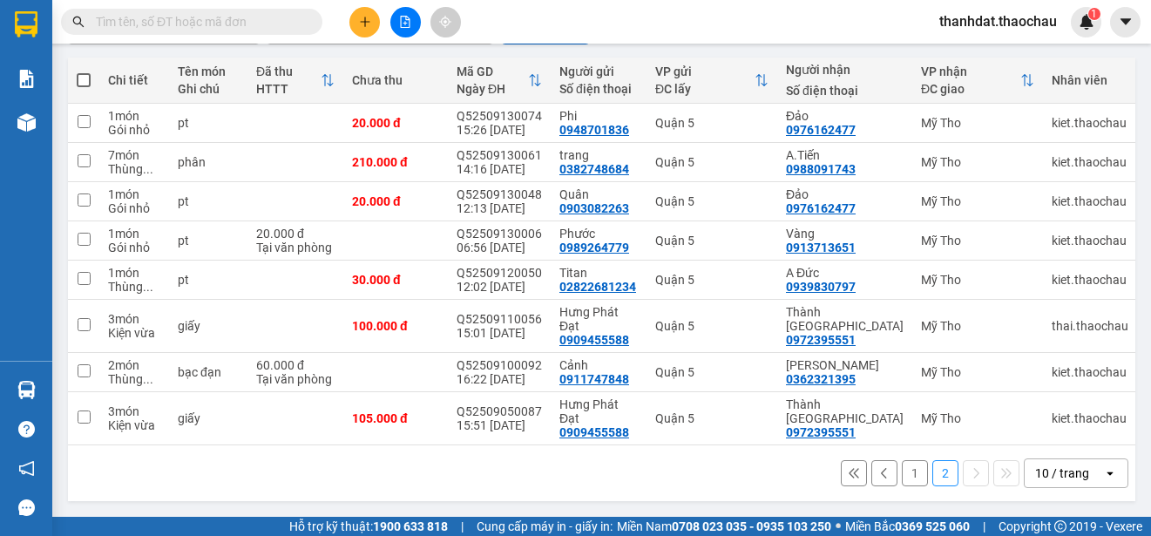
click at [901, 475] on button "1" at bounding box center [914, 473] width 26 height 26
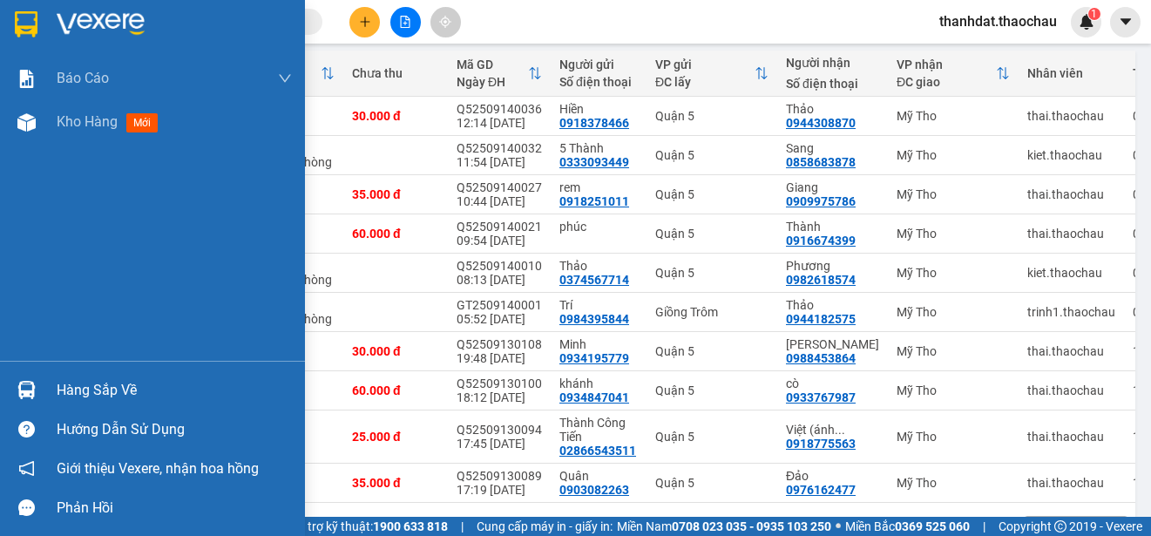
click at [95, 392] on div "Hàng sắp về" at bounding box center [174, 390] width 235 height 26
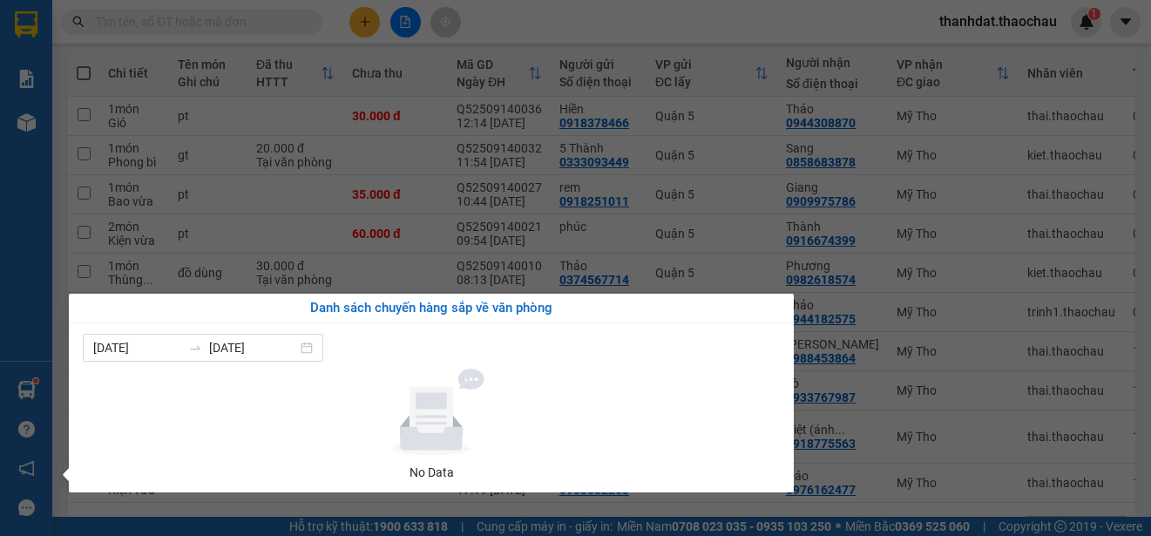
click at [774, 12] on section "Kết quả tìm kiếm ( 732 ) Bộ lọc Mã ĐH Trạng thái Món hàng Tổng cước Chưa cước N…" at bounding box center [575, 268] width 1151 height 536
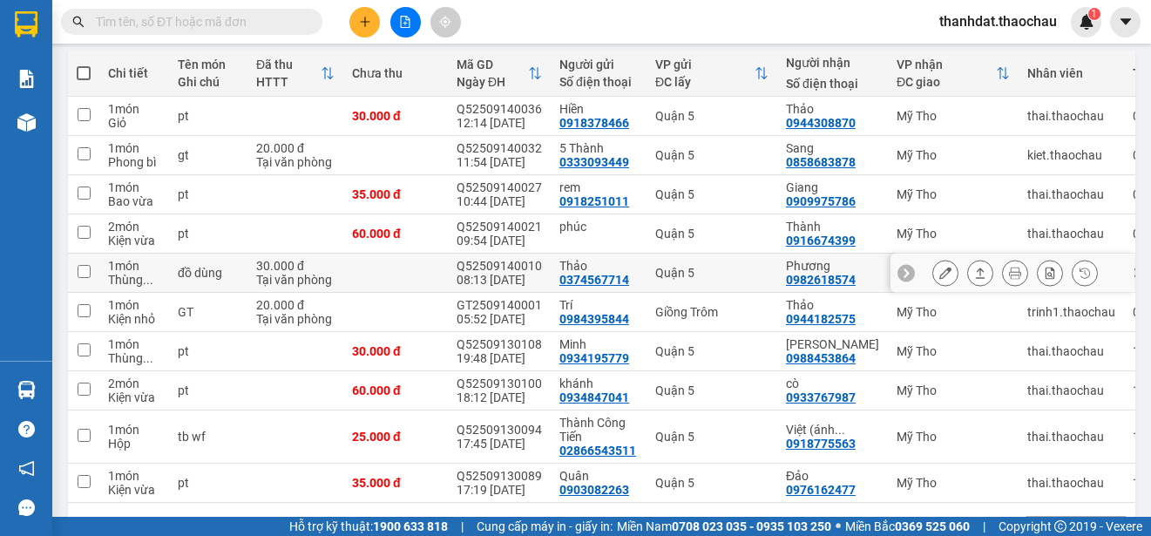
scroll to position [0, 0]
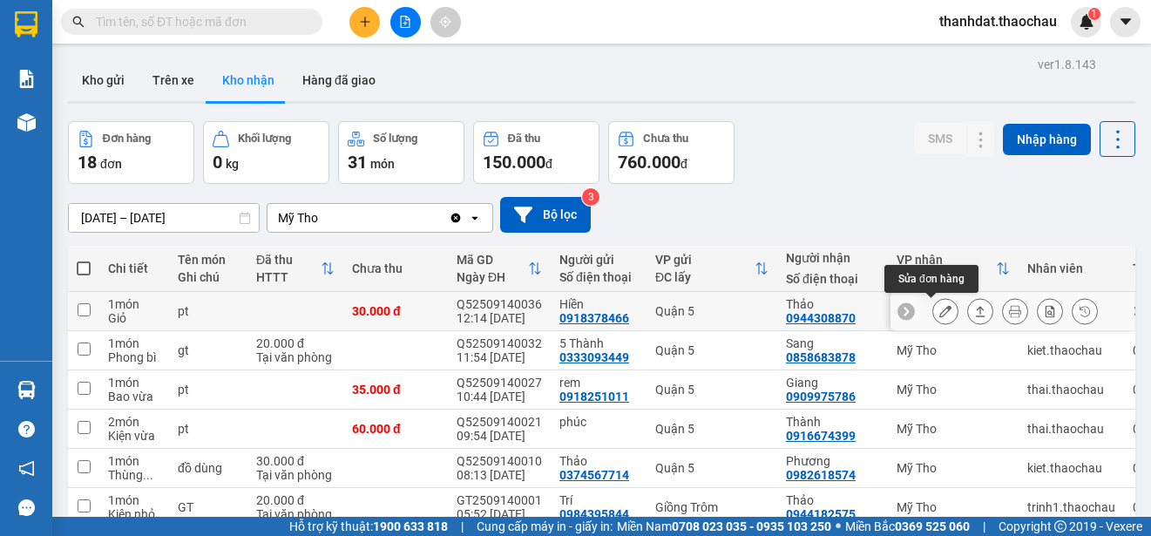
click at [939, 307] on icon at bounding box center [945, 311] width 12 height 12
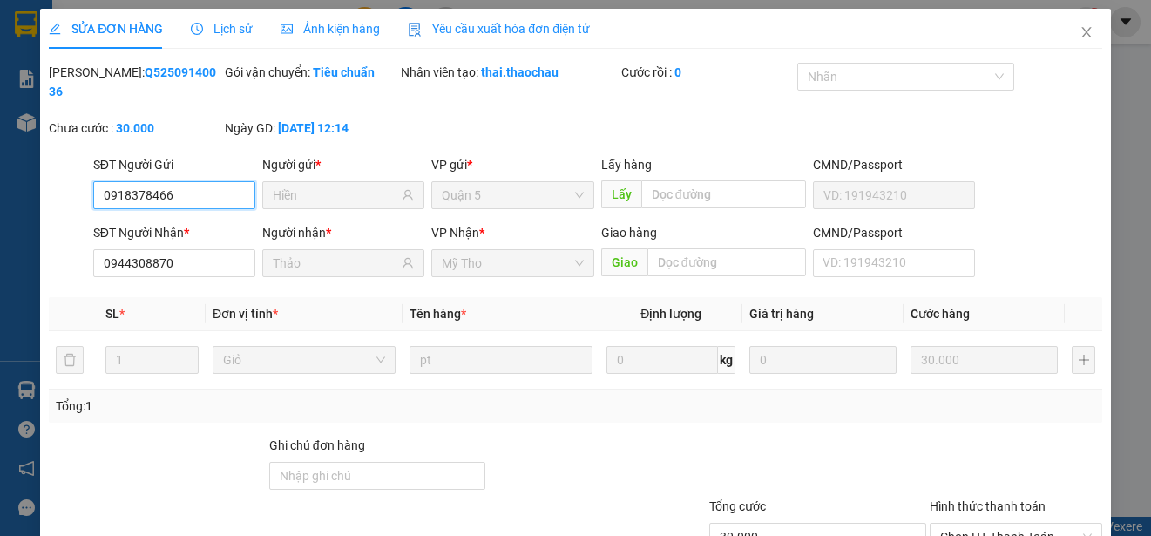
type input "0918378466"
type input "Hiền"
type input "0944308870"
type input "Thảo"
type input "30.000"
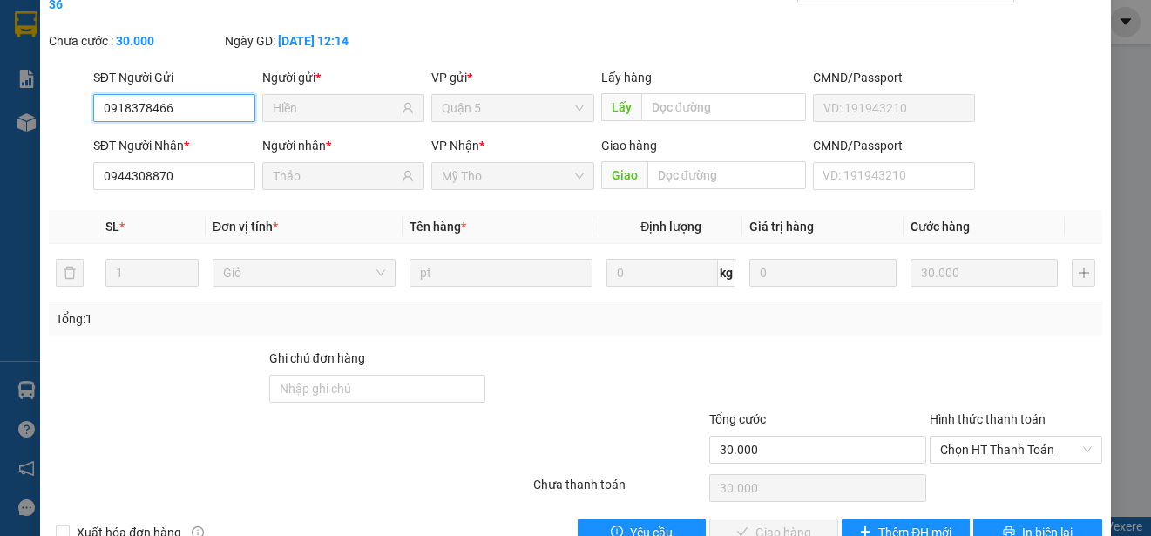
scroll to position [132, 0]
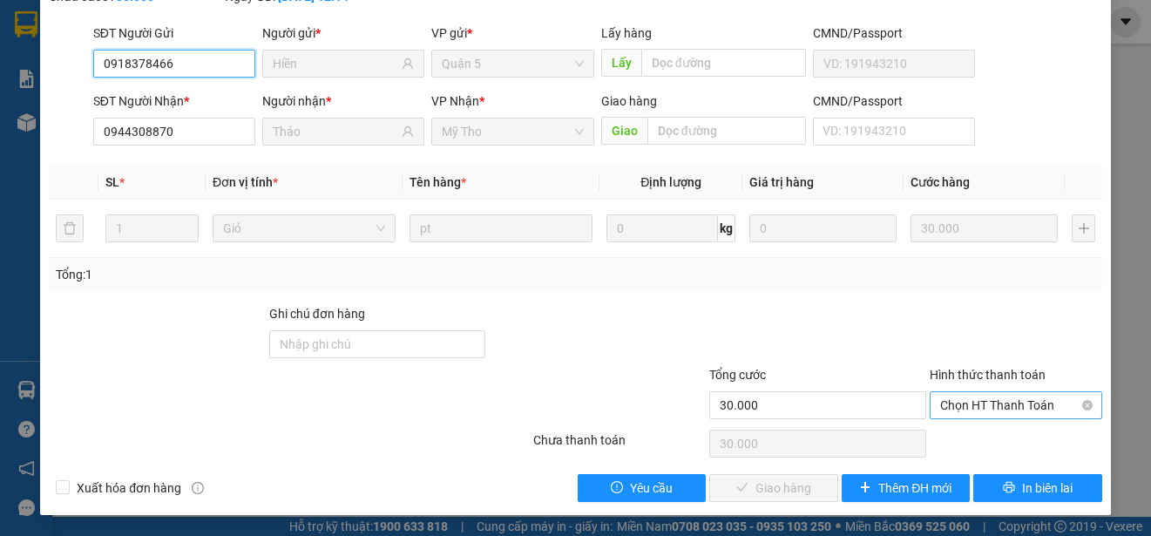
click at [955, 401] on span "Chọn HT Thanh Toán" at bounding box center [1016, 405] width 152 height 26
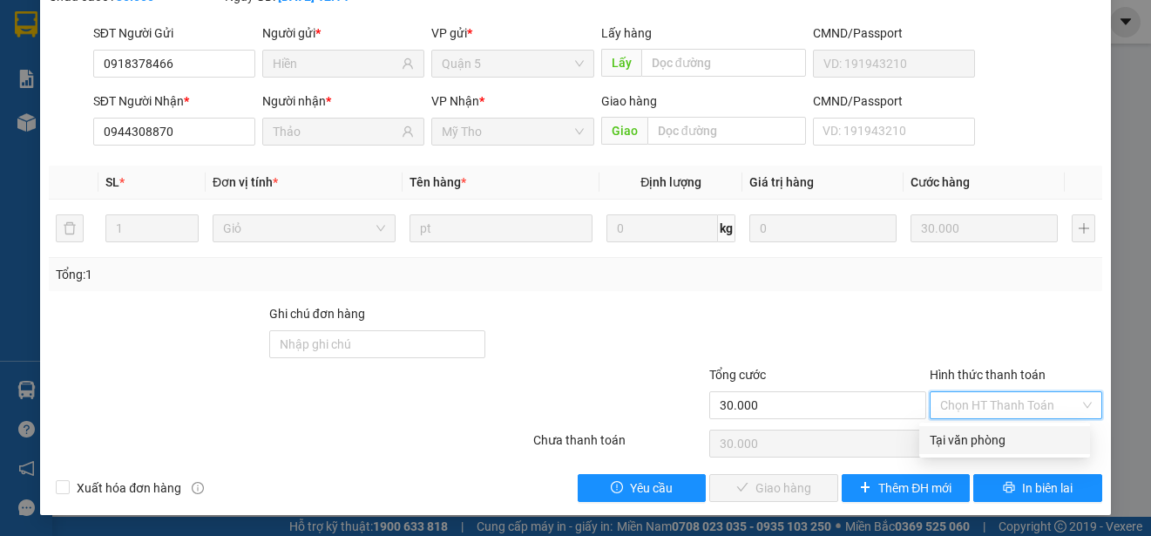
click at [960, 436] on div "Tại văn phòng" at bounding box center [1004, 439] width 150 height 19
type input "0"
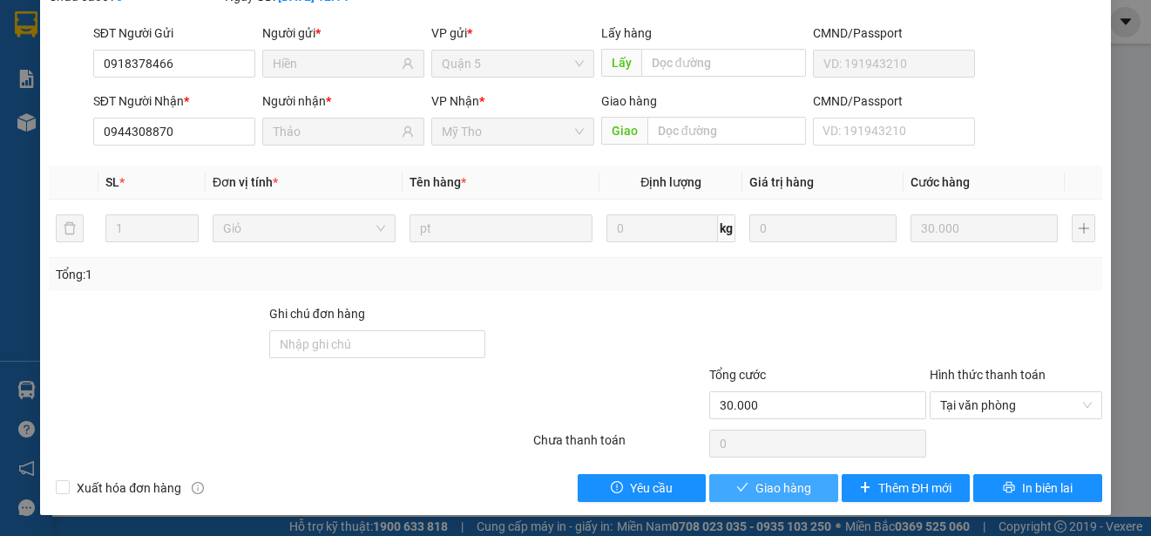
click at [790, 493] on span "Giao hàng" at bounding box center [783, 487] width 56 height 19
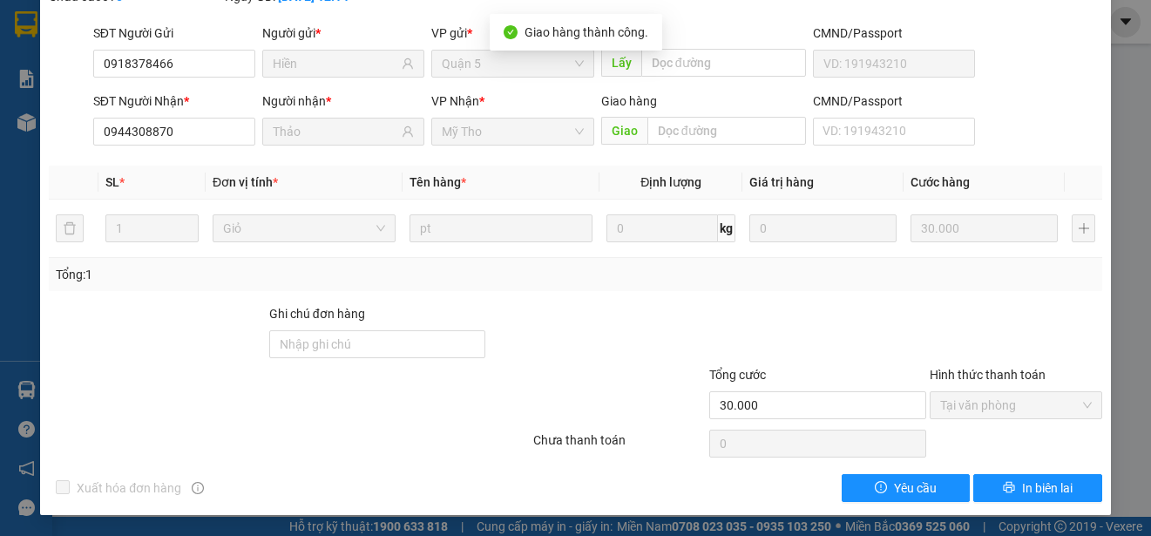
scroll to position [0, 0]
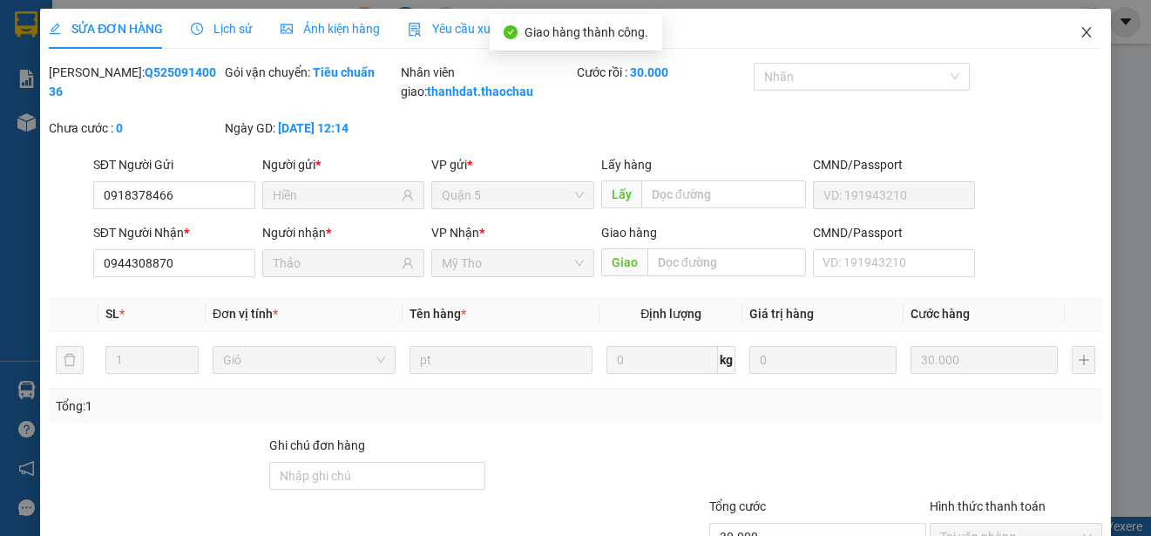
click at [1079, 30] on icon "close" at bounding box center [1086, 32] width 14 height 14
